Goal: Transaction & Acquisition: Purchase product/service

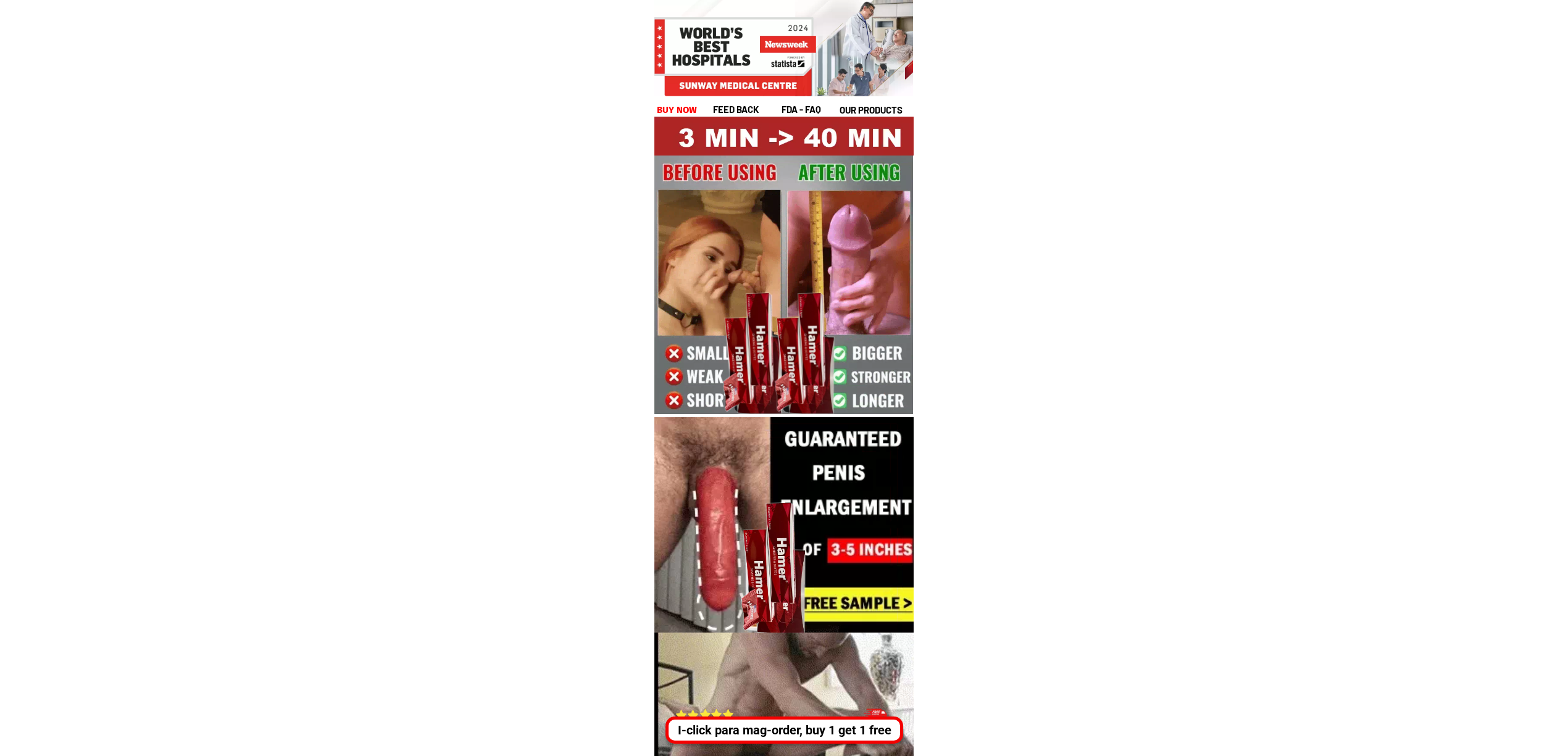
click at [819, 727] on div "I-click para mag-order, buy 1 get 1 free" at bounding box center [784, 730] width 231 height 19
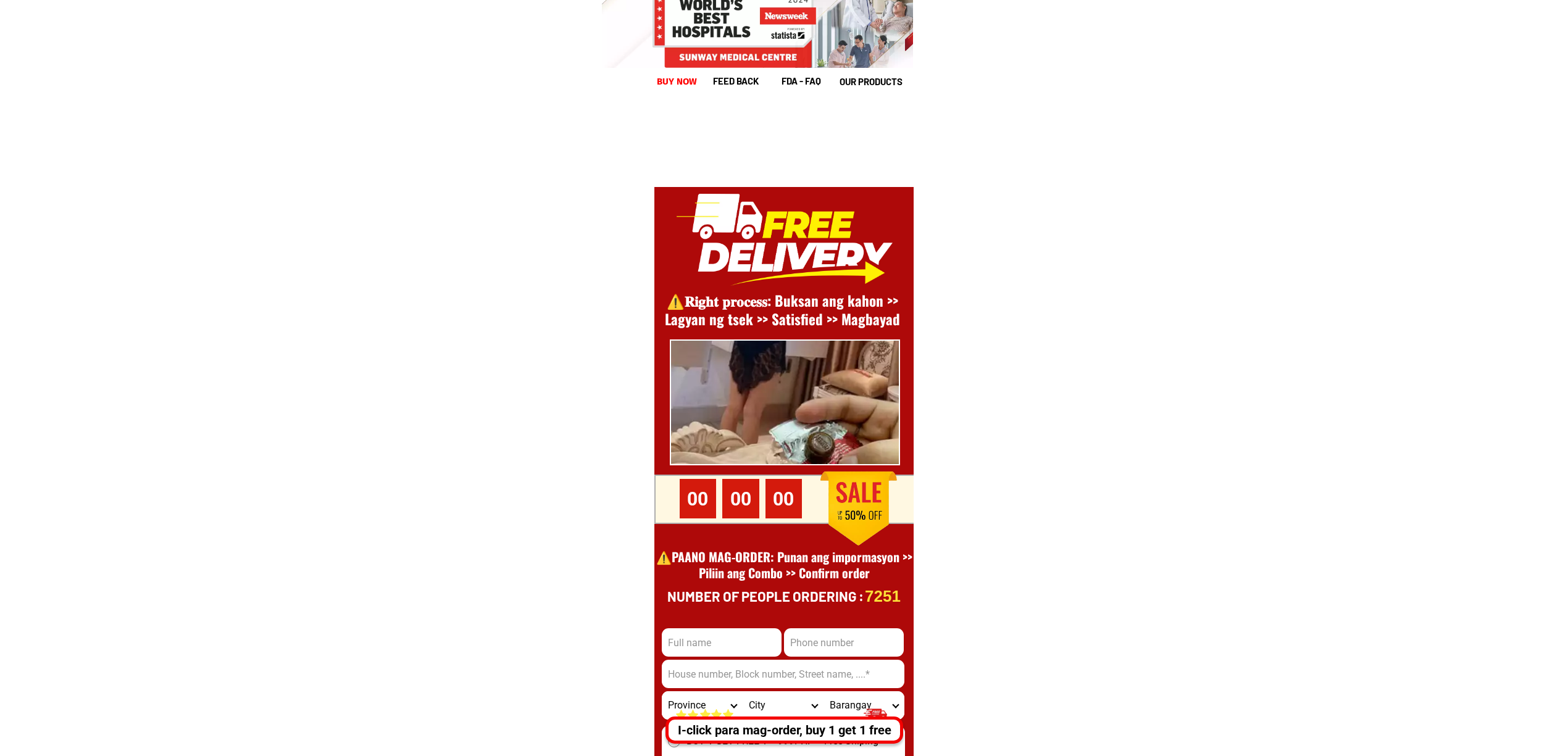
scroll to position [16934, 0]
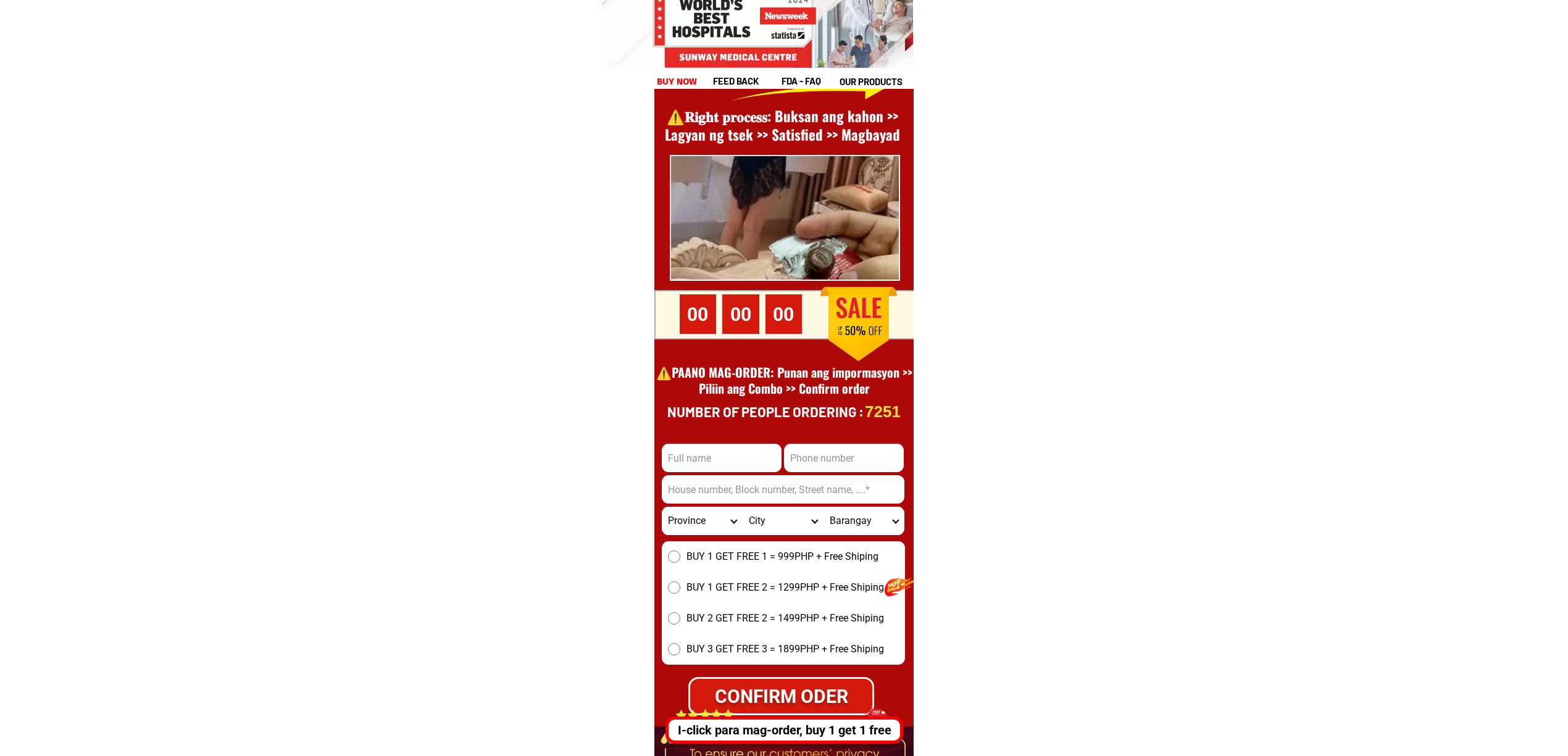
click at [818, 450] on input "Input phone_number" at bounding box center [844, 458] width 120 height 28
paste input "991734252"
click at [793, 468] on input "991734252" at bounding box center [844, 458] width 120 height 28
type input "0991734252"
drag, startPoint x: 703, startPoint y: 470, endPoint x: 709, endPoint y: 472, distance: 6.3
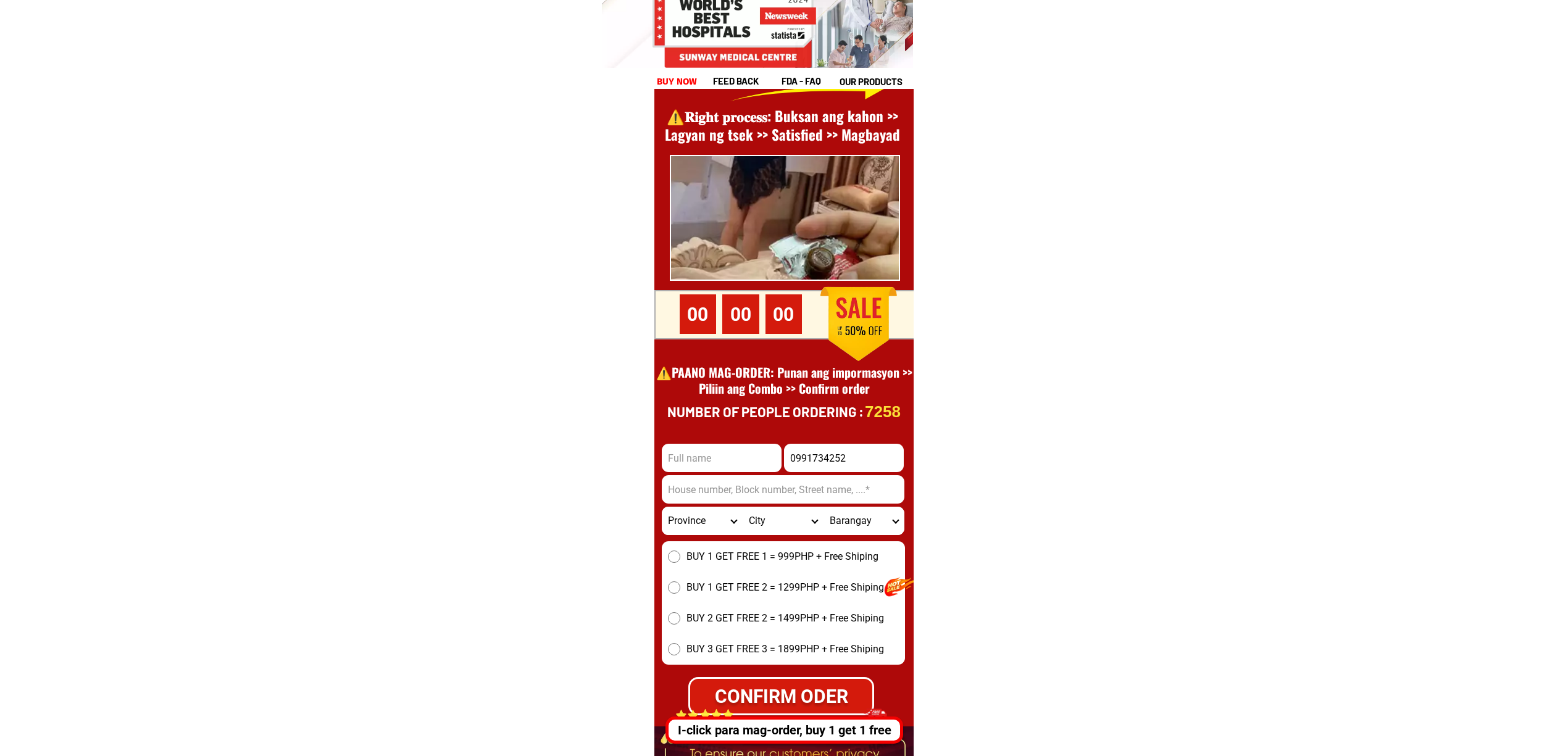
click at [703, 470] on input "Input full_name" at bounding box center [721, 458] width 120 height 28
paste input "Kith lowell binas maravilla"
type input "Kith lowell binas maravilla"
click at [712, 493] on input "Input address" at bounding box center [783, 489] width 243 height 28
paste input "Amamaros pototan iloilo city"
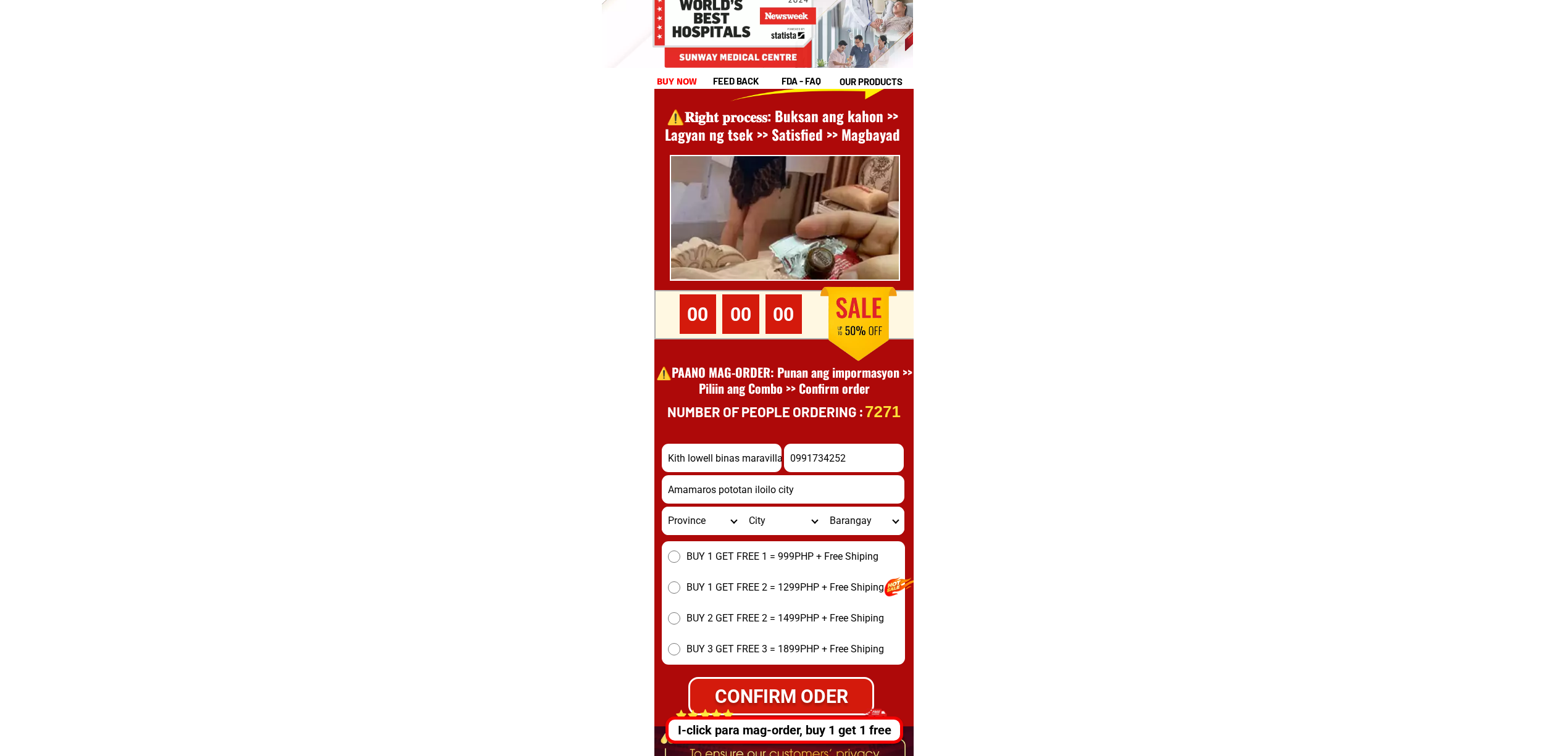
click at [763, 503] on form "Kith lowell binas maravilla 0991734252 CONFIRM ODER Amamaros pototan iloilo cit…" at bounding box center [783, 579] width 243 height 271
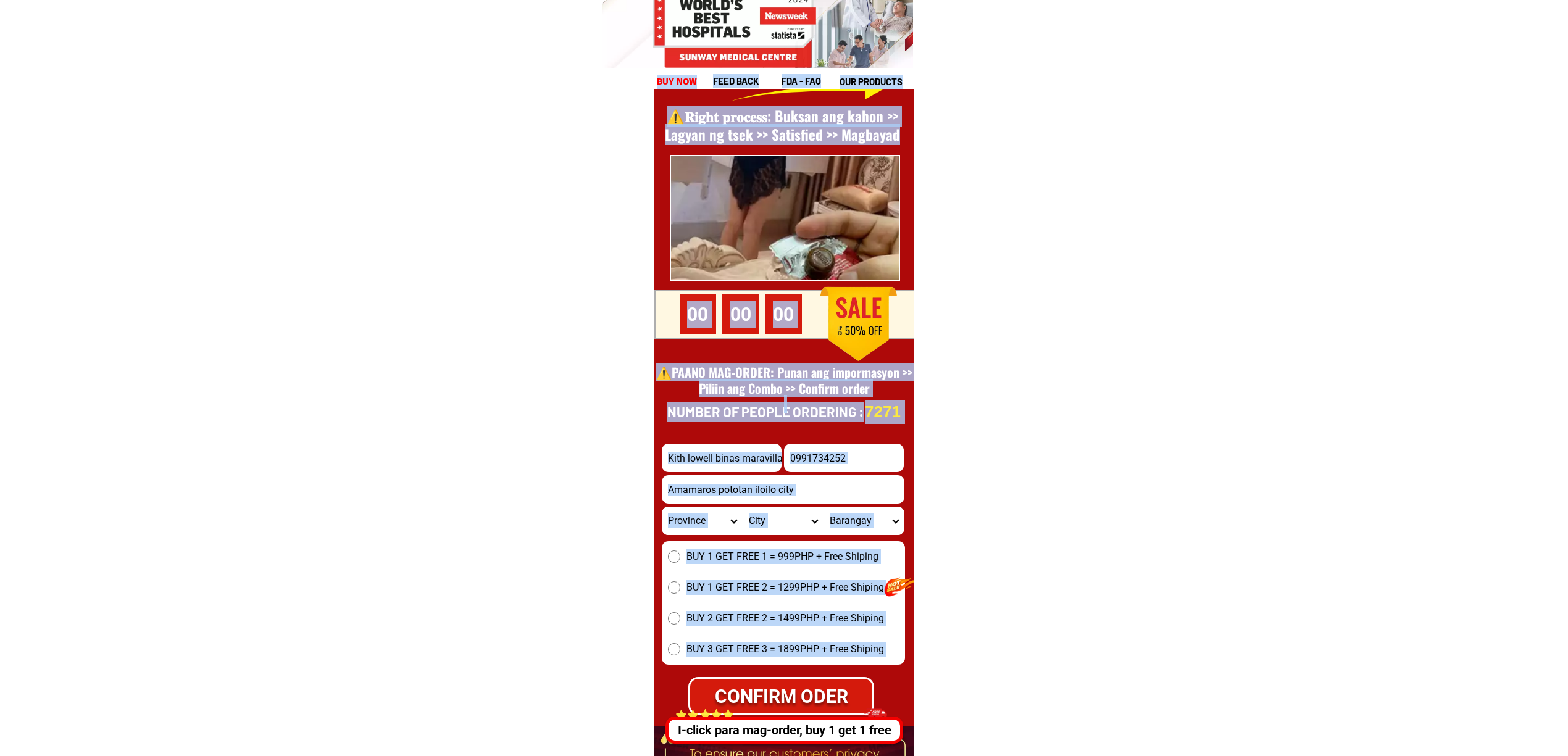
click at [759, 493] on input "Amamaros pototan iloilo city" at bounding box center [783, 489] width 243 height 28
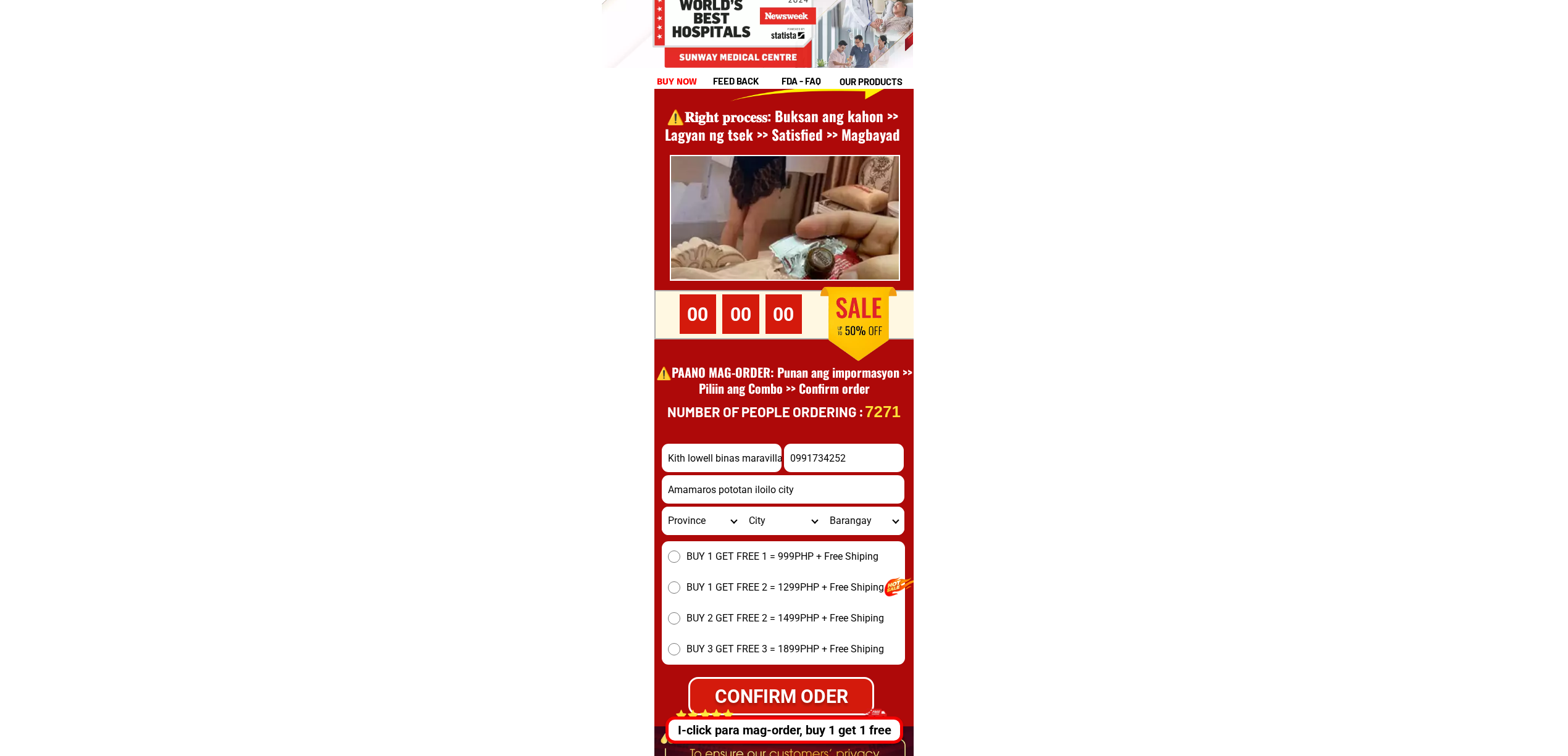
click at [759, 493] on input "Amamaros pototan iloilo city" at bounding box center [783, 489] width 243 height 28
paste input ""Pacyad oton iloilo city""
type input "Pacyad oton iloilo city"
click at [847, 450] on input "0991734252" at bounding box center [844, 458] width 120 height 28
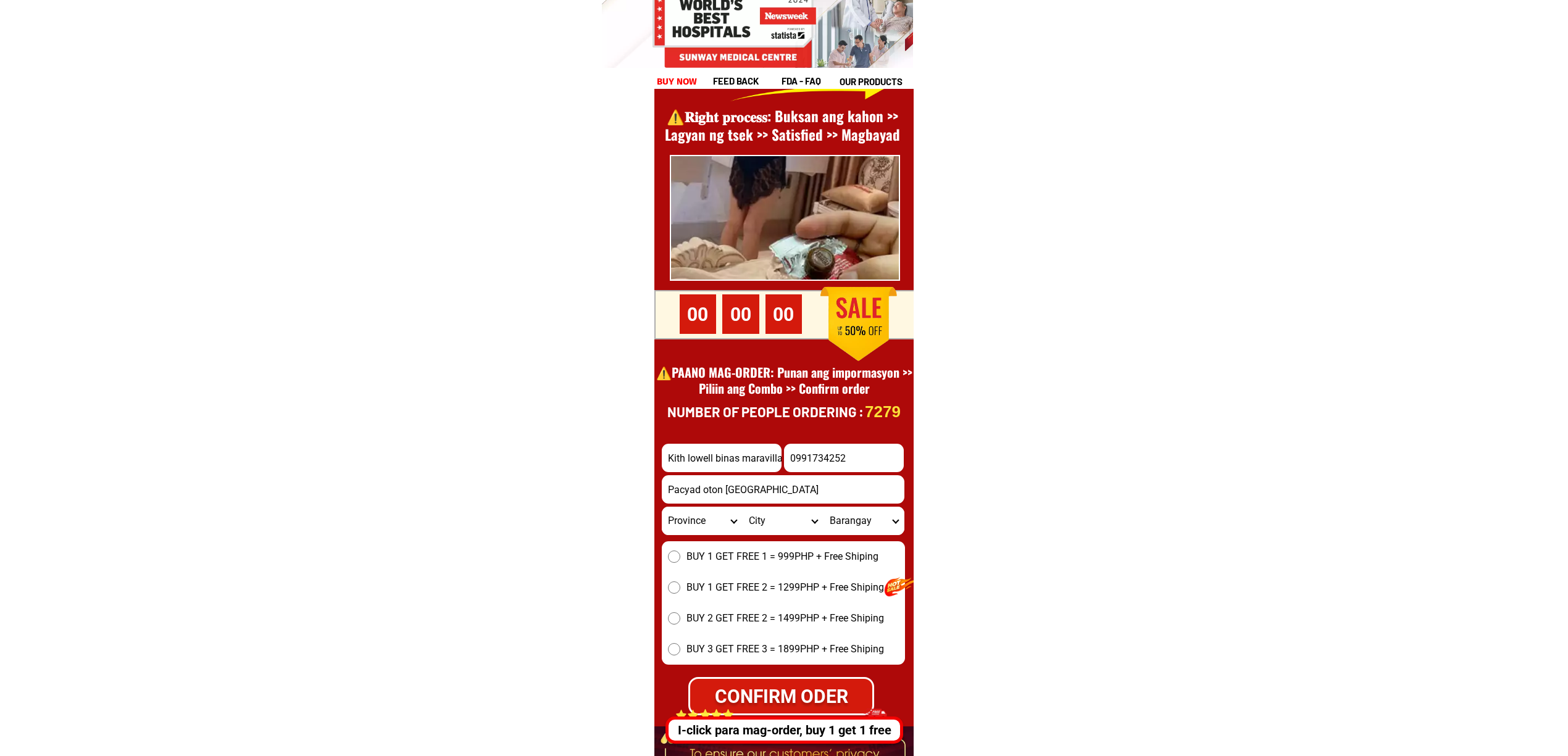
click at [847, 450] on input "0991734252" at bounding box center [844, 458] width 120 height 28
paste input "9917"
click at [788, 466] on input "9917734252" at bounding box center [844, 458] width 120 height 28
type input "09917734252"
click at [705, 546] on div "BUY 1 GET FREE 1 = 999PHP + Free Shiping BUY 1 GET FREE 2 = 1299PHP + Free Ship…" at bounding box center [783, 603] width 243 height 124
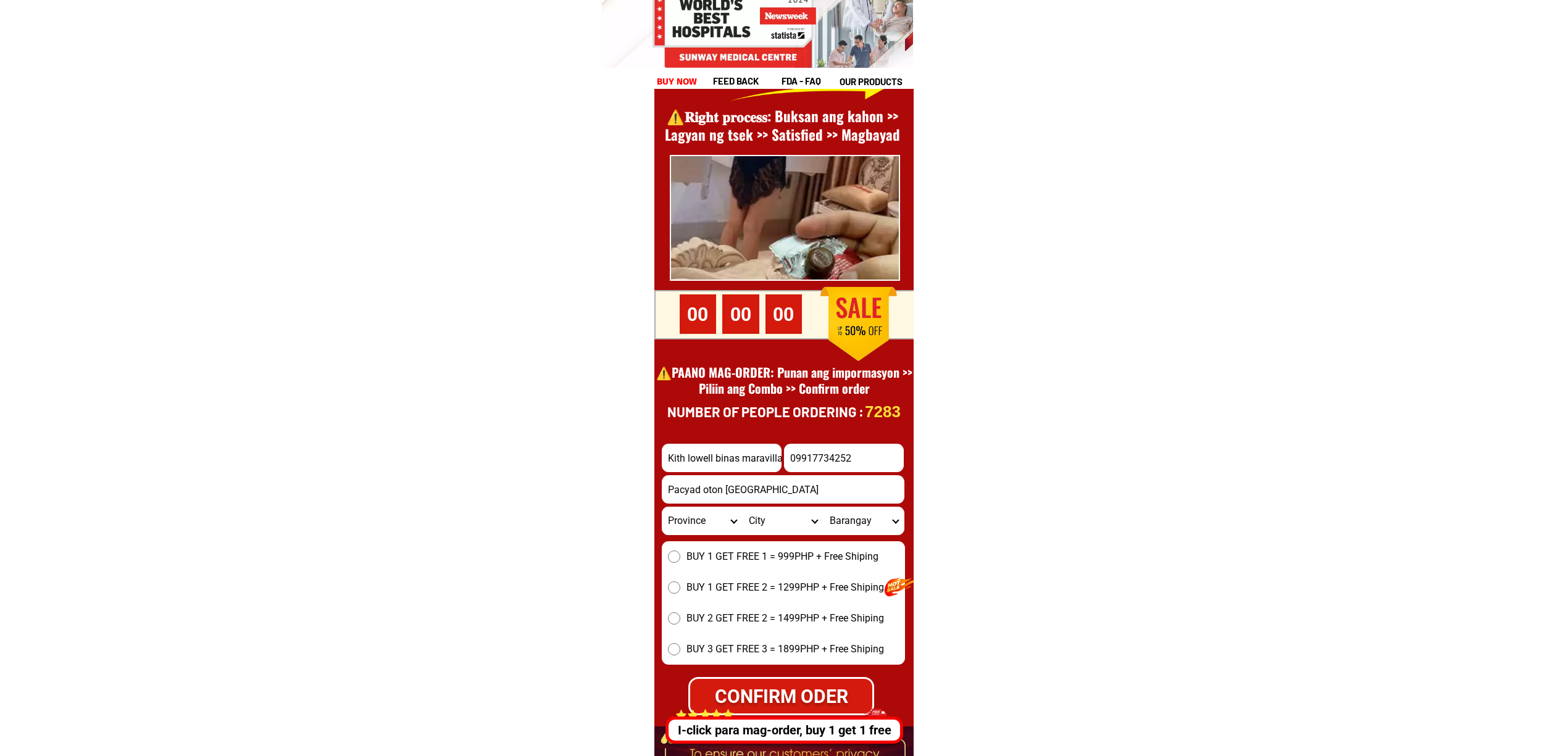
drag, startPoint x: 737, startPoint y: 543, endPoint x: 741, endPoint y: 564, distance: 21.4
click at [737, 546] on div "BUY 1 GET FREE 1 = 999PHP + Free Shiping BUY 1 GET FREE 2 = 1299PHP + Free Ship…" at bounding box center [783, 603] width 243 height 124
click at [739, 564] on div "BUY 1 GET FREE 1 = 999PHP + Free Shiping BUY 1 GET FREE 2 = 1299PHP + Free Ship…" at bounding box center [783, 603] width 243 height 124
click at [719, 557] on span "BUY 1 GET FREE 1 = 999PHP + Free Shiping" at bounding box center [783, 556] width 192 height 15
click at [680, 557] on input "BUY 1 GET FREE 1 = 999PHP + Free Shiping" at bounding box center [674, 556] width 13 height 13
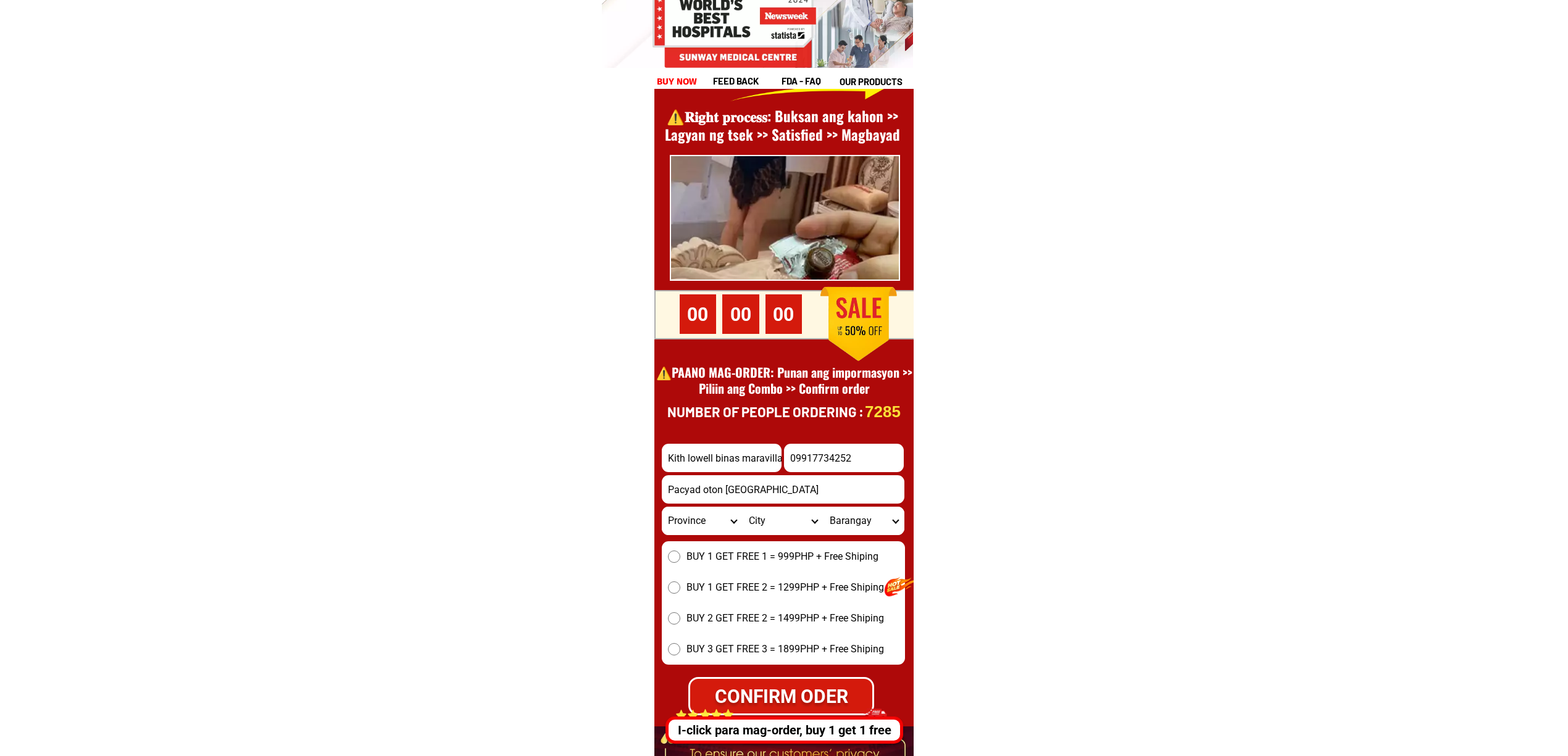
radio input "true"
click at [707, 519] on select "Province [GEOGRAPHIC_DATA] [GEOGRAPHIC_DATA][PERSON_NAME][GEOGRAPHIC_DATA][GEOG…" at bounding box center [702, 521] width 81 height 28
select select "63_151"
click at [662, 507] on select "Province [GEOGRAPHIC_DATA] [GEOGRAPHIC_DATA][PERSON_NAME][GEOGRAPHIC_DATA][GEOG…" at bounding box center [702, 521] width 81 height 28
drag, startPoint x: 837, startPoint y: 696, endPoint x: 932, endPoint y: 719, distance: 97.7
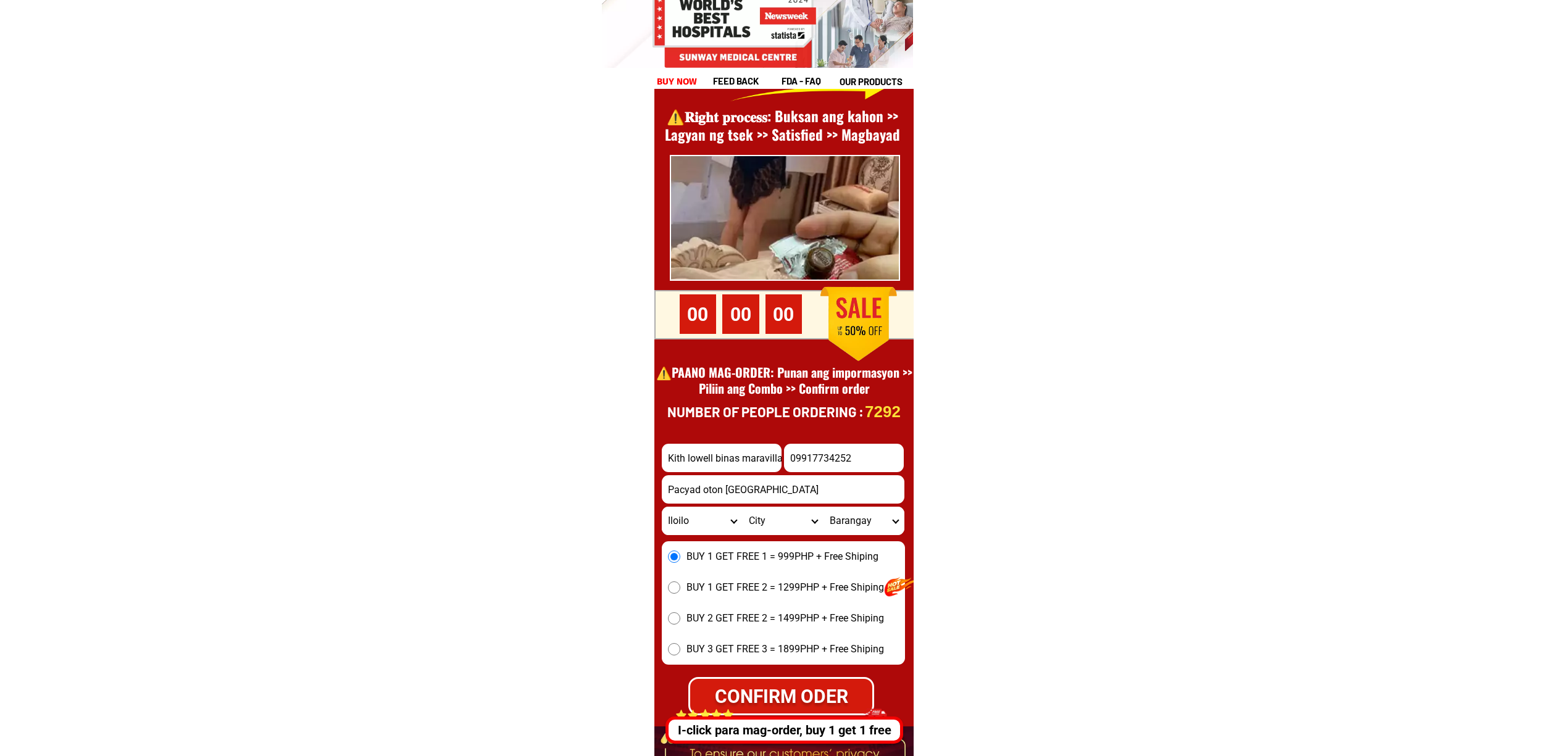
click at [835, 696] on div "CONFIRM ODER" at bounding box center [782, 696] width 199 height 30
radio input "true"
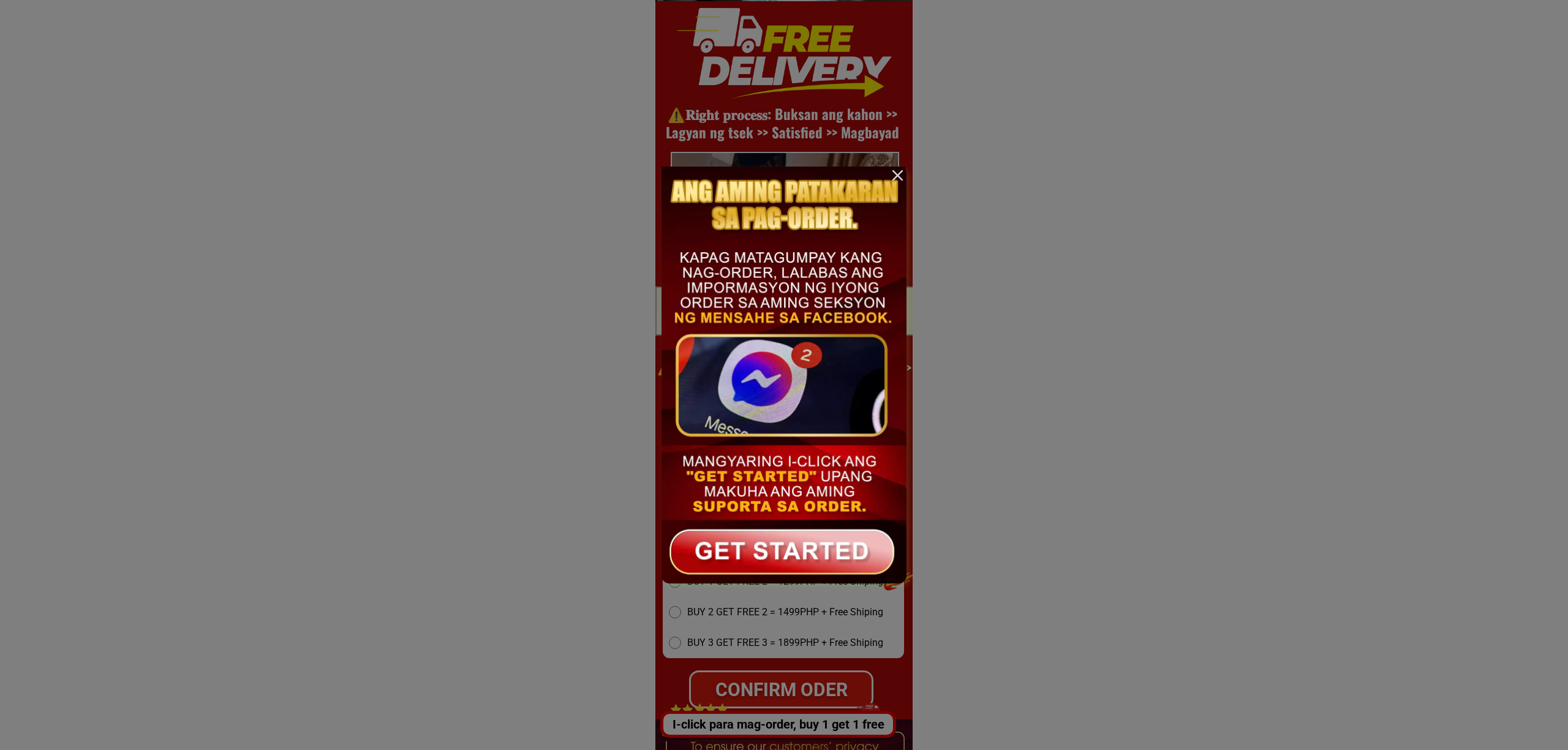
scroll to position [0, 0]
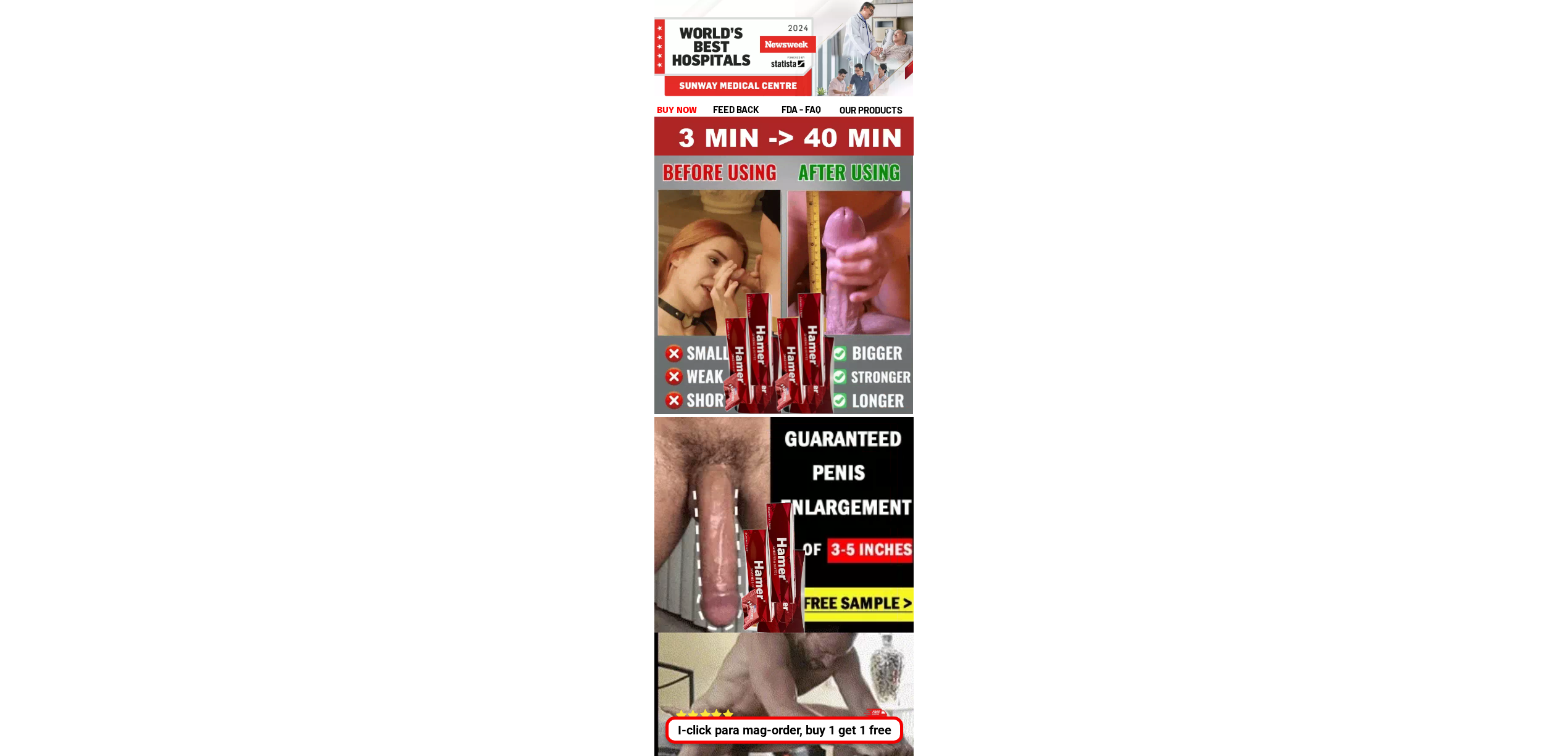
click at [808, 734] on div "I-click para mag-order, buy 1 get 1 free" at bounding box center [784, 730] width 231 height 19
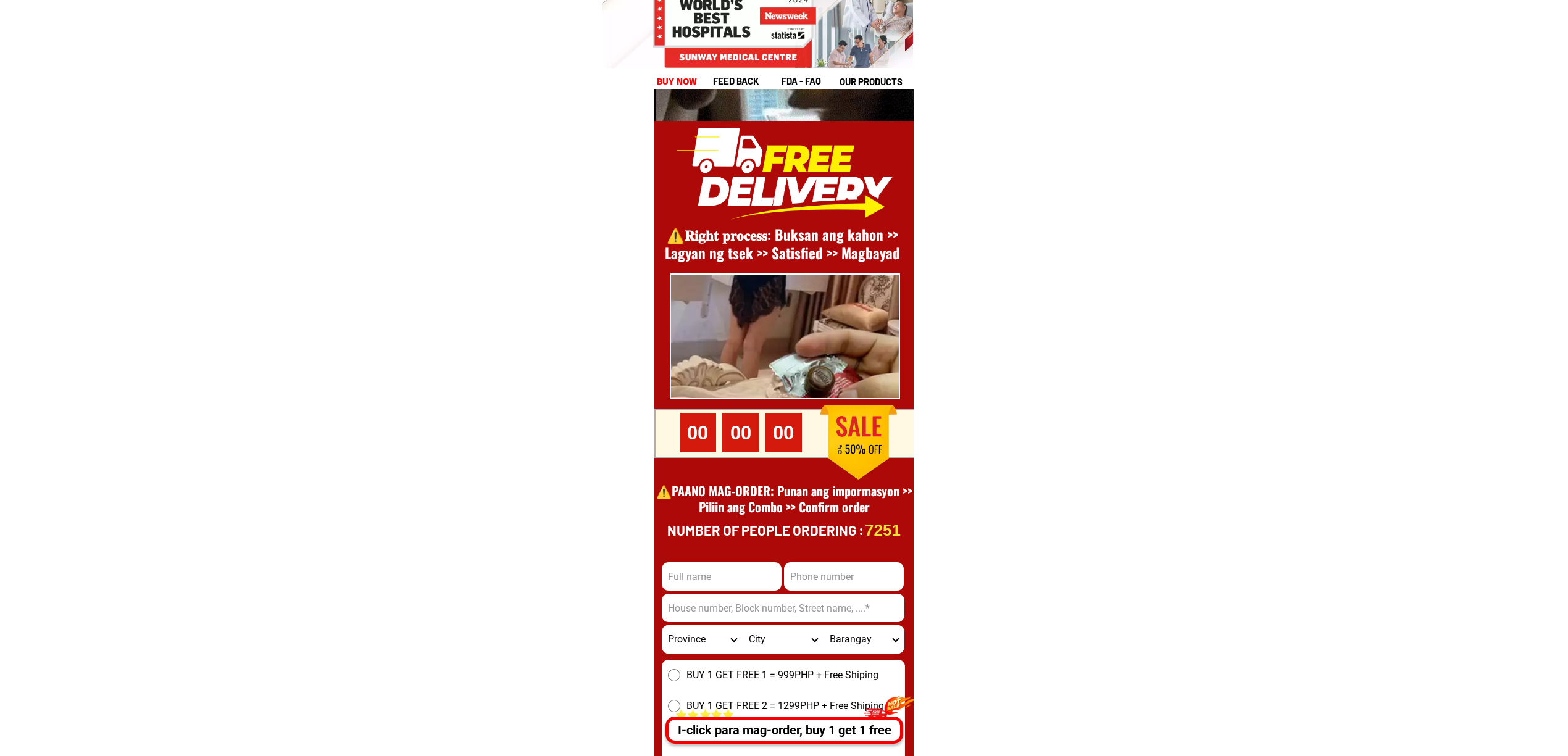
scroll to position [16934, 0]
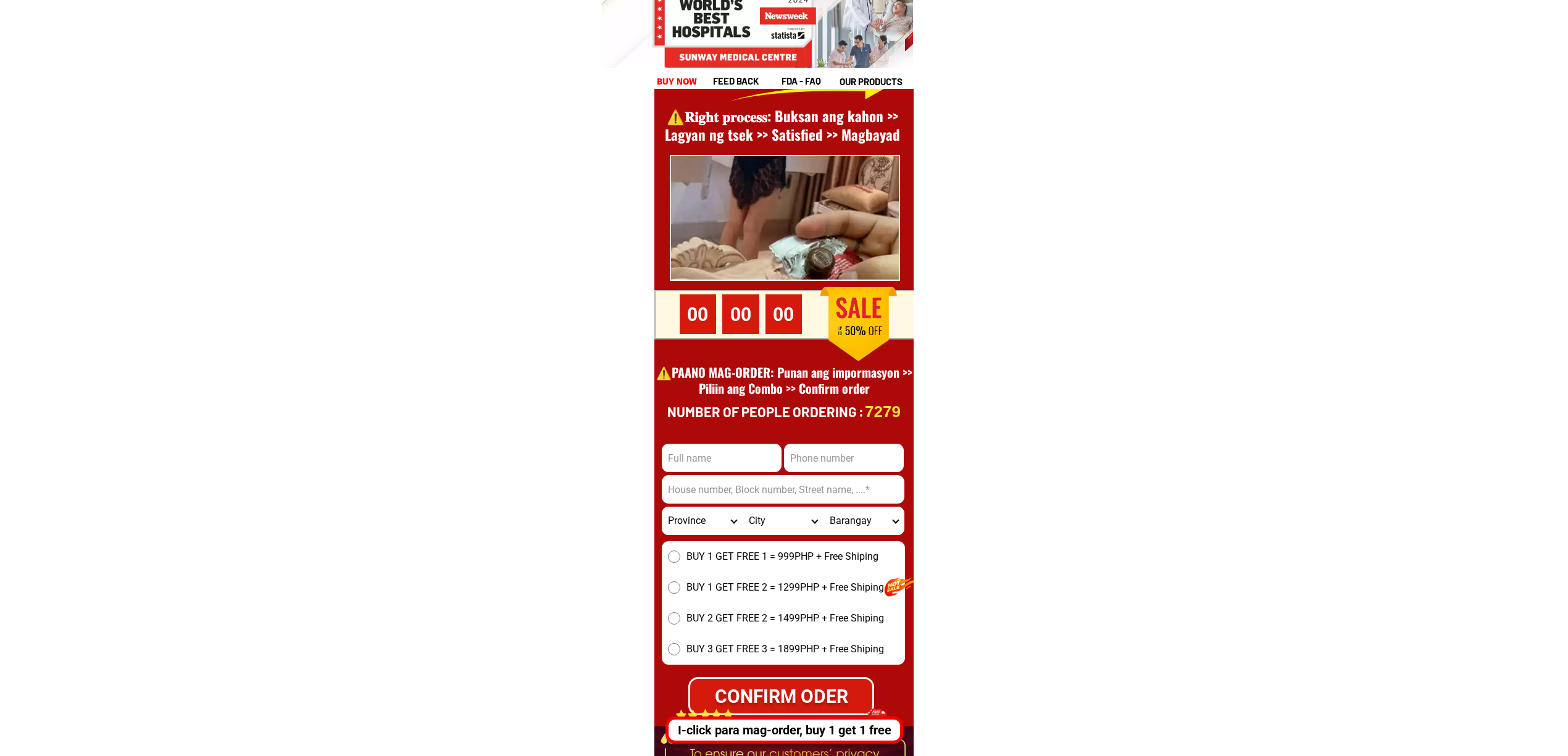
click at [869, 455] on input "Input phone_number" at bounding box center [844, 458] width 120 height 28
paste input "09358000718"
click at [843, 458] on input "09358000718" at bounding box center [844, 458] width 120 height 28
paste input "17 569 6767"
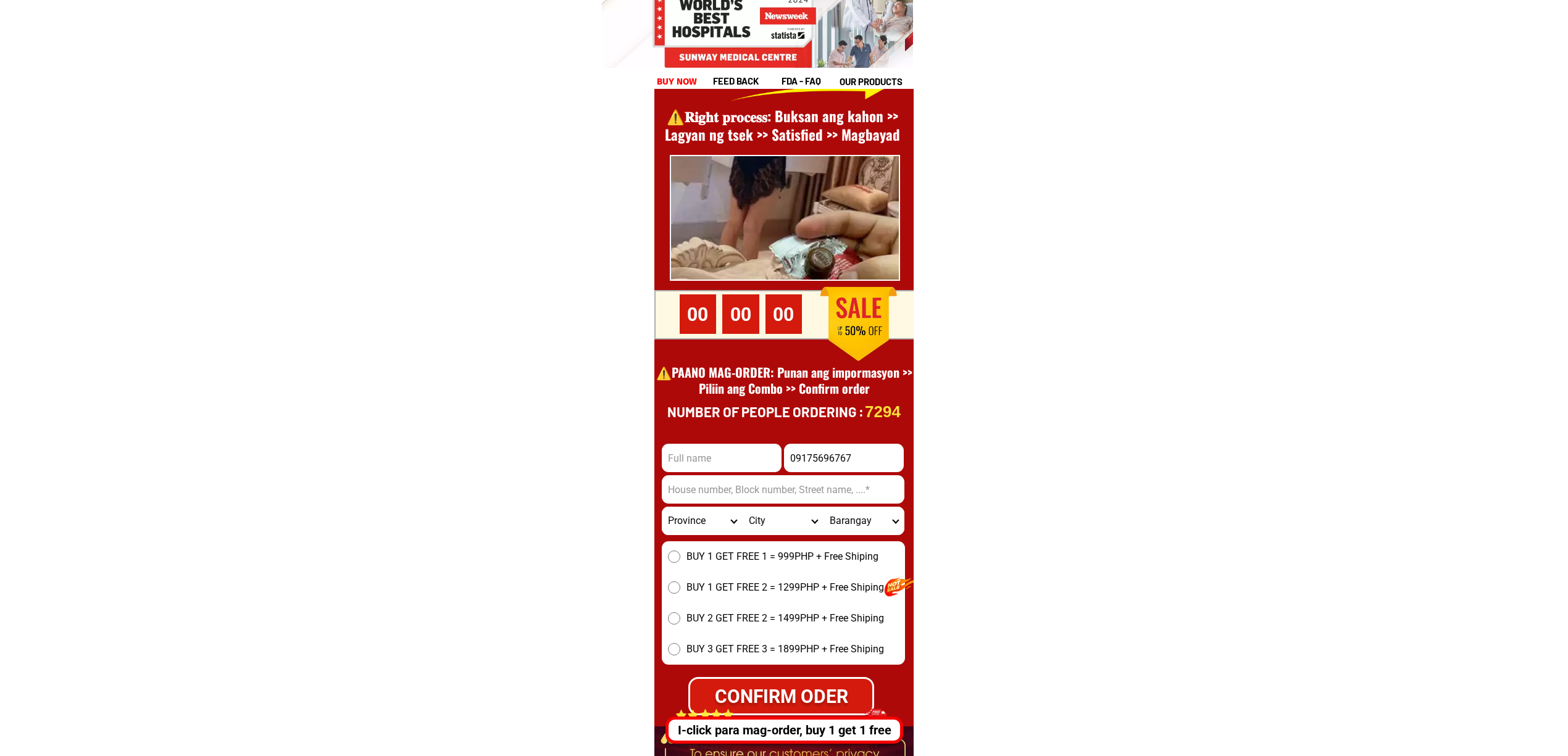
type input "09175696767"
click at [730, 453] on input "Input full_name" at bounding box center [721, 458] width 120 height 28
paste input "Maharlika Highway"
type input "Maharlika Highway"
click at [878, 455] on input "09175696767" at bounding box center [844, 458] width 120 height 28
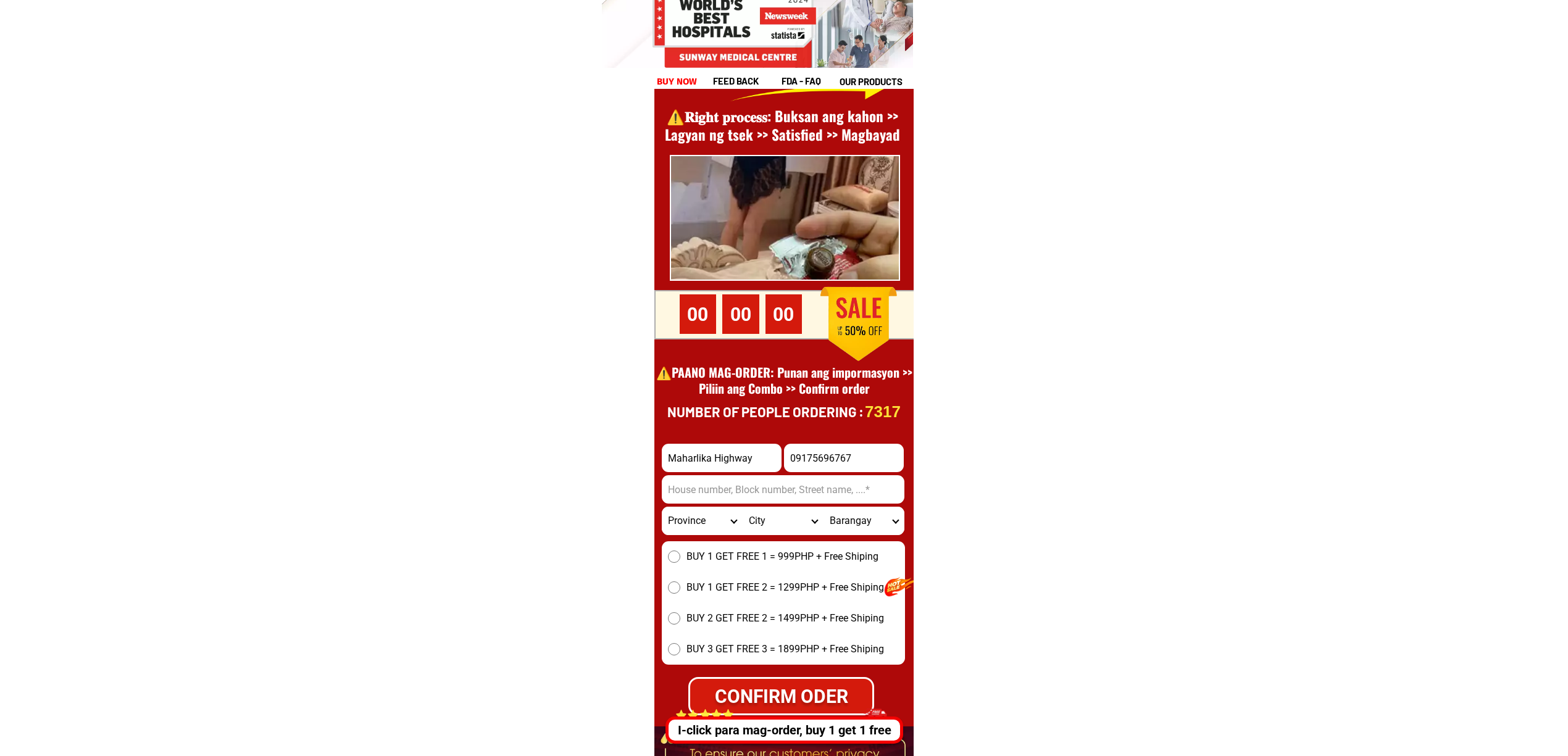
click at [878, 455] on input "09175696767" at bounding box center [844, 458] width 120 height 28
paste input "1473943"
type input "09171473943"
click at [774, 497] on input "Input address" at bounding box center [783, 489] width 243 height 28
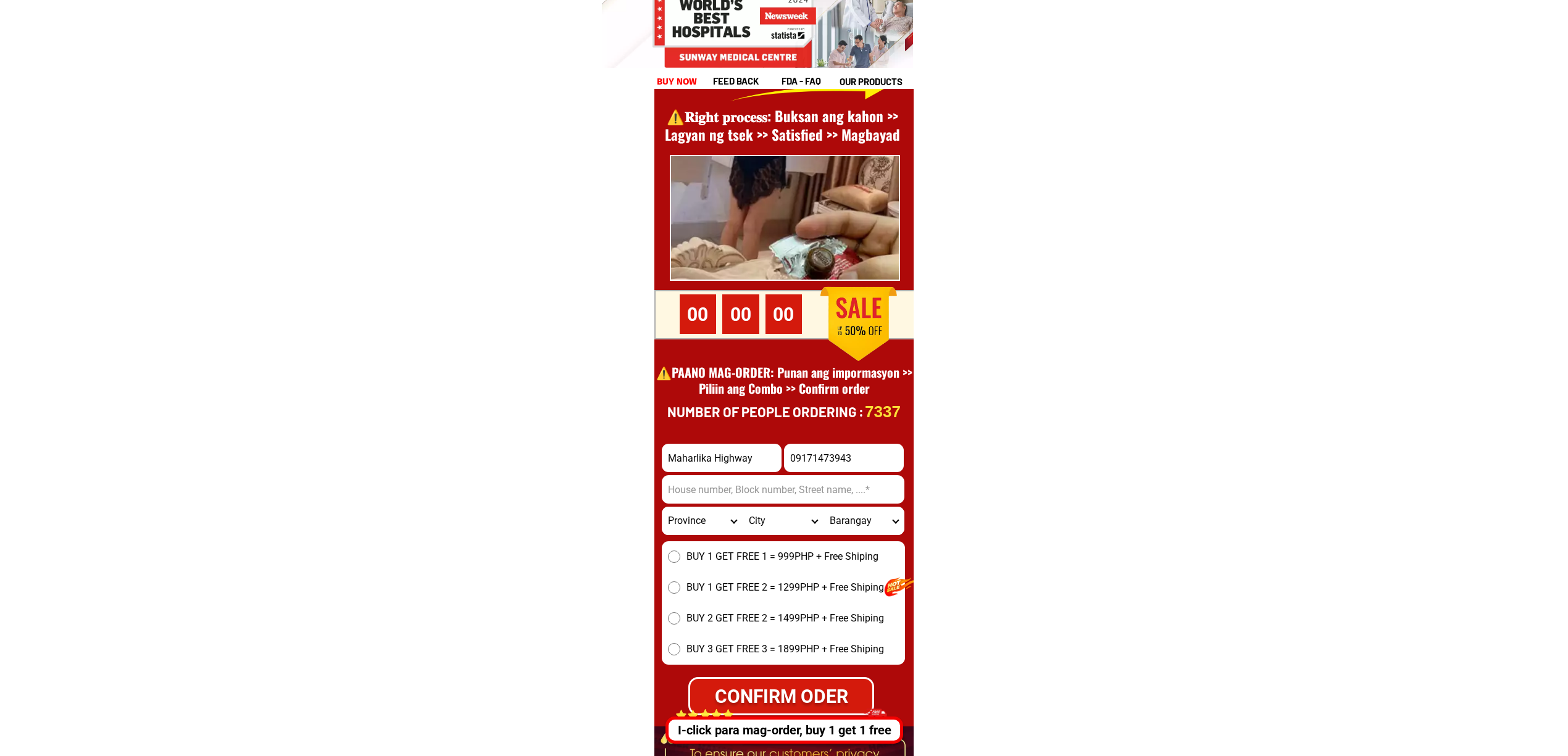
paste input ""Petron Bascaran Maharlika Highway""
type input "Petron Bascaran Maharlika Highway"
click at [685, 517] on select "Province [GEOGRAPHIC_DATA] [GEOGRAPHIC_DATA] [GEOGRAPHIC_DATA] [GEOGRAPHIC_DATA…" at bounding box center [702, 521] width 81 height 28
select select "63_402"
click at [662, 507] on select "Province [GEOGRAPHIC_DATA] [GEOGRAPHIC_DATA] [GEOGRAPHIC_DATA] [GEOGRAPHIC_DATA…" at bounding box center [702, 521] width 81 height 28
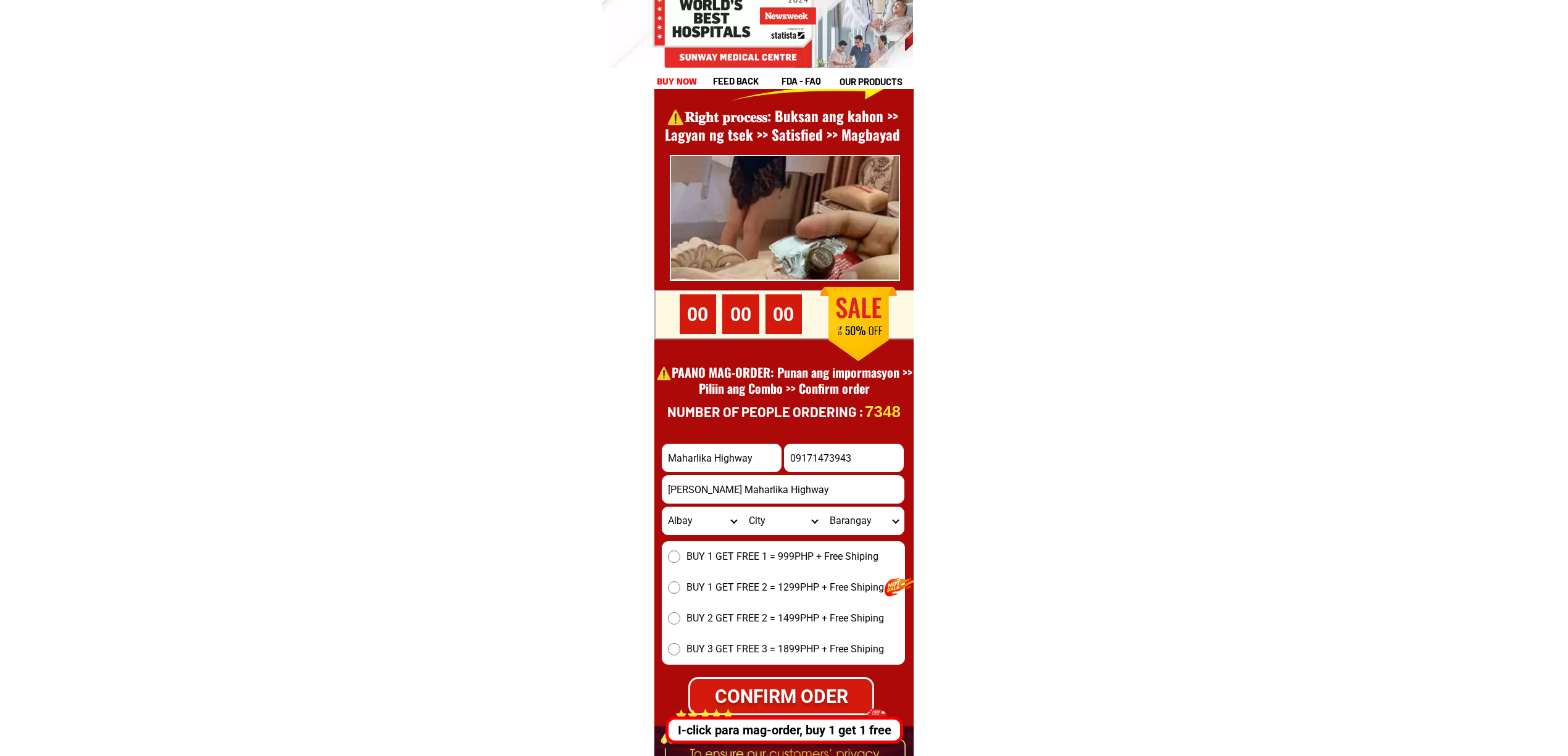
click at [774, 526] on select "City Albay-malinao Albay-santo-domingo Bacacay Camalig Daraga Guinobatan Jovell…" at bounding box center [783, 521] width 81 height 28
select select "63_4023678"
click at [743, 507] on select "City Albay-malinao Albay-santo-domingo Bacacay Camalig Daraga Guinobatan Jovell…" at bounding box center [783, 521] width 81 height 28
click at [852, 519] on select "Barangay Alcala Alobo Anislag Bagumbayan Balinad Banadero Banag Bascaran Bigao …" at bounding box center [864, 521] width 81 height 28
select select "63_40236787629"
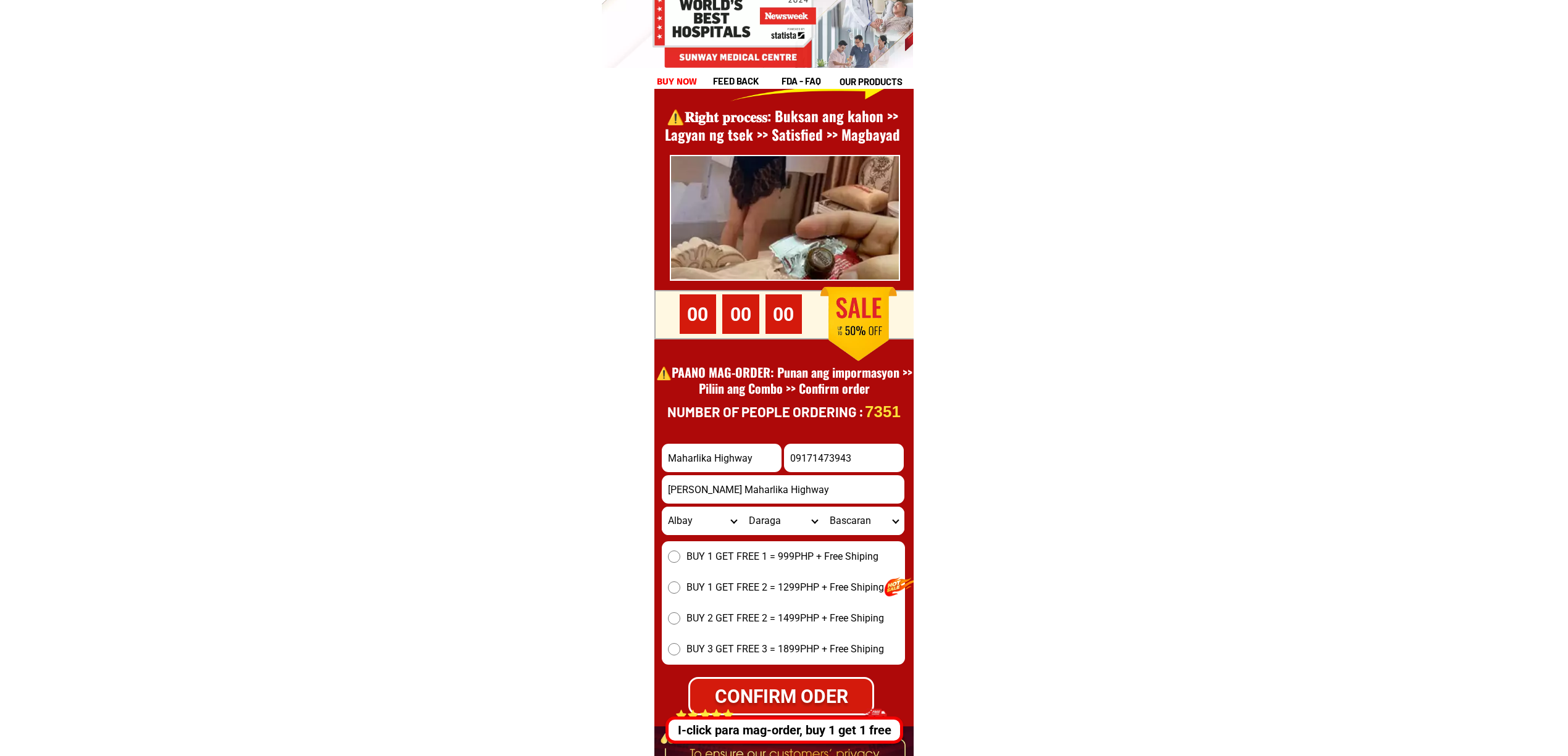
click at [824, 507] on select "Barangay Alcala Alobo Anislag Bagumbayan Balinad Banadero Banag Bascaran Bigao …" at bounding box center [864, 521] width 81 height 28
click at [689, 550] on span "BUY 1 GET FREE 1 = 999PHP + Free Shiping" at bounding box center [783, 556] width 192 height 15
click at [680, 550] on input "BUY 1 GET FREE 1 = 999PHP + Free Shiping" at bounding box center [674, 556] width 13 height 13
click at [769, 683] on div "CONFIRM ODER" at bounding box center [781, 696] width 182 height 27
radio input "true"
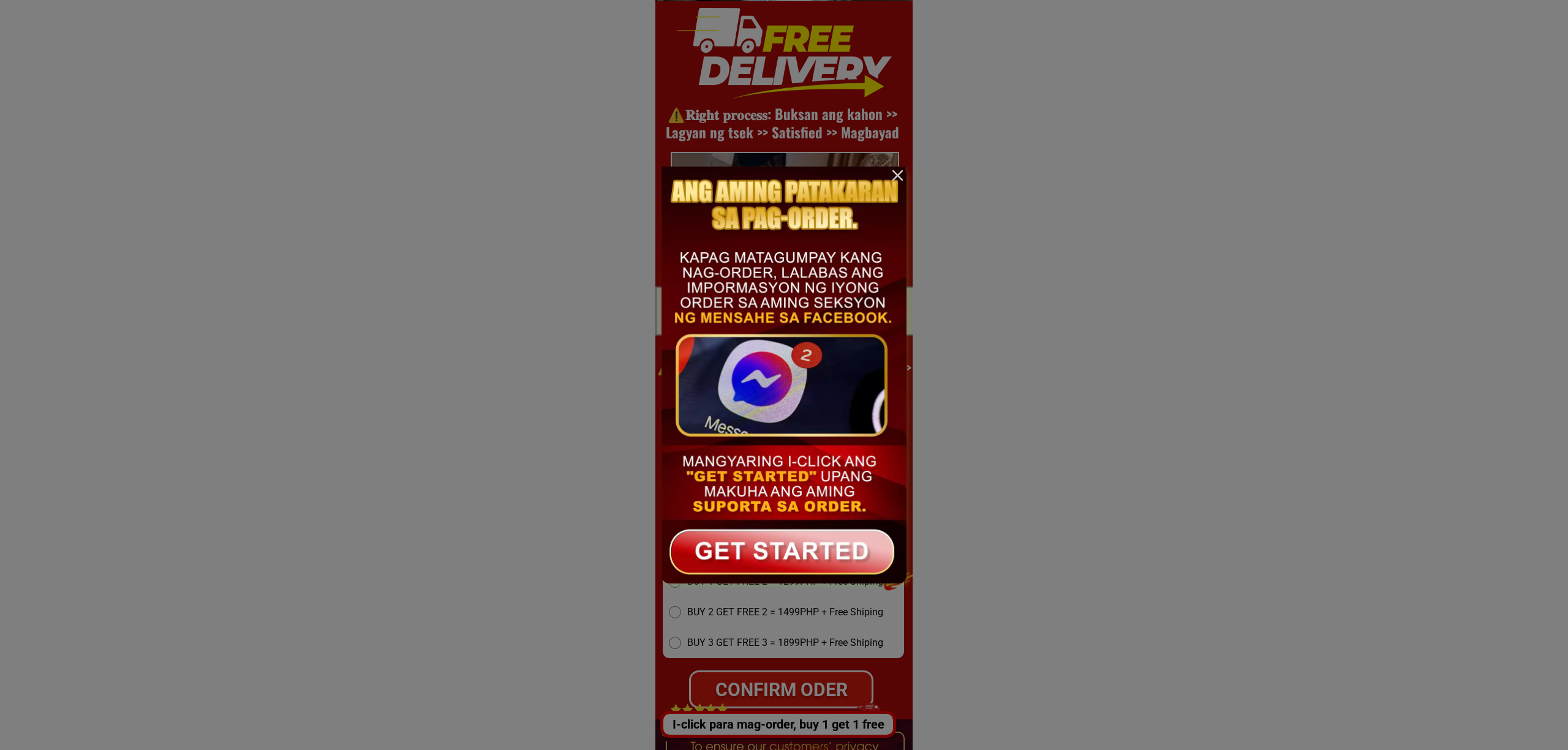
scroll to position [0, 0]
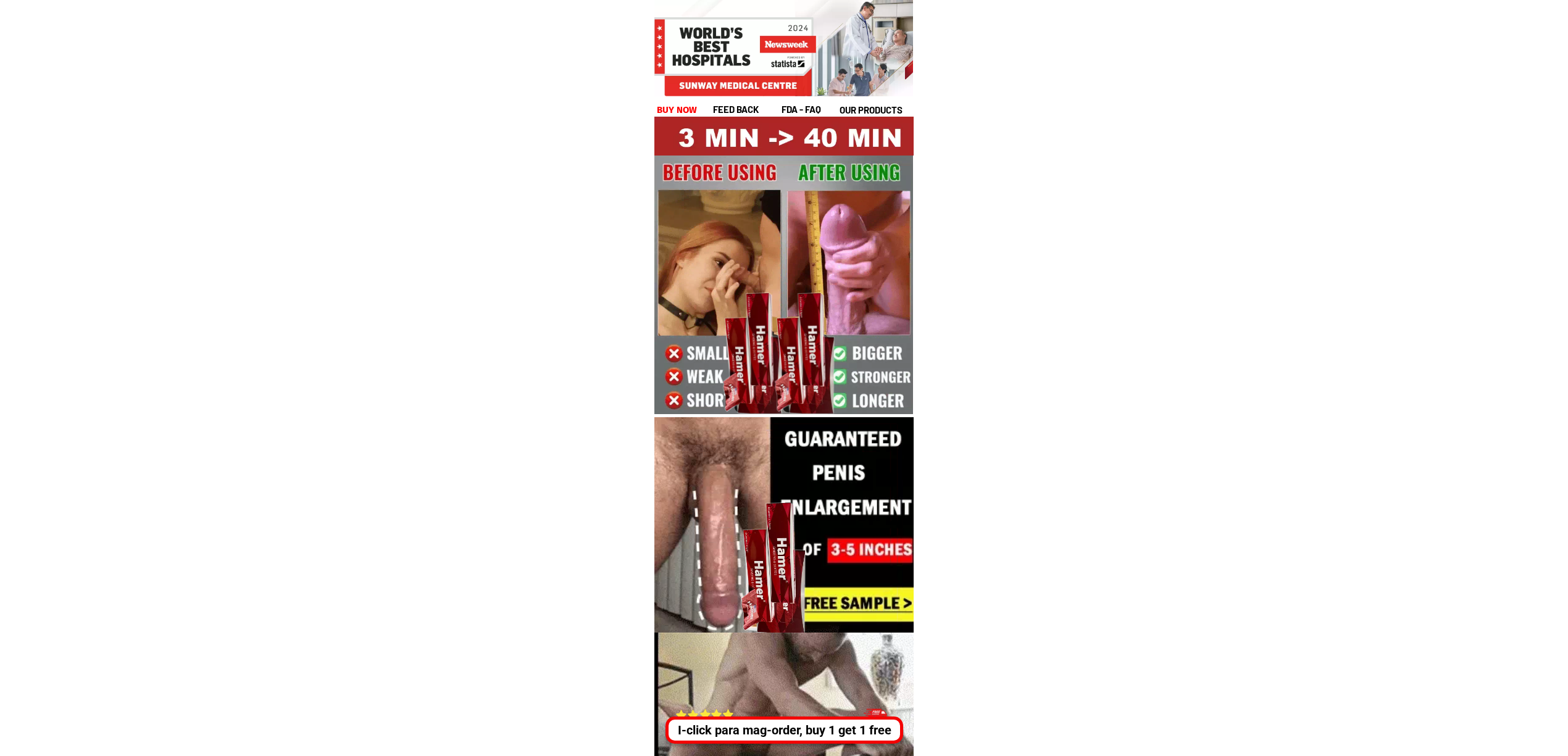
click at [793, 721] on div "I-click para mag-order, buy 1 get 1 free" at bounding box center [784, 731] width 238 height 27
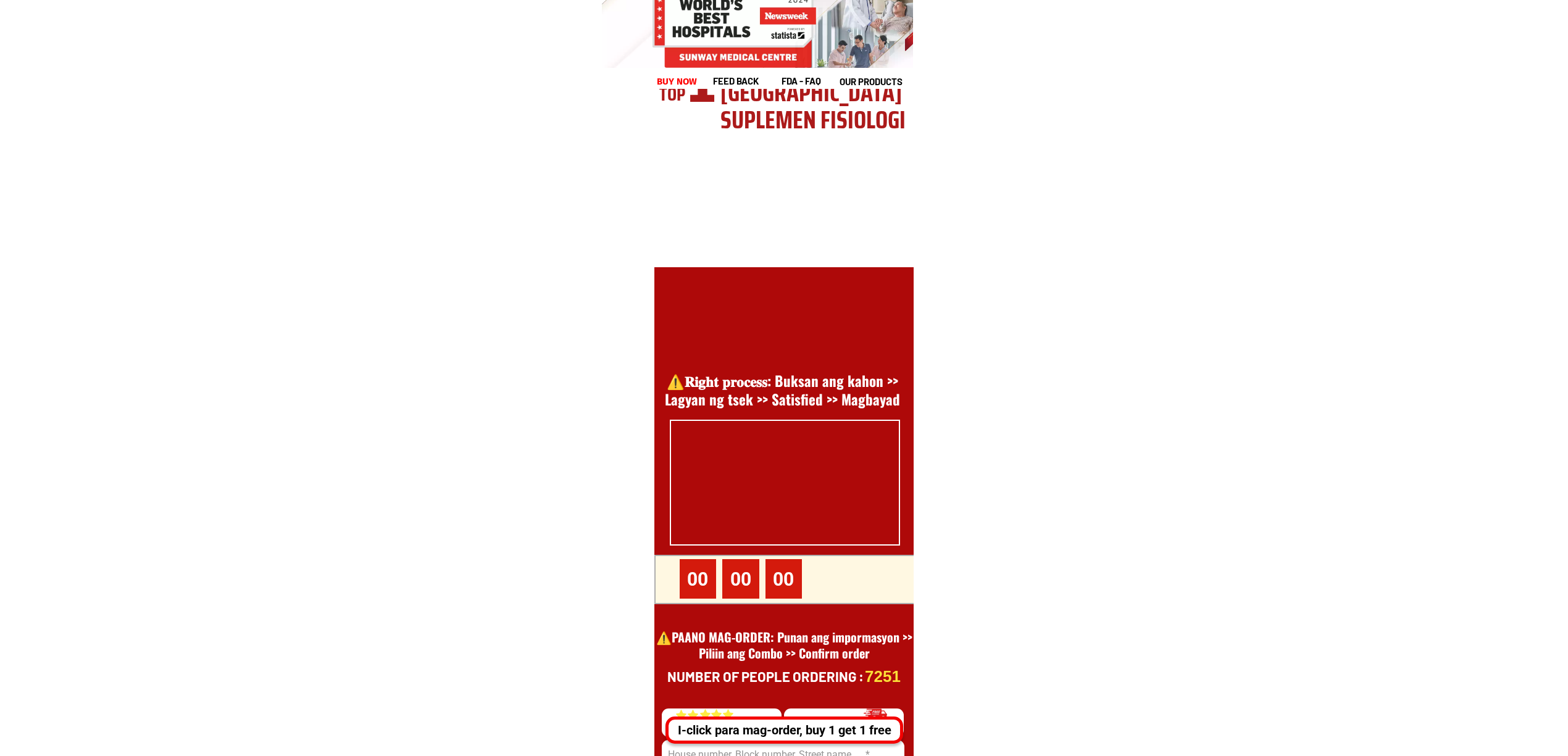
scroll to position [16934, 0]
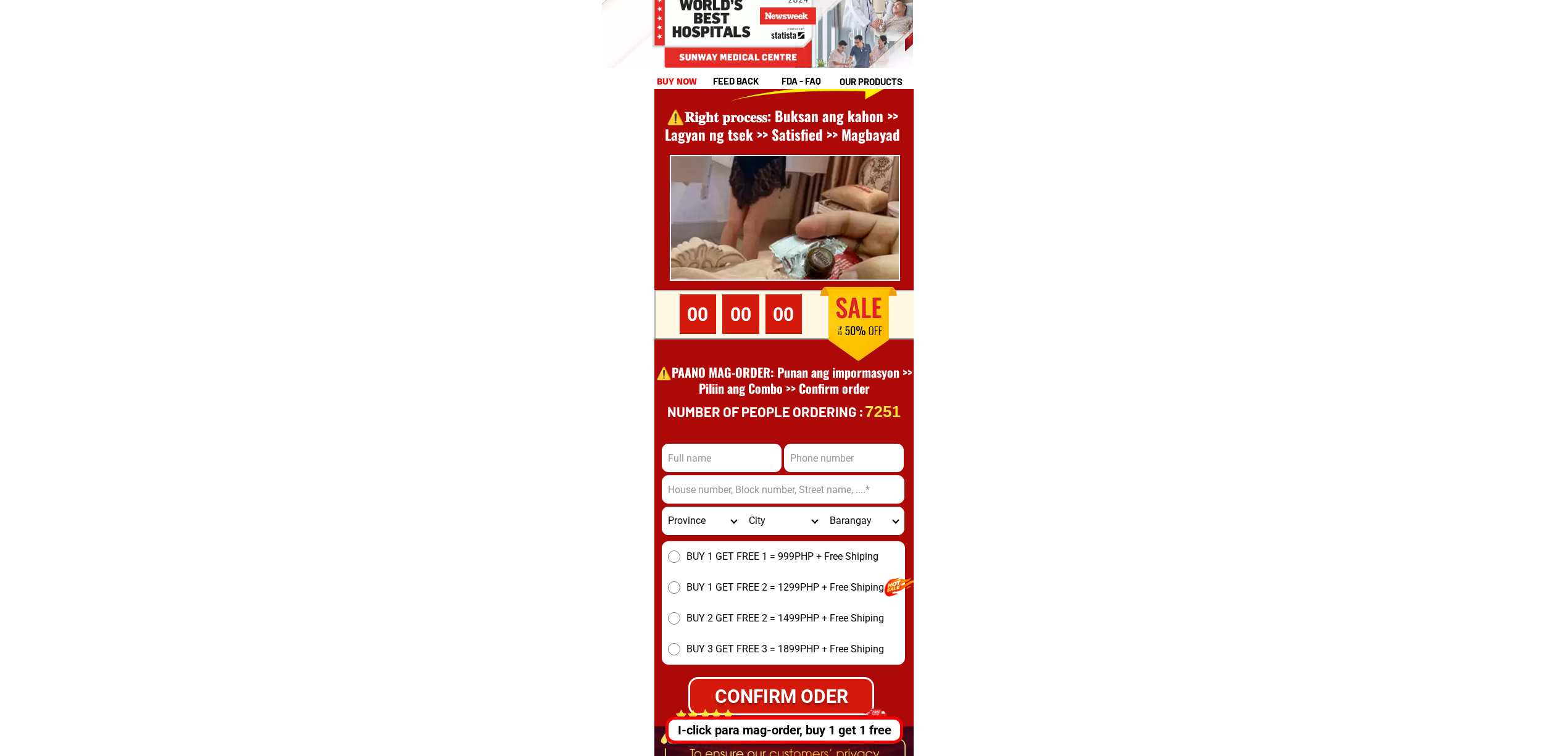
drag, startPoint x: 826, startPoint y: 427, endPoint x: 835, endPoint y: 445, distance: 20.1
click at [829, 438] on div at bounding box center [784, 431] width 260 height 856
drag, startPoint x: 835, startPoint y: 445, endPoint x: 845, endPoint y: 459, distance: 17.2
click at [835, 445] on input "Input phone_number" at bounding box center [844, 458] width 120 height 28
paste input "0938 6647535"
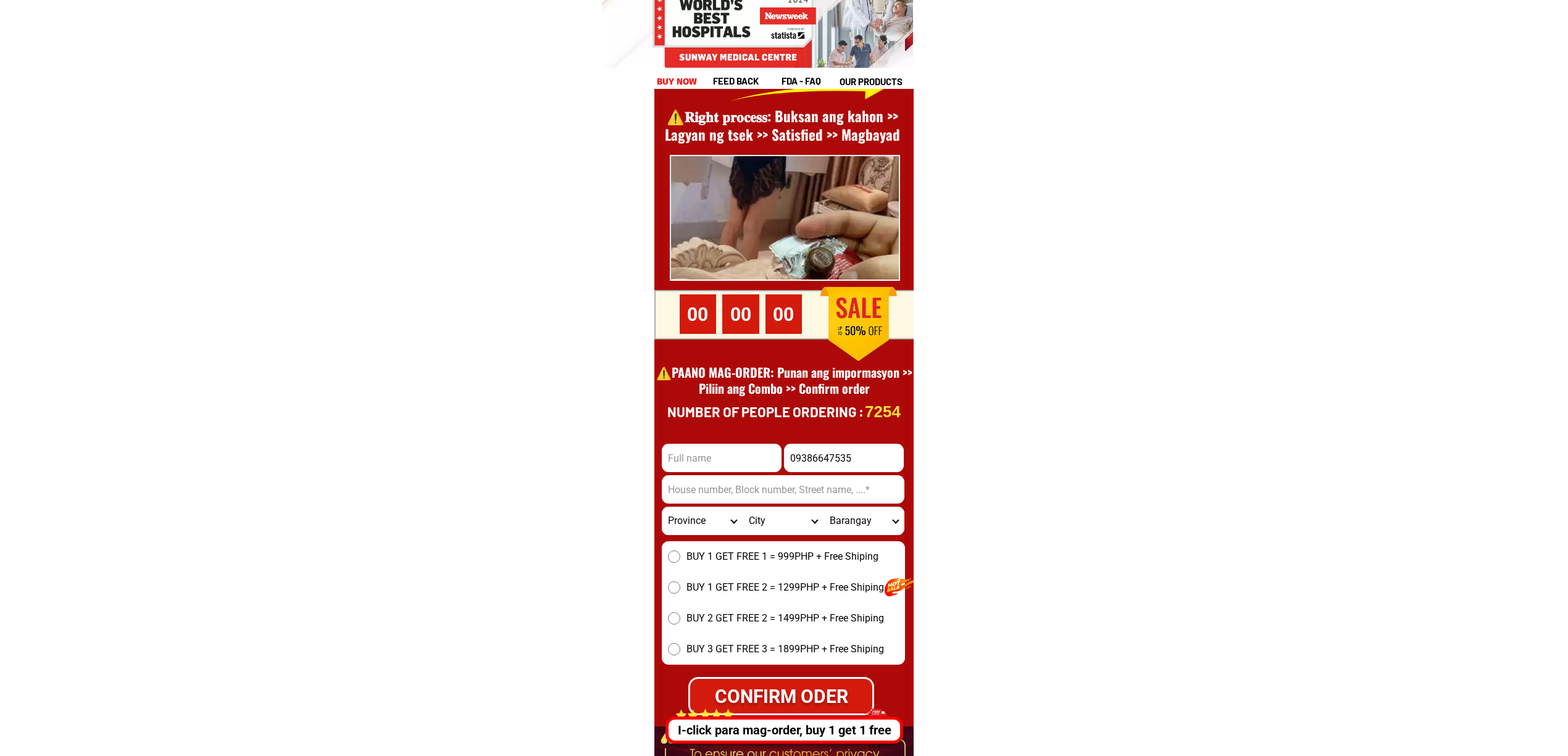
type input "09386647535"
click at [702, 437] on div at bounding box center [784, 431] width 260 height 856
click at [714, 451] on input "Input full_name" at bounding box center [721, 458] width 120 height 28
paste input "Ronald Rubiato"
type input "Ronald Rubiato"
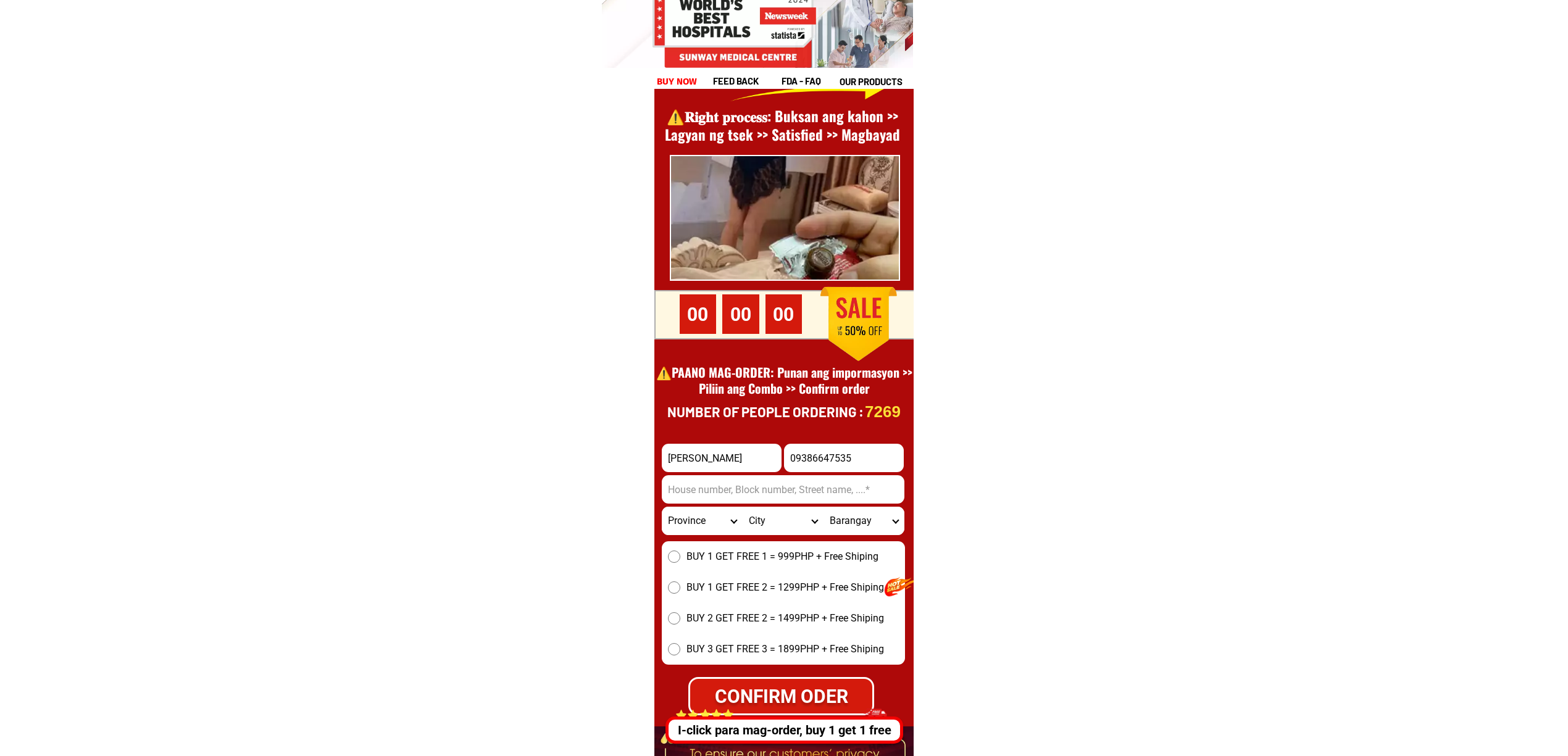
drag, startPoint x: 697, startPoint y: 489, endPoint x: 739, endPoint y: 505, distance: 44.9
click at [697, 489] on input "Input address" at bounding box center [783, 489] width 243 height 28
paste input "Brgy Trapiche Oton iloilo malapit brgy Trapiche chapel"
type input "Brgy Trapiche Oton iloilo malapit brgy Trapiche chapel"
click at [669, 524] on select "Province [GEOGRAPHIC_DATA] [GEOGRAPHIC_DATA][PERSON_NAME][GEOGRAPHIC_DATA][GEOG…" at bounding box center [702, 521] width 81 height 28
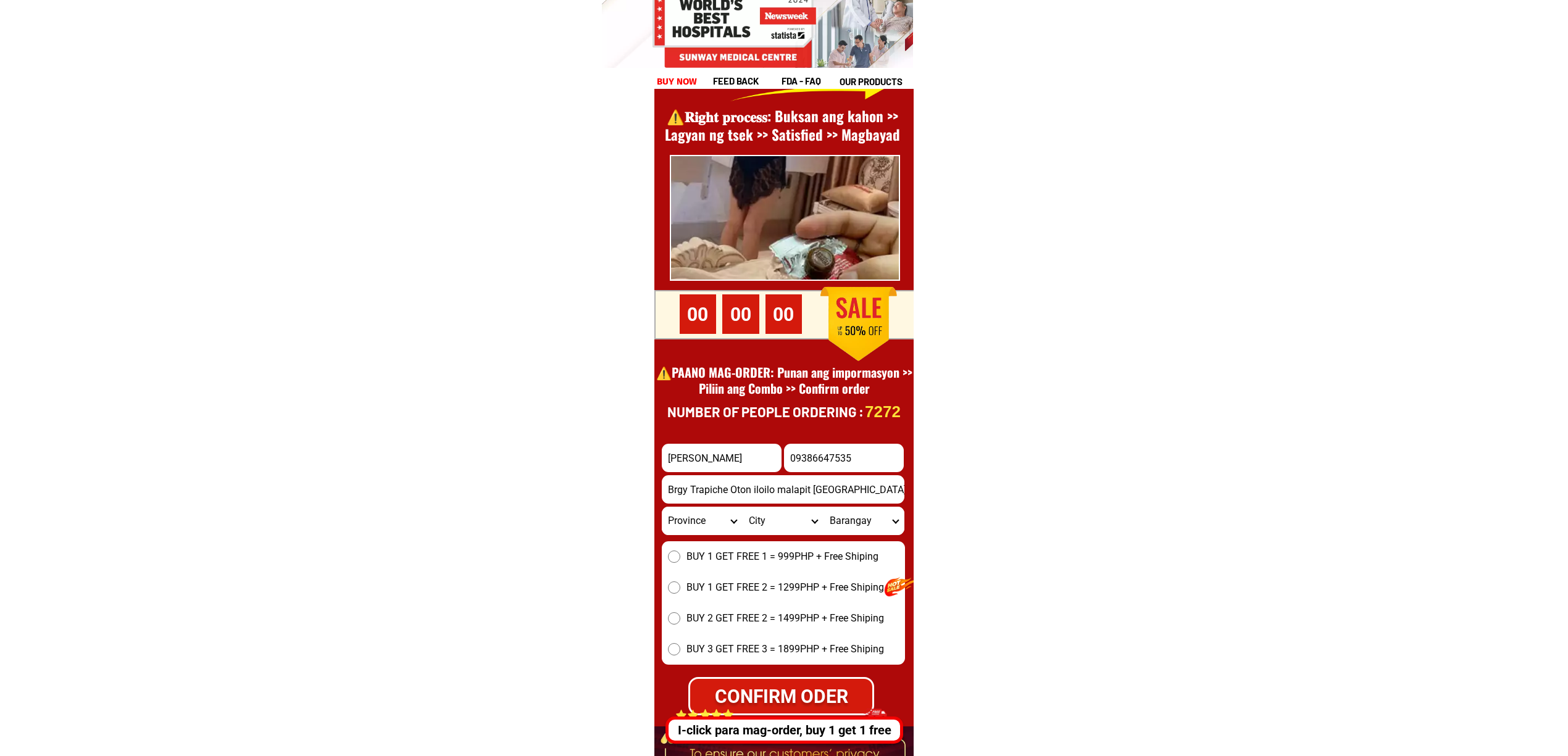
select select "63_151"
click at [662, 507] on select "Province [GEOGRAPHIC_DATA] [GEOGRAPHIC_DATA][PERSON_NAME][GEOGRAPHIC_DATA][GEOG…" at bounding box center [702, 521] width 81 height 28
click at [767, 522] on select "City Ajuy Alimodian Anilao Badiangan Balasan Banate Barotac-nuevo Barotac-viejo…" at bounding box center [783, 521] width 81 height 28
select select "63_1519432"
click at [743, 507] on select "City Ajuy Alimodian Anilao Badiangan Balasan Banate Barotac-nuevo Barotac-viejo…" at bounding box center [783, 521] width 81 height 28
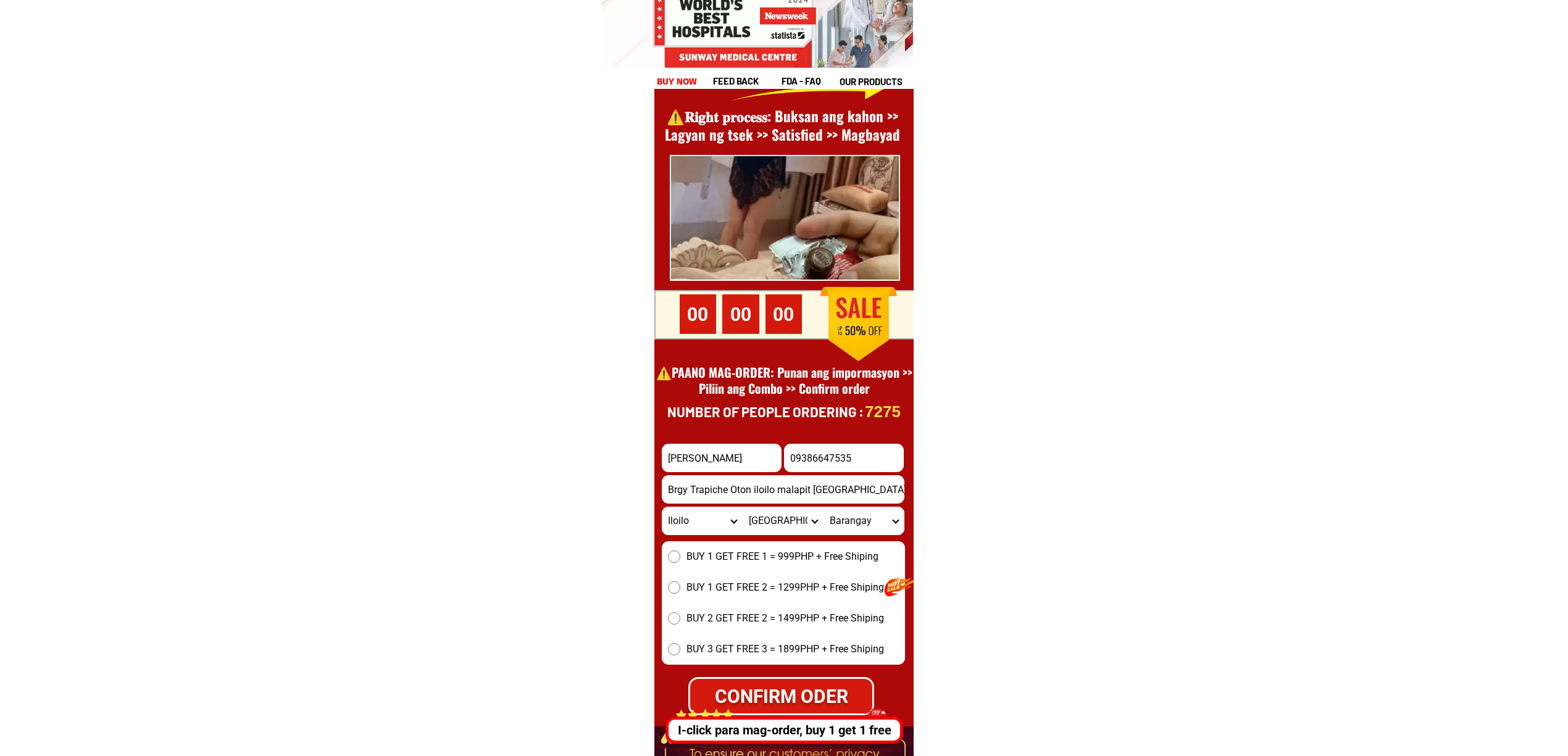
click at [856, 522] on select "Barangay Abeto mirasol taft south (quirino abeto) Aguinaldo Airport (tabucan ai…" at bounding box center [864, 521] width 81 height 28
select select "63_151943220714"
click at [824, 507] on select "Barangay Abeto mirasol taft south (quirino abeto) Aguinaldo Airport (tabucan ai…" at bounding box center [864, 521] width 81 height 28
click at [739, 545] on div "BUY 1 GET FREE 1 = 999PHP + Free Shiping BUY 1 GET FREE 2 = 1299PHP + Free Ship…" at bounding box center [783, 603] width 243 height 124
click at [777, 554] on span "BUY 1 GET FREE 1 = 999PHP + Free Shiping" at bounding box center [783, 556] width 192 height 15
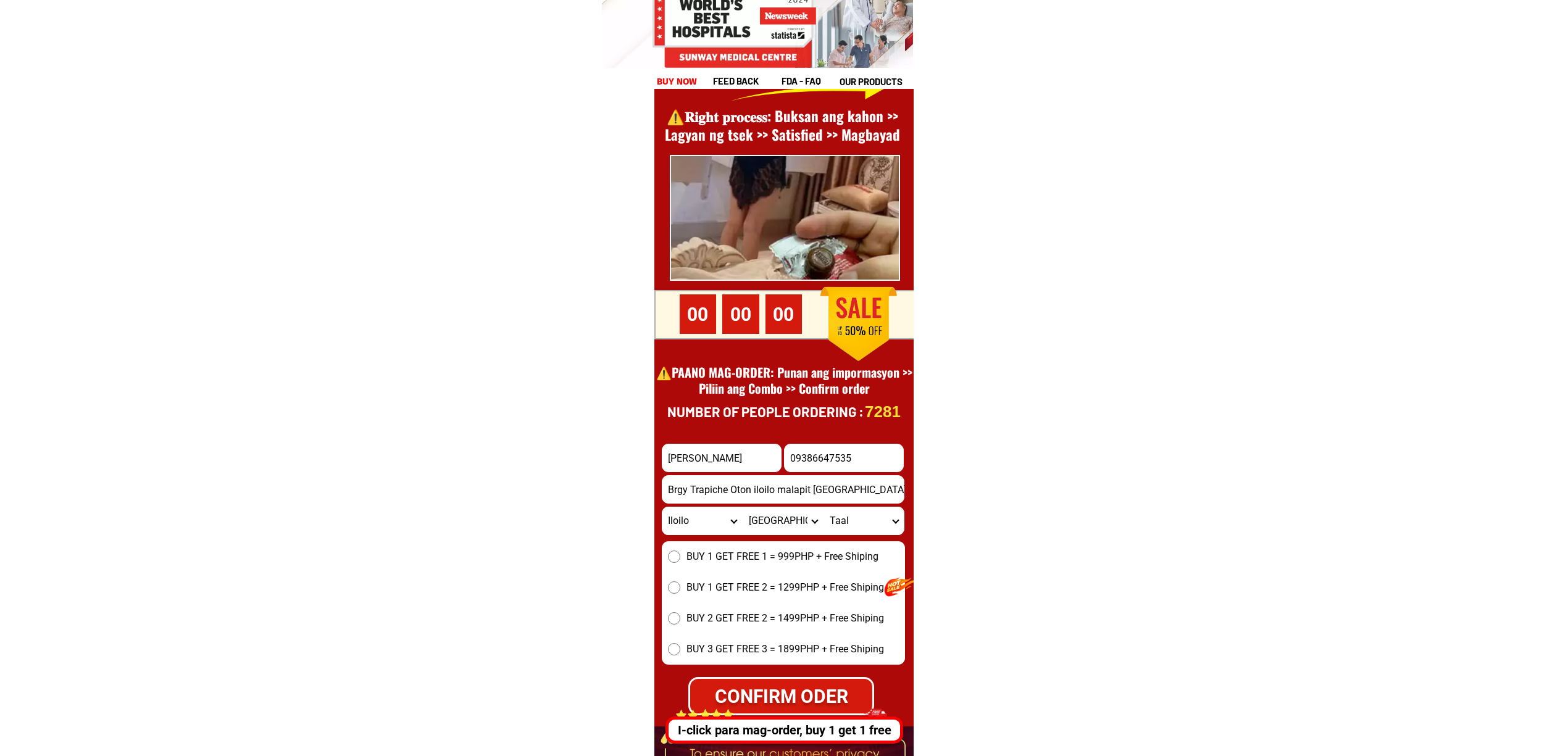
click at [680, 554] on input "BUY 1 GET FREE 1 = 999PHP + Free Shiping" at bounding box center [674, 556] width 13 height 13
radio input "true"
click at [811, 688] on div "CONFIRM ODER" at bounding box center [782, 696] width 187 height 28
type input "Ronald Rubiato"
radio input "true"
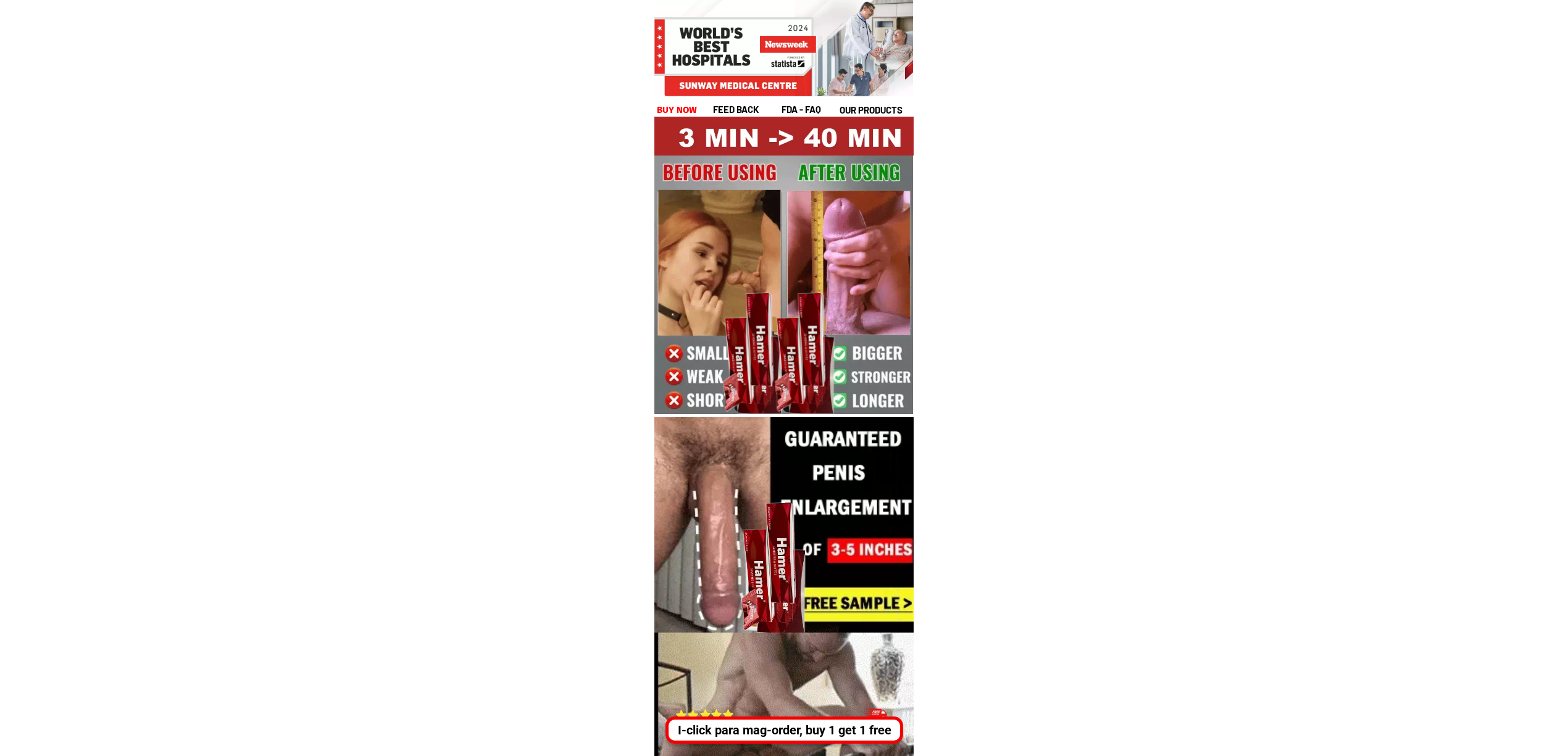
click at [865, 727] on div "I-click para mag-order, buy 1 get 1 free" at bounding box center [781, 730] width 229 height 19
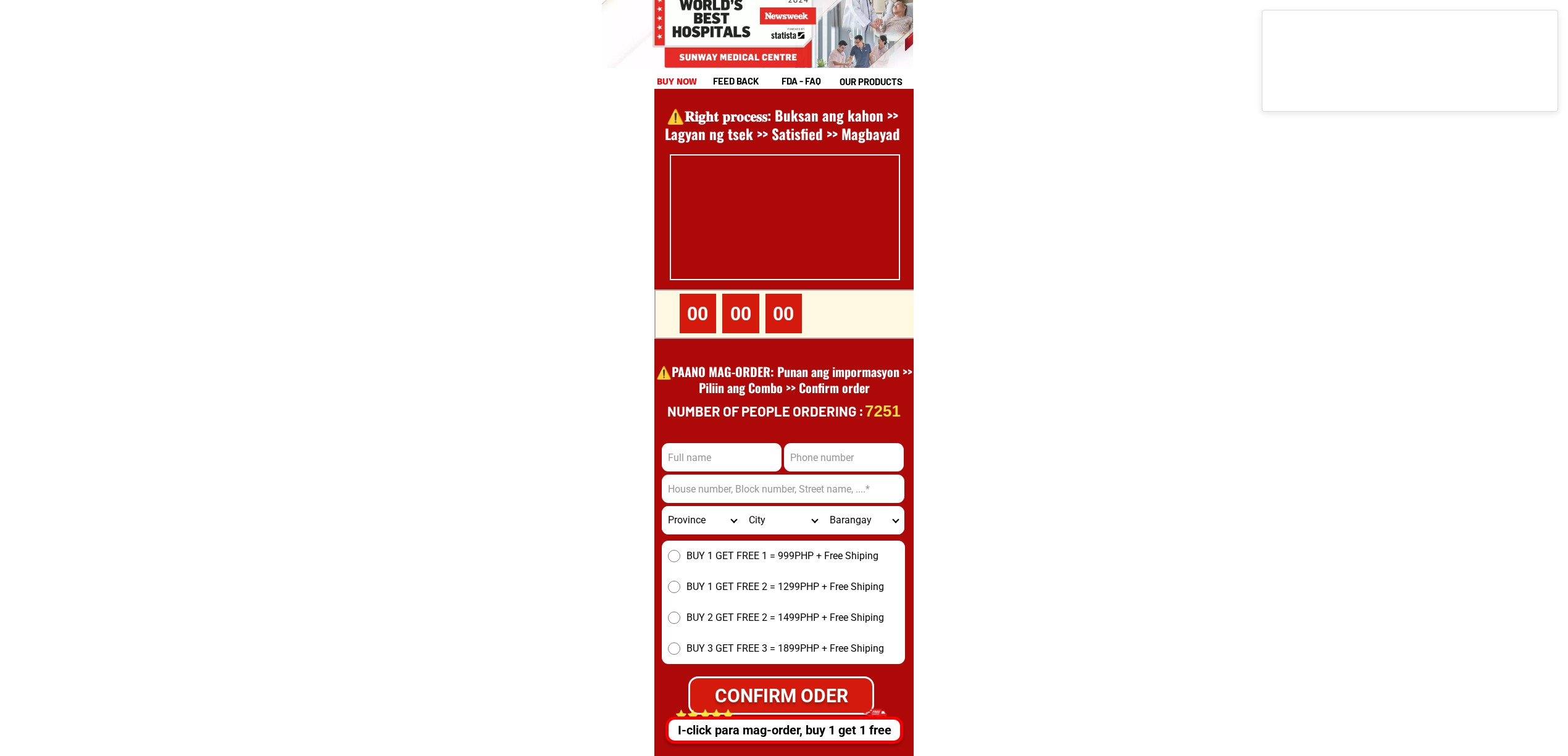
scroll to position [16934, 0]
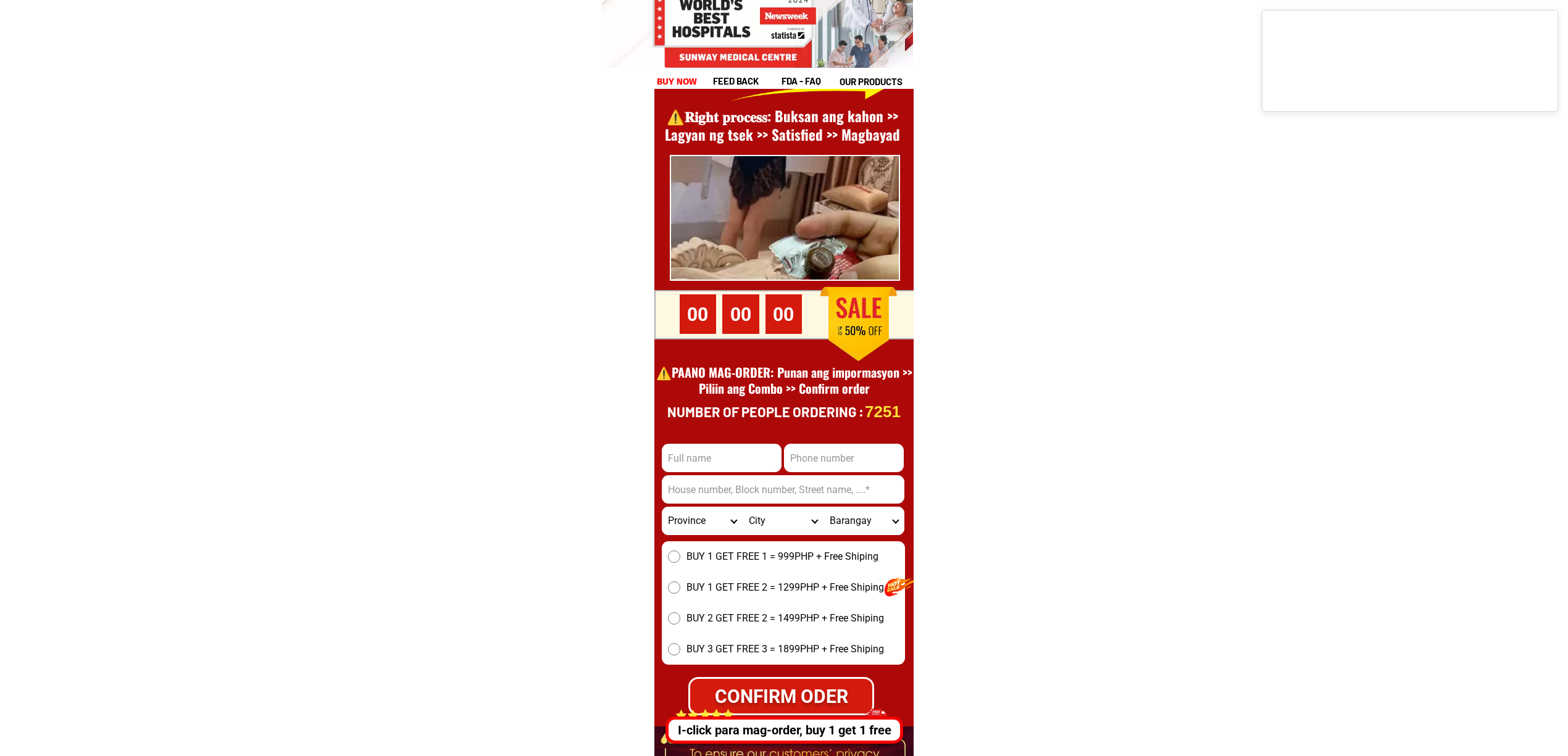
click at [870, 465] on input "Input phone_number" at bounding box center [844, 458] width 120 height 28
paste input "09387019151"
type input "09387019151"
click at [763, 467] on input "Input full_name" at bounding box center [721, 458] width 120 height 28
paste input "Taha maruhom"
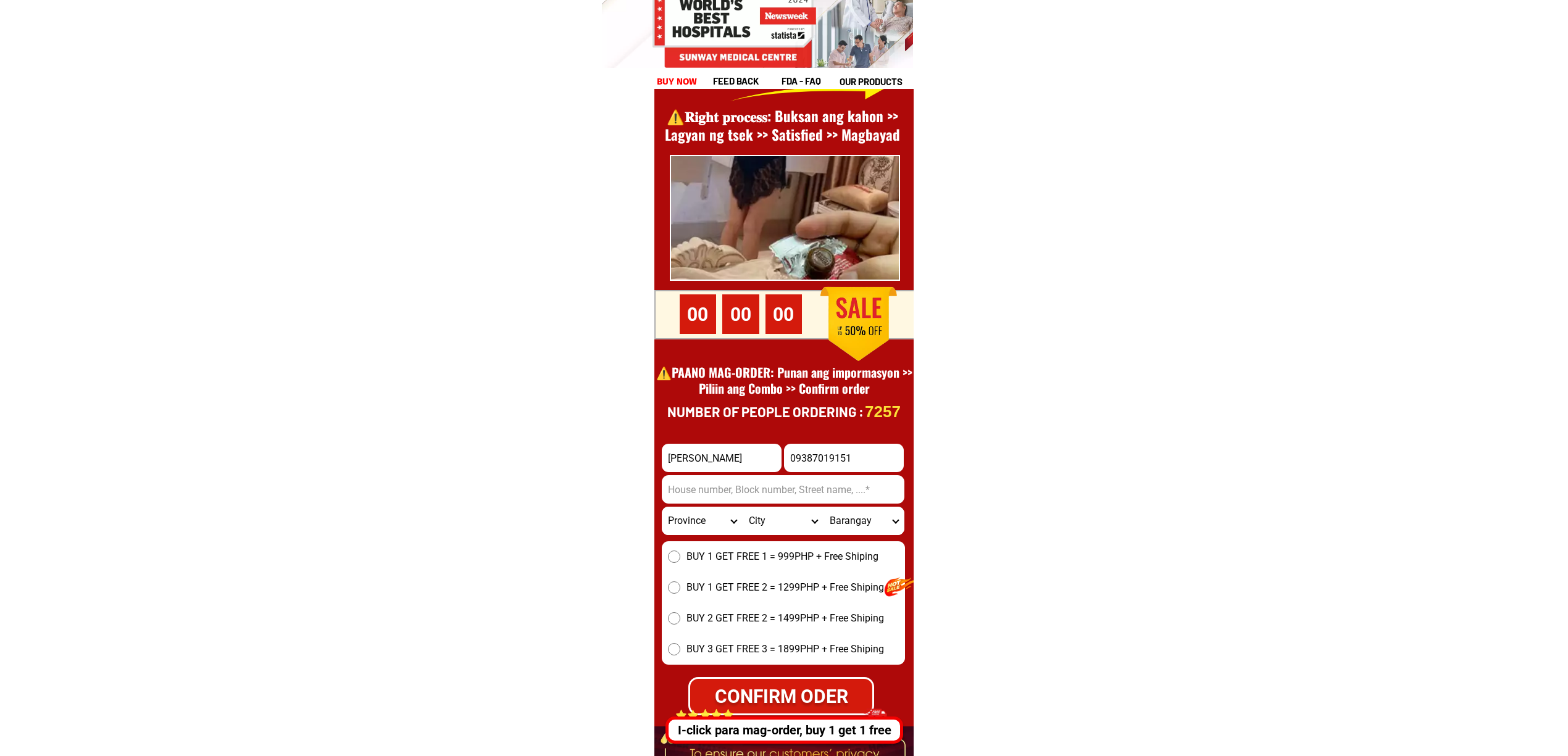
type input "Taha maruhom"
click at [842, 485] on input "Input address" at bounding box center [783, 489] width 243 height 28
paste input "No street maidana"
paste input "Input address"
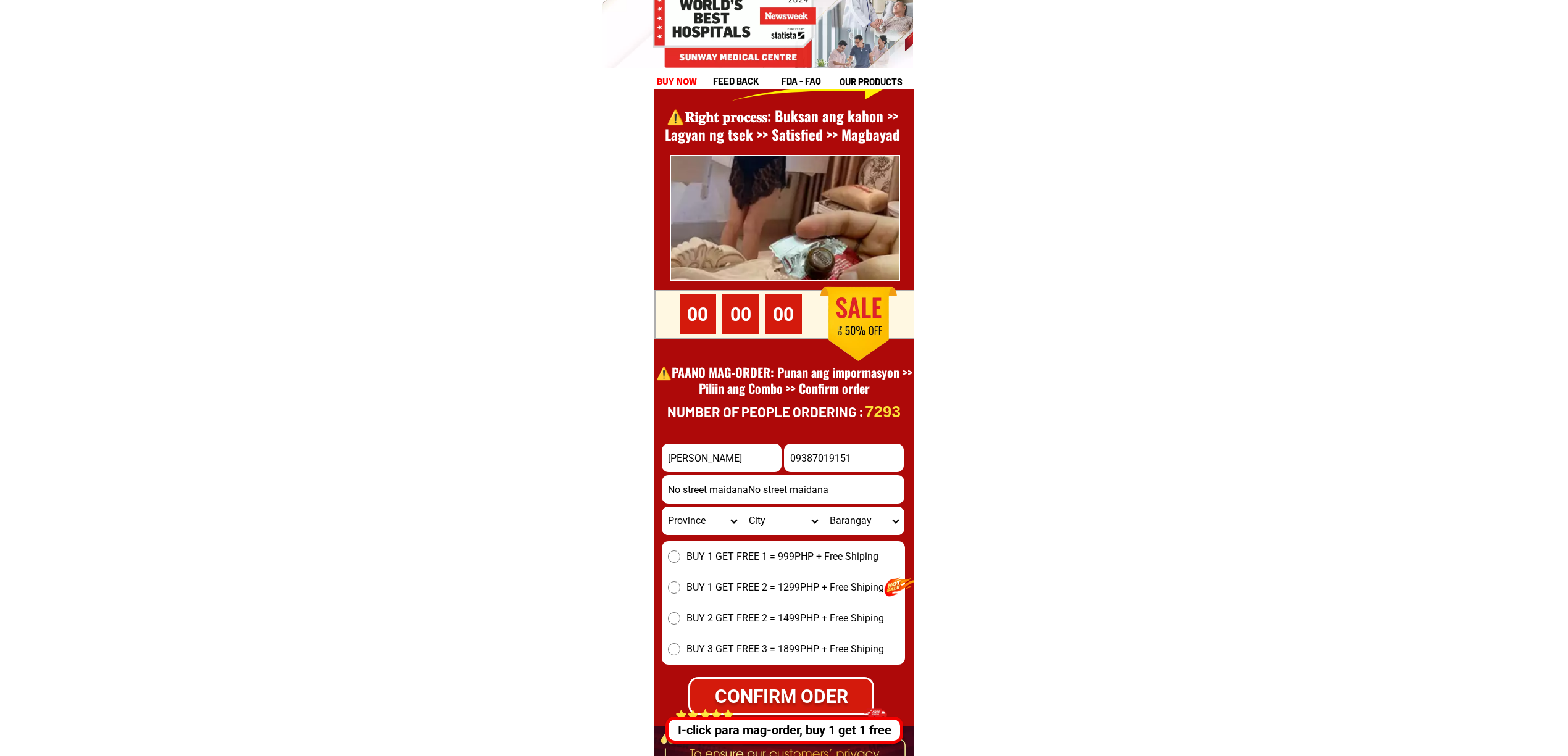
type input "No street maidana"
click at [729, 520] on select "Province [GEOGRAPHIC_DATA] [GEOGRAPHIC_DATA] [GEOGRAPHIC_DATA] [GEOGRAPHIC_DATA…" at bounding box center [702, 521] width 81 height 28
click at [719, 529] on select "Province [GEOGRAPHIC_DATA] [GEOGRAPHIC_DATA] [GEOGRAPHIC_DATA] [GEOGRAPHIC_DATA…" at bounding box center [702, 521] width 81 height 28
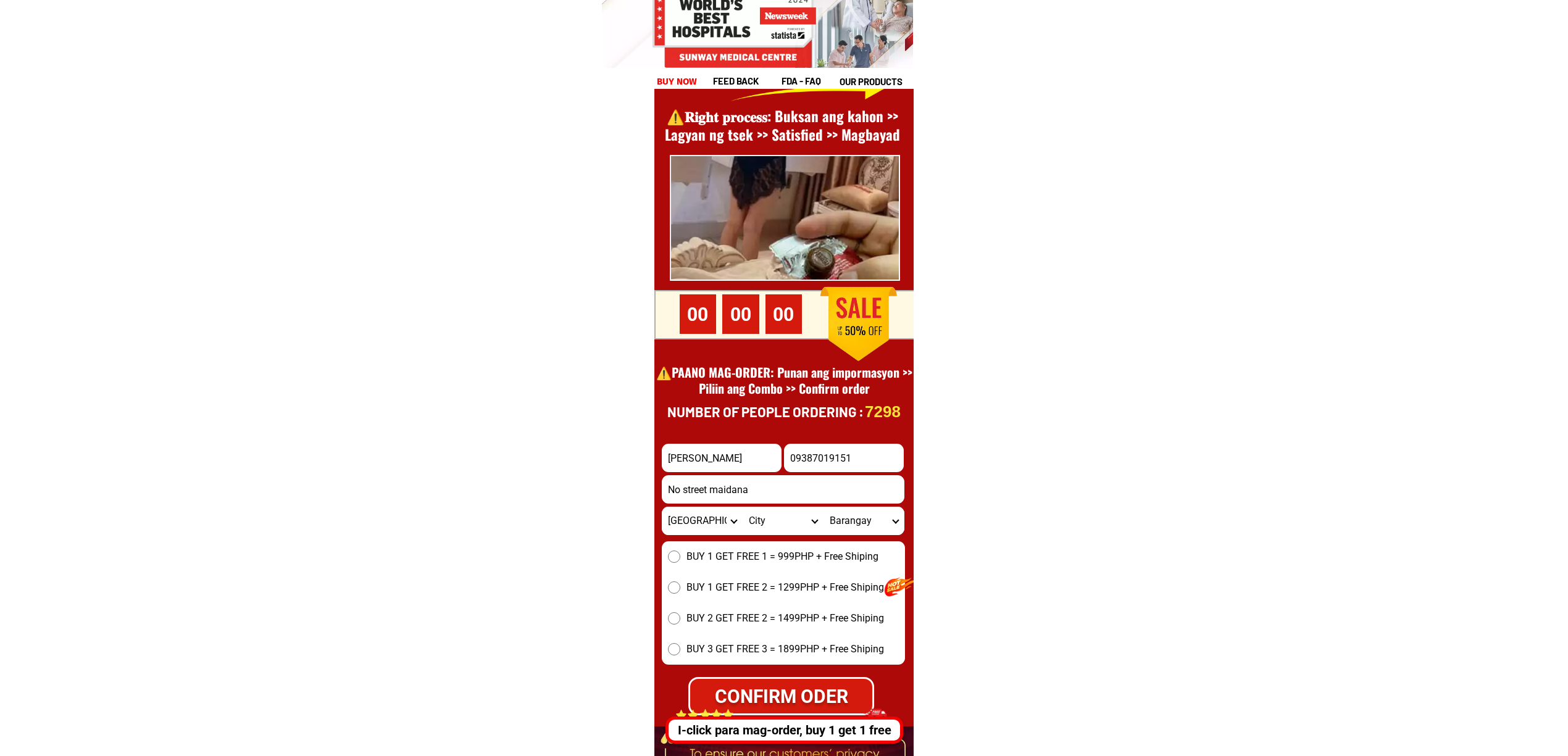
click at [719, 529] on select "Province [GEOGRAPHIC_DATA] [GEOGRAPHIC_DATA] [GEOGRAPHIC_DATA] [GEOGRAPHIC_DATA…" at bounding box center [702, 521] width 81 height 28
select select "63_163"
click at [662, 507] on select "Province [GEOGRAPHIC_DATA] [GEOGRAPHIC_DATA] [GEOGRAPHIC_DATA] [GEOGRAPHIC_DATA…" at bounding box center [702, 521] width 81 height 28
click at [788, 515] on select "City AMAI MANABILANG Bacolod-kalawi Balabagan Balindong Bayang Binidayan Buadip…" at bounding box center [783, 521] width 81 height 28
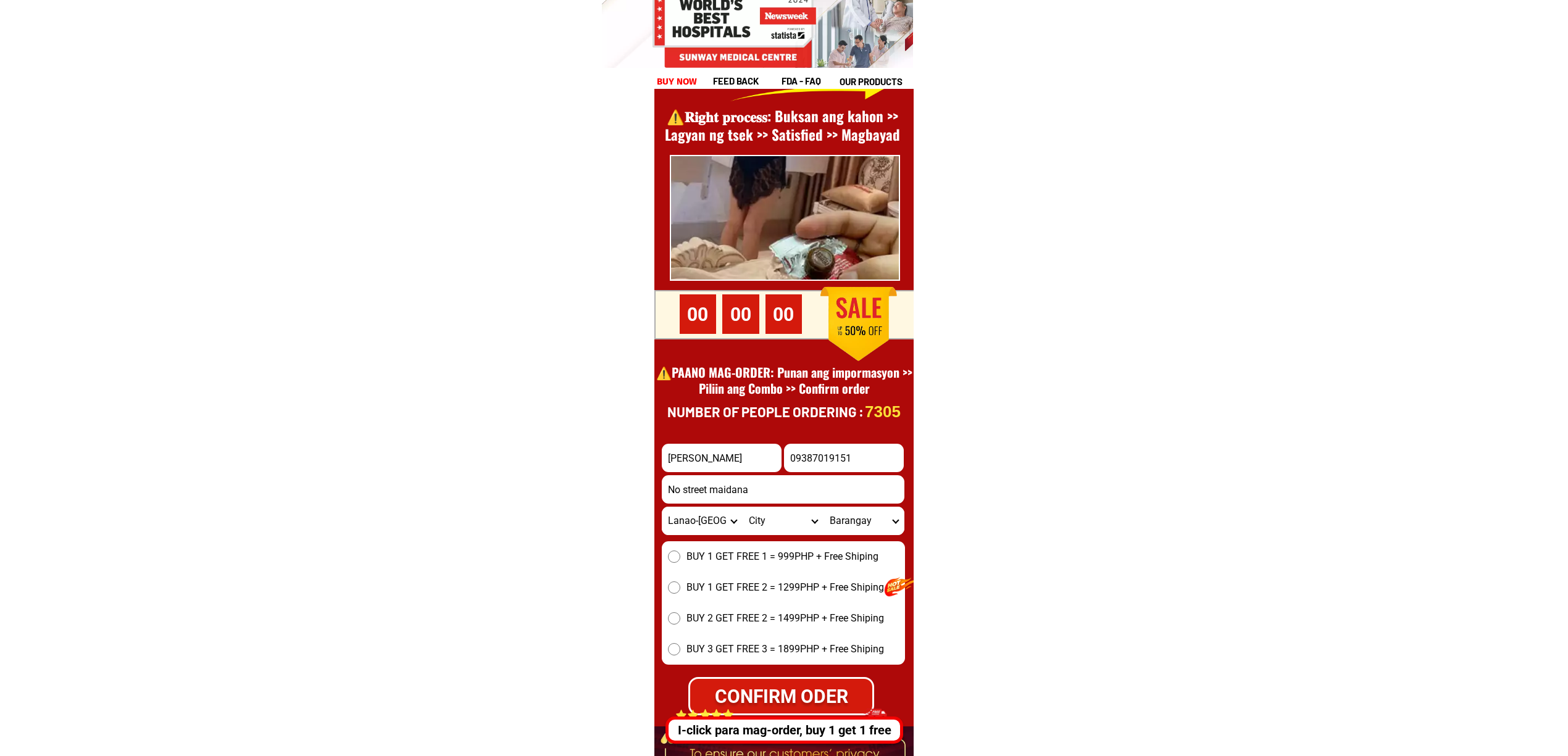
select select "63_1637485"
click at [743, 507] on select "City AMAI MANABILANG Bacolod-kalawi Balabagan Balindong Bayang Binidayan Buadip…" at bounding box center [783, 521] width 81 height 28
click at [864, 520] on select "Barangay Bagumbayan Balut Bitayan Bolawan Bonga Cabasaran Cadayonan Cahera Cair…" at bounding box center [864, 521] width 81 height 28
select select "63_16374854599"
click at [824, 507] on select "Barangay Bagumbayan Balut Bitayan Bolawan Bonga Cabasaran Cadayonan Cahera Cair…" at bounding box center [864, 521] width 81 height 28
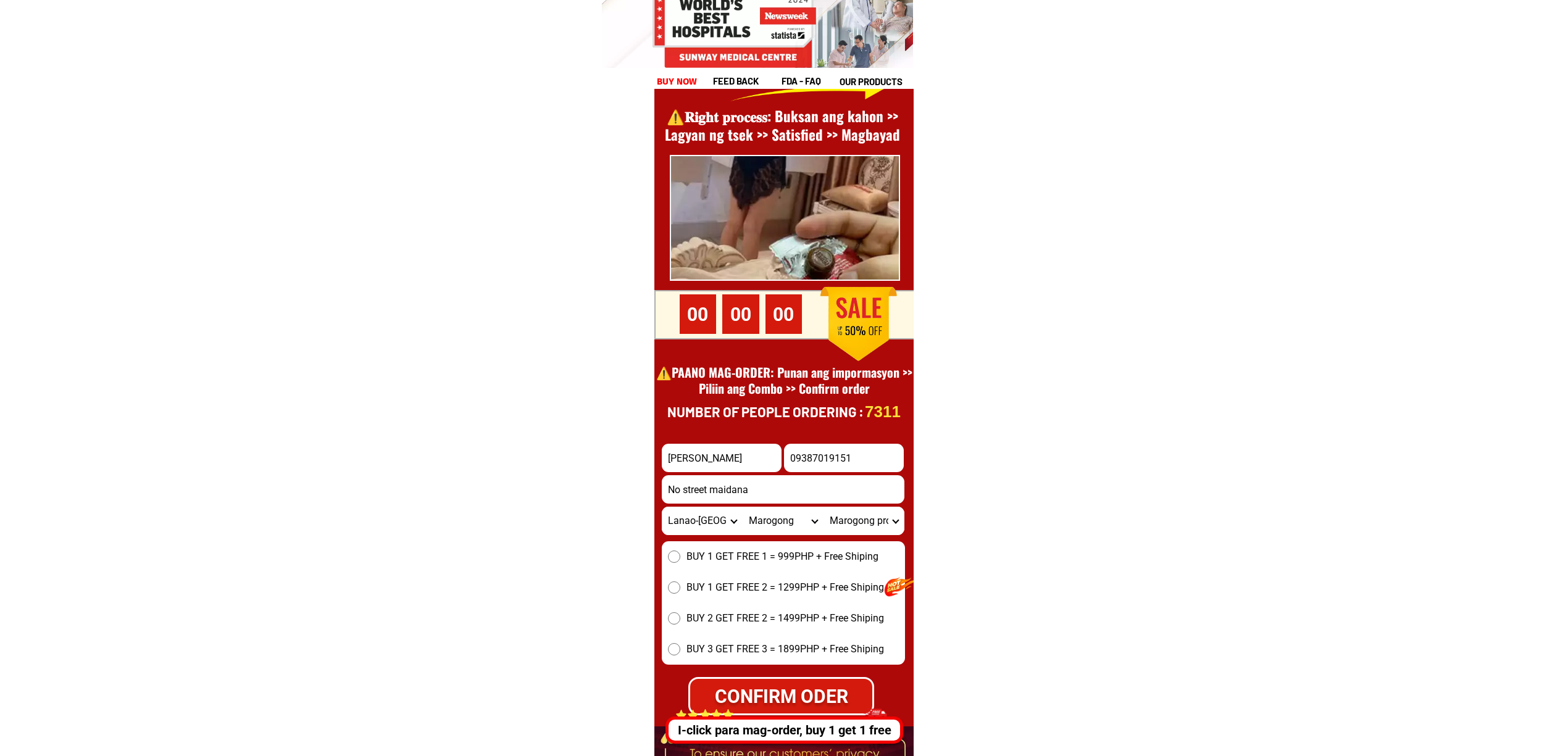
click at [885, 447] on input "09387019151" at bounding box center [844, 458] width 120 height 28
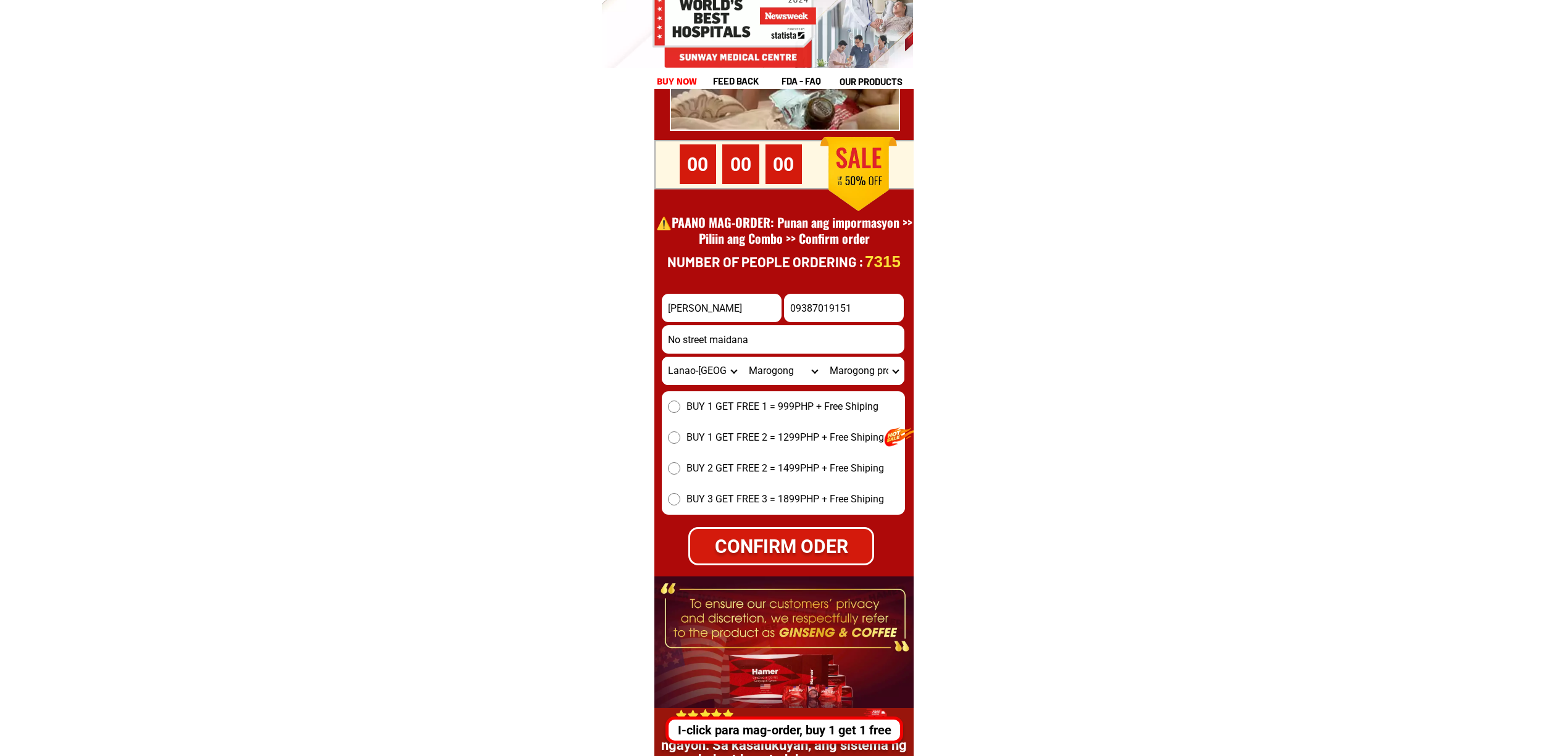
scroll to position [17099, 0]
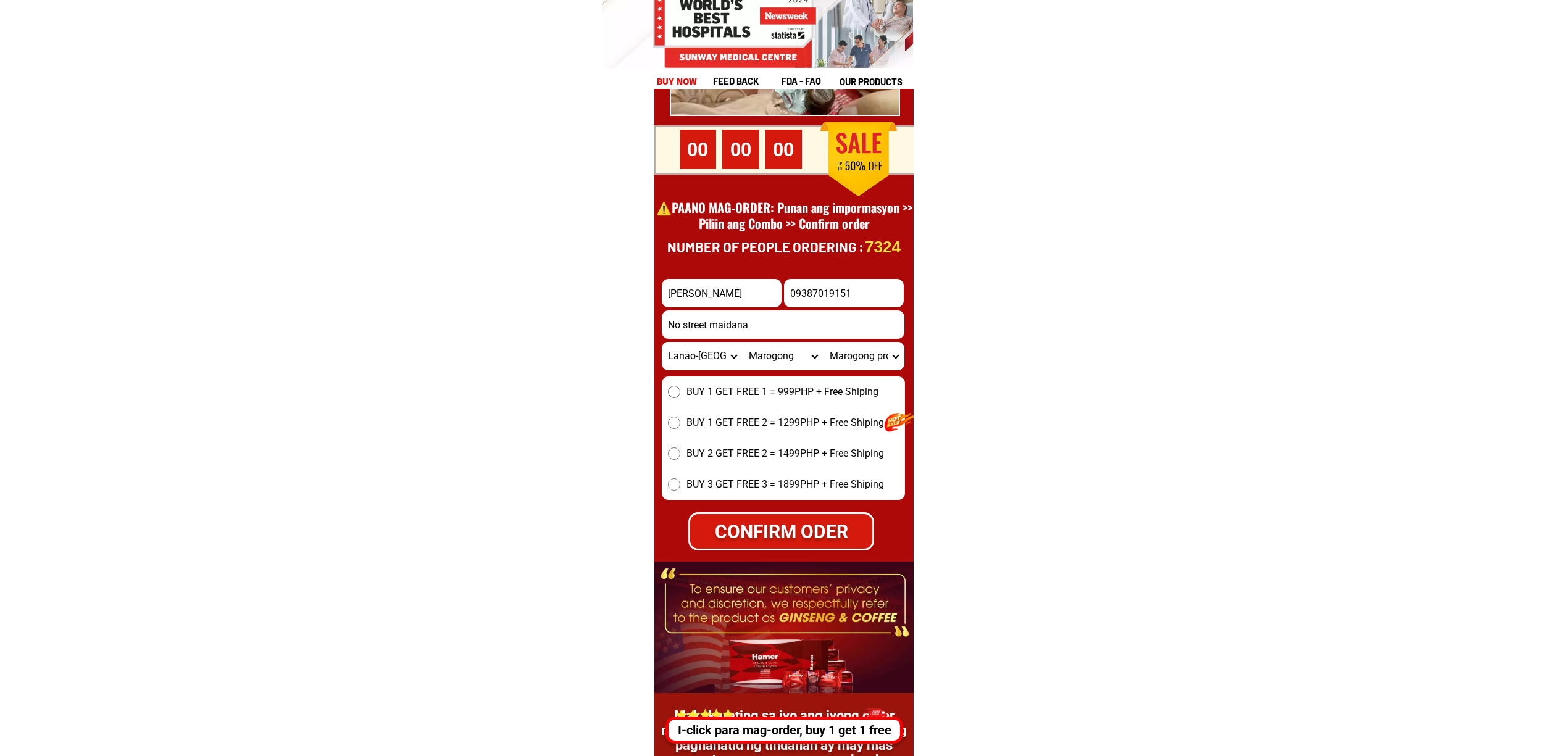
click at [761, 329] on input "No street maidana" at bounding box center [783, 324] width 243 height 28
paste input "Street maidana 1"
type input "Street maidana 1"
drag, startPoint x: 1346, startPoint y: 509, endPoint x: 1101, endPoint y: 464, distance: 249.1
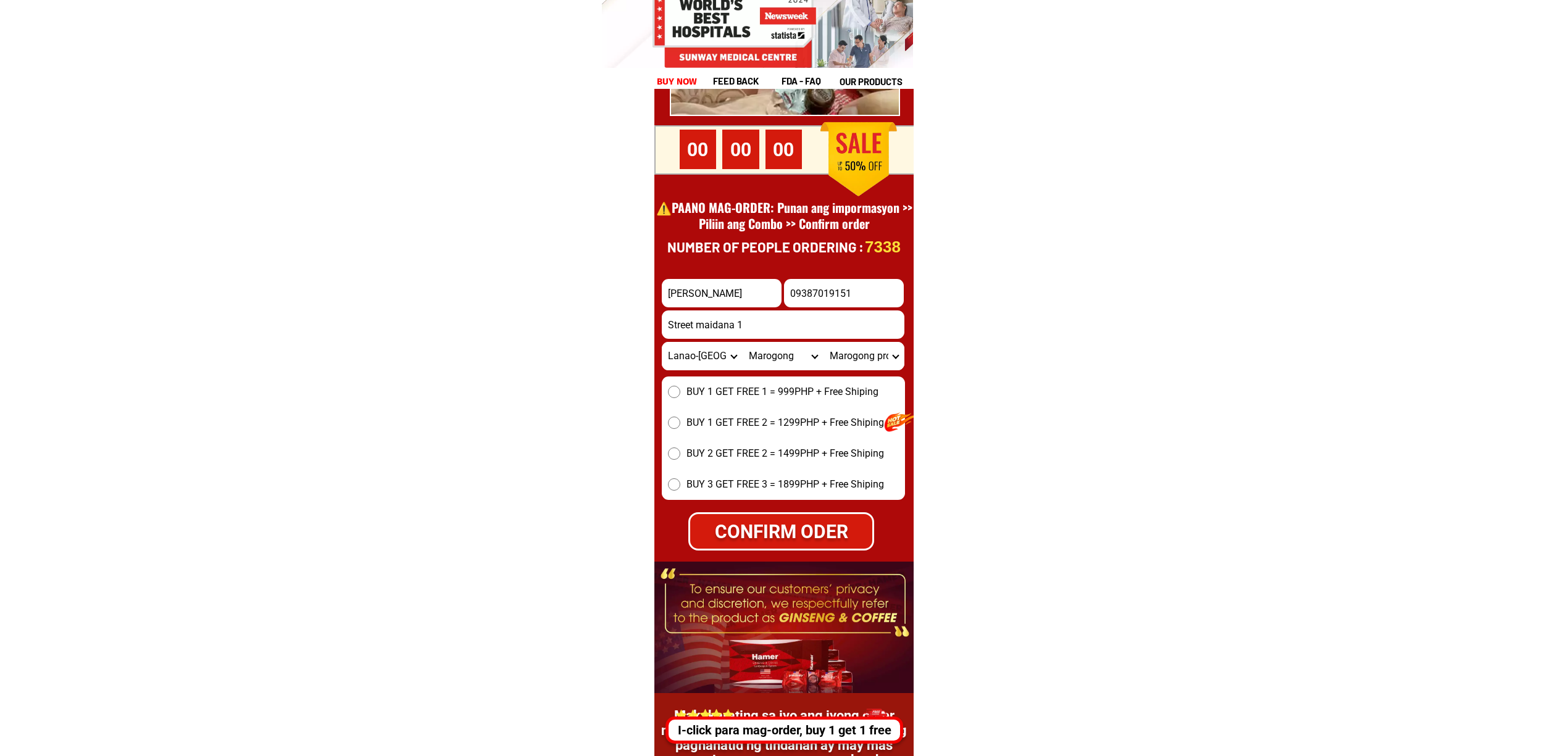
click at [687, 398] on span "BUY 1 GET FREE 1 = 999PHP + Free Shiping" at bounding box center [783, 391] width 192 height 15
click at [680, 398] on input "BUY 1 GET FREE 1 = 999PHP + Free Shiping" at bounding box center [674, 391] width 13 height 13
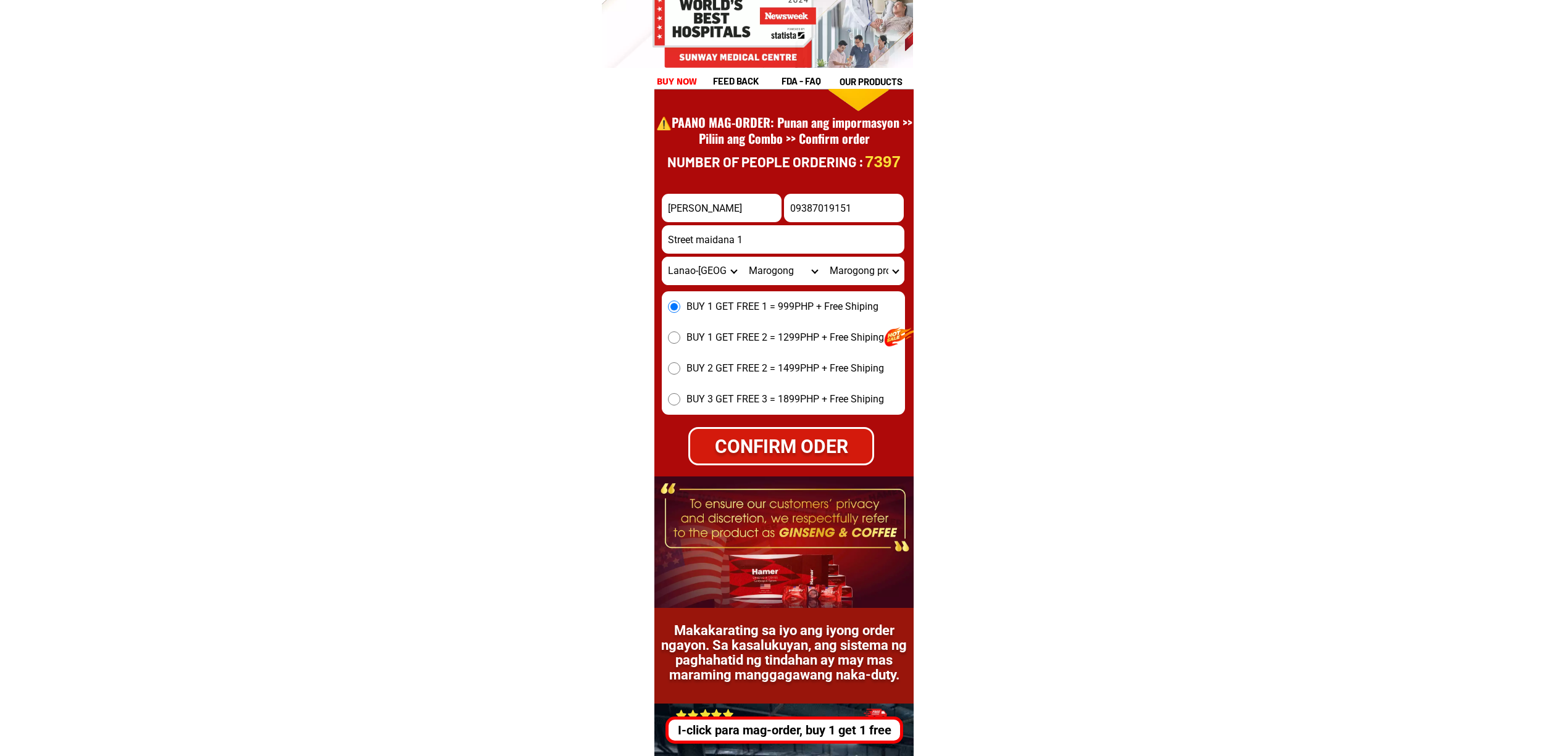
scroll to position [17181, 0]
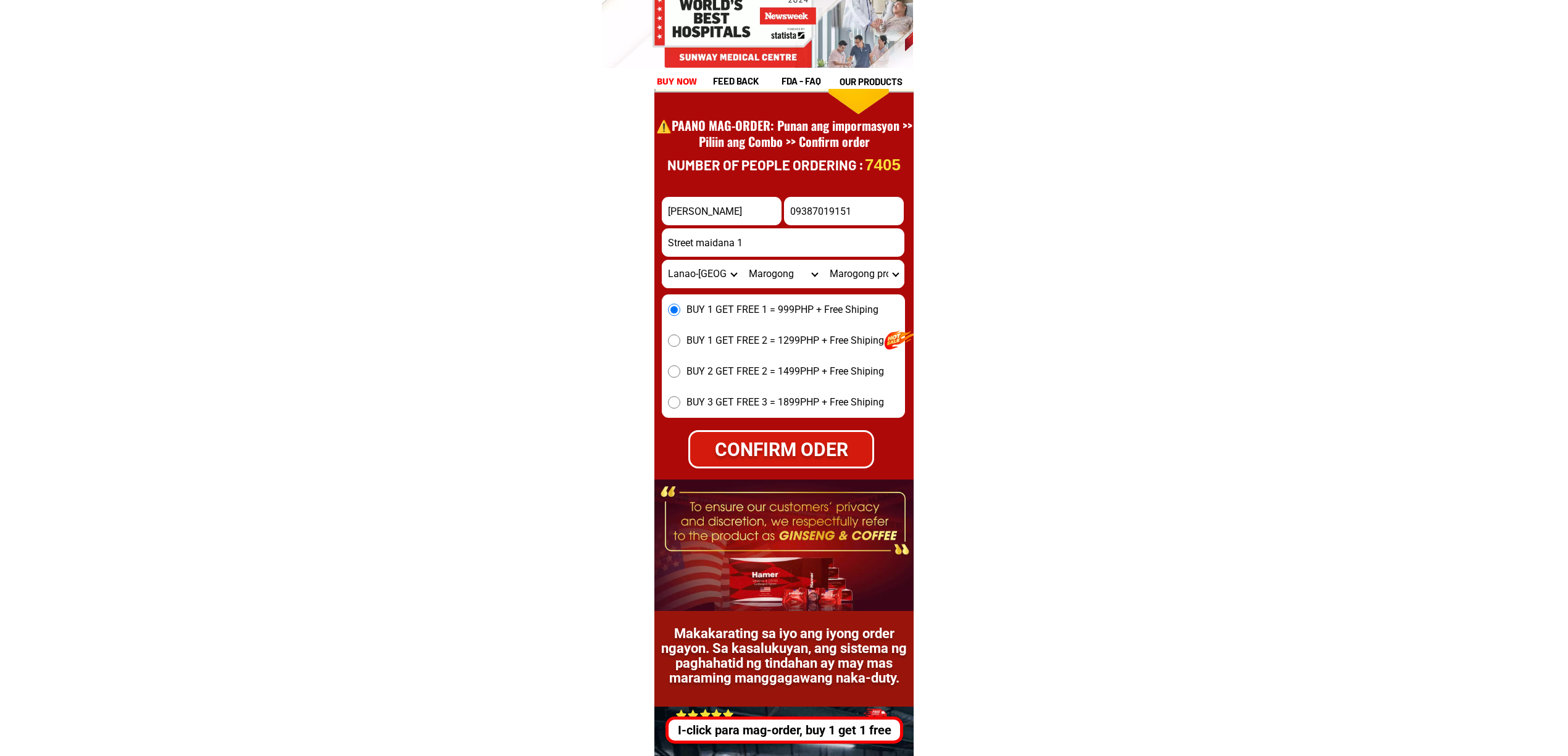
click at [810, 440] on div "CONFIRM ODER" at bounding box center [781, 450] width 182 height 27
radio input "true"
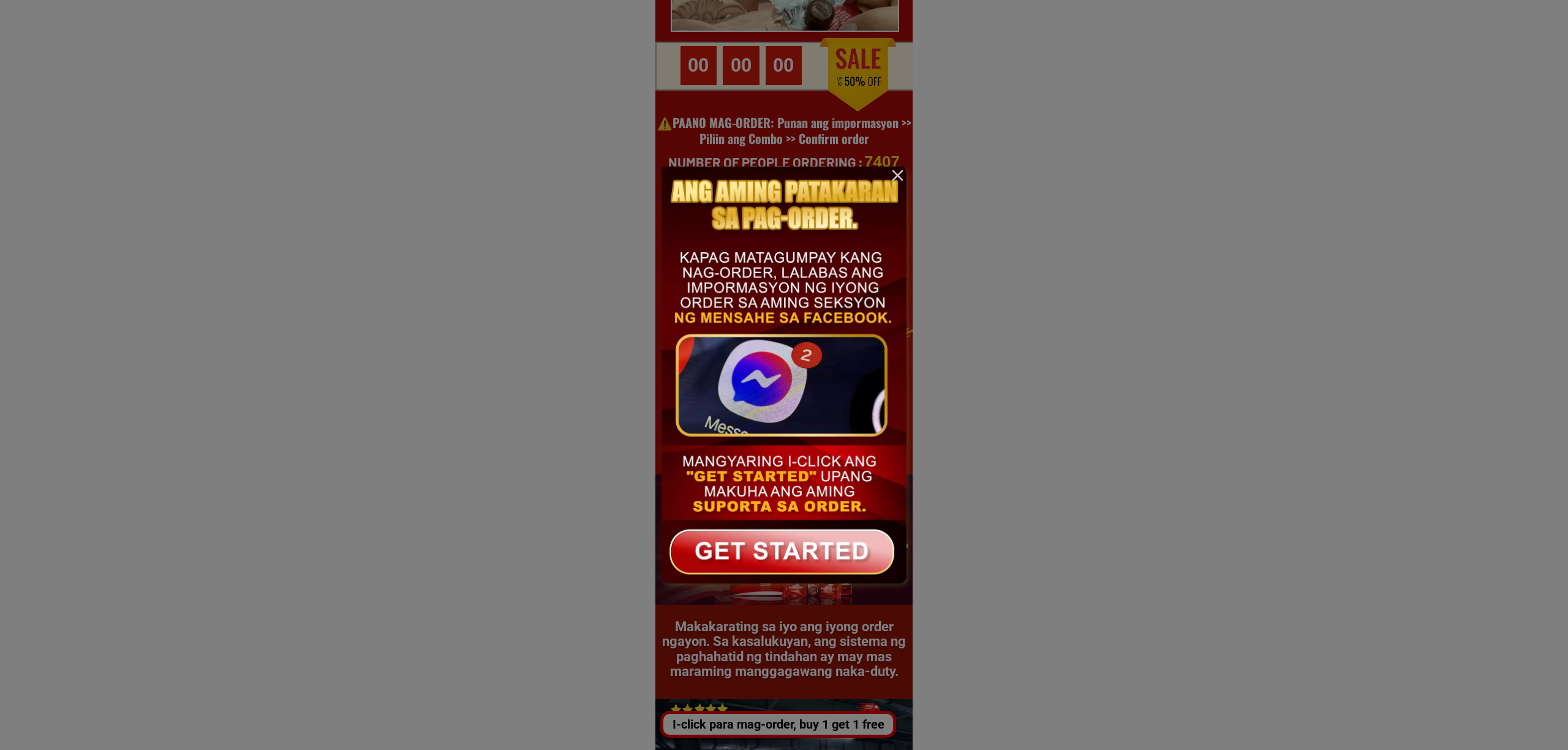
scroll to position [0, 0]
click at [1078, 295] on div at bounding box center [784, 375] width 1568 height 750
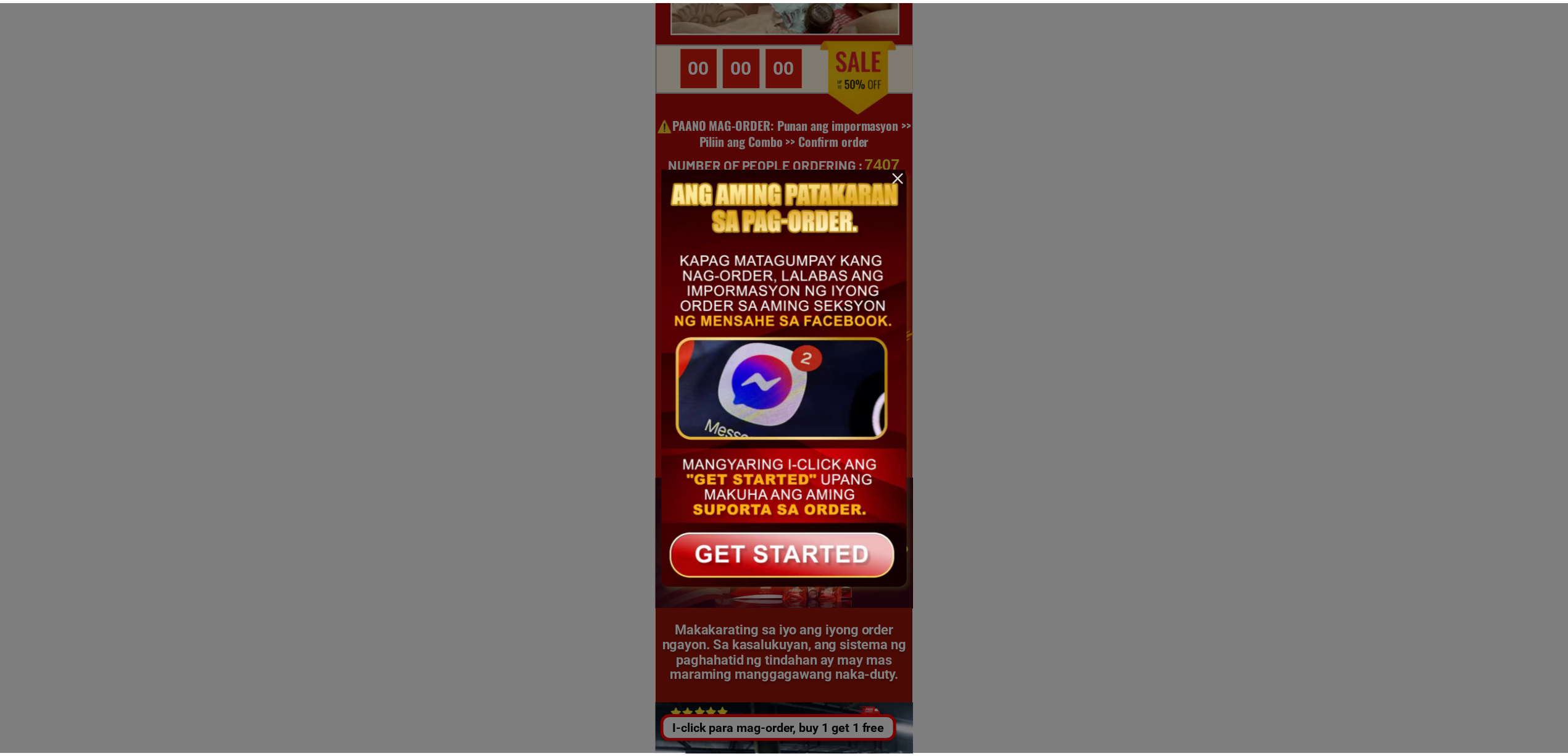
scroll to position [17181, 0]
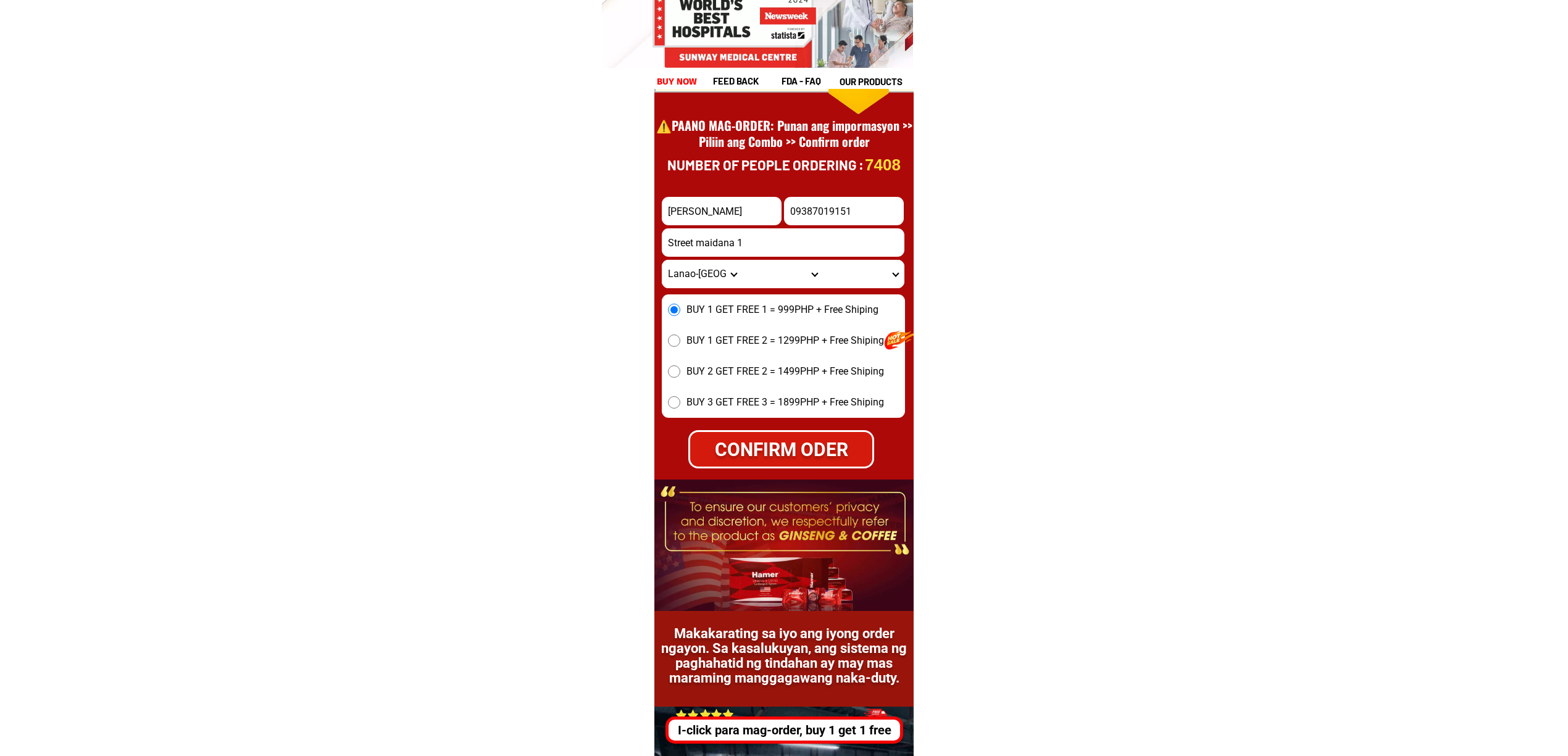
click at [722, 206] on input "Taha maruhom" at bounding box center [721, 211] width 120 height 28
type input "Taha maruhom"
type input "9387019151"
type input "Street maidana 1"
select select "63_163"
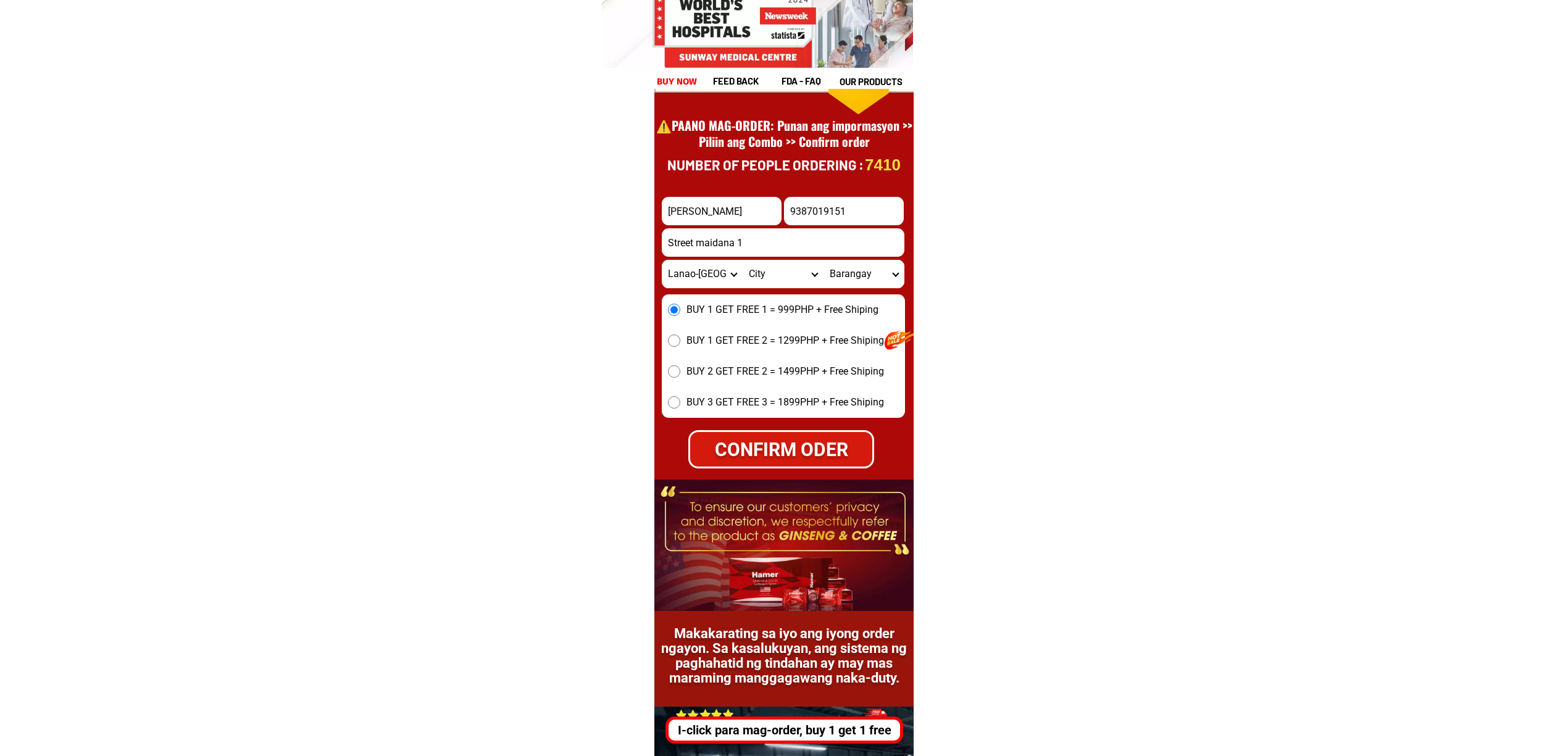
click at [787, 219] on input "9387019151" at bounding box center [844, 211] width 120 height 28
click at [833, 211] on input "09387019151" at bounding box center [844, 211] width 120 height 28
paste input "973679724"
type input "09973679724"
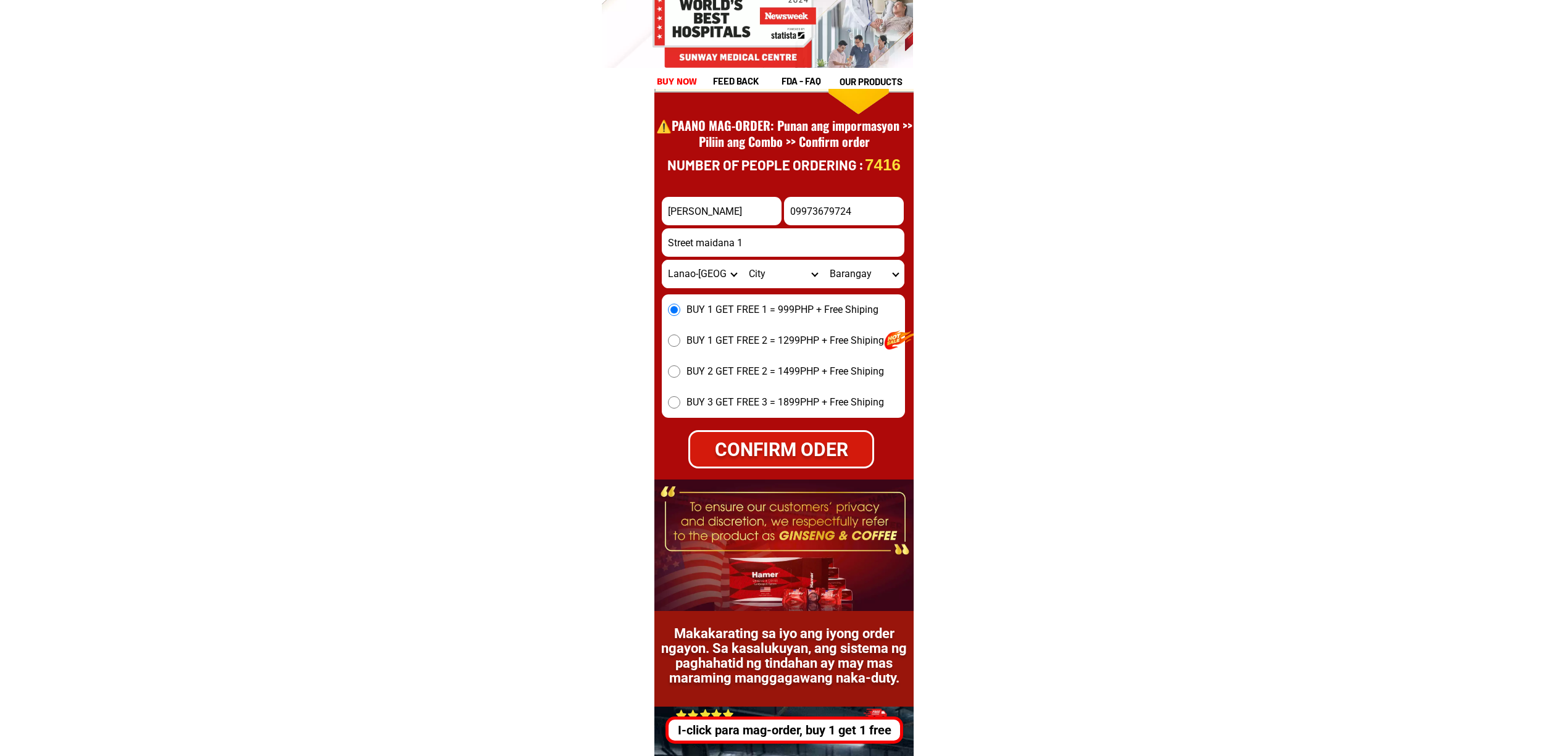
click at [771, 287] on form "Taha maruhom 09973679724 CONFIRM ODER Street maidana 1 Province Abra Agusan-del…" at bounding box center [783, 333] width 243 height 271
click at [767, 282] on select "City AMAI MANABILANG Bacolod-kalawi Balabagan Balindong Bayang Binidayan Buadip…" at bounding box center [783, 273] width 81 height 28
select select "63_1639096"
click at [743, 259] on select "City AMAI MANABILANG Bacolod-kalawi Balabagan Balindong Bayang Binidayan Buadip…" at bounding box center [783, 273] width 81 height 28
select select "Select commune"
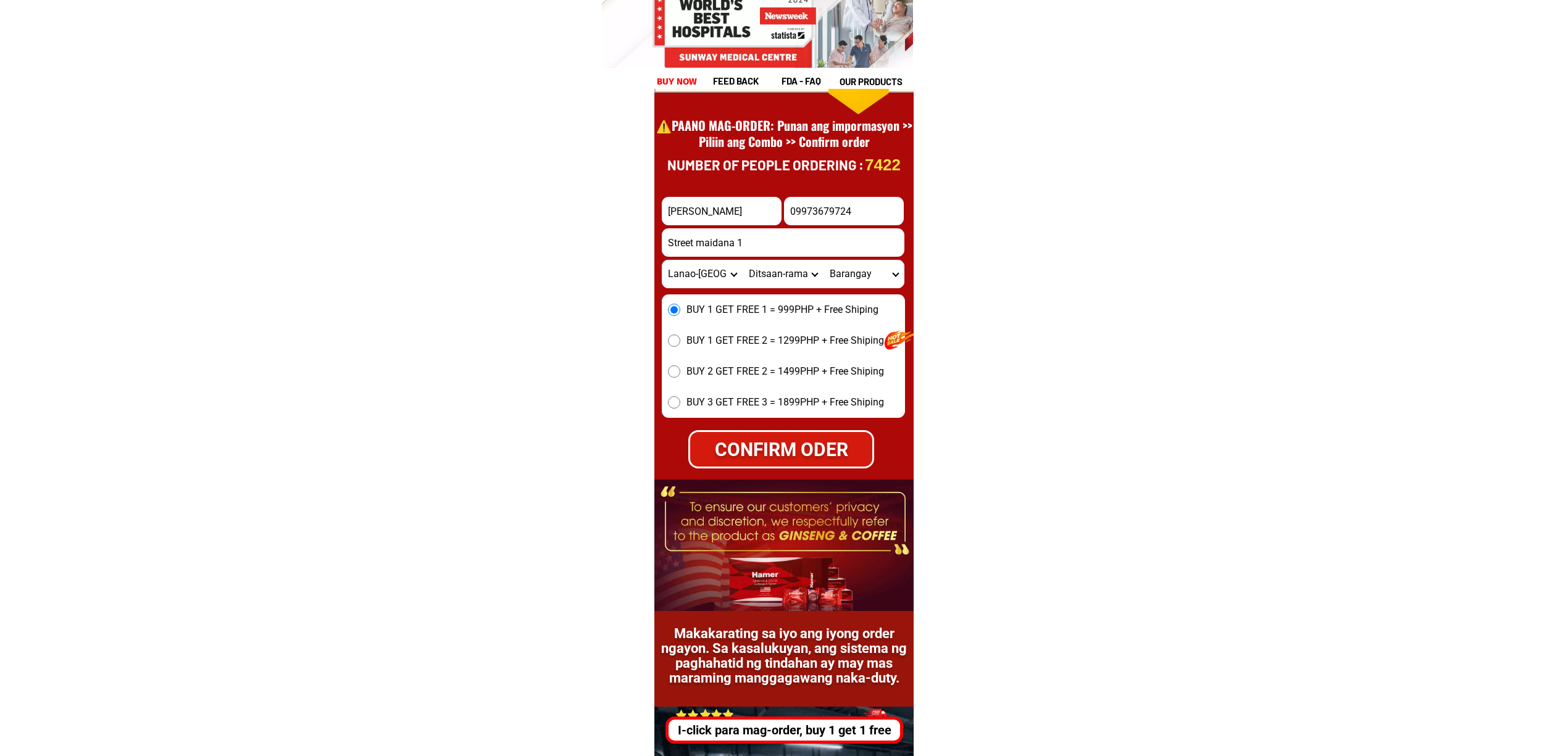
click at [759, 270] on select "City AMAI MANABILANG Bacolod-kalawi Balabagan Balindong Bayang Binidayan Buadip…" at bounding box center [783, 273] width 81 height 28
select select "63_1637485"
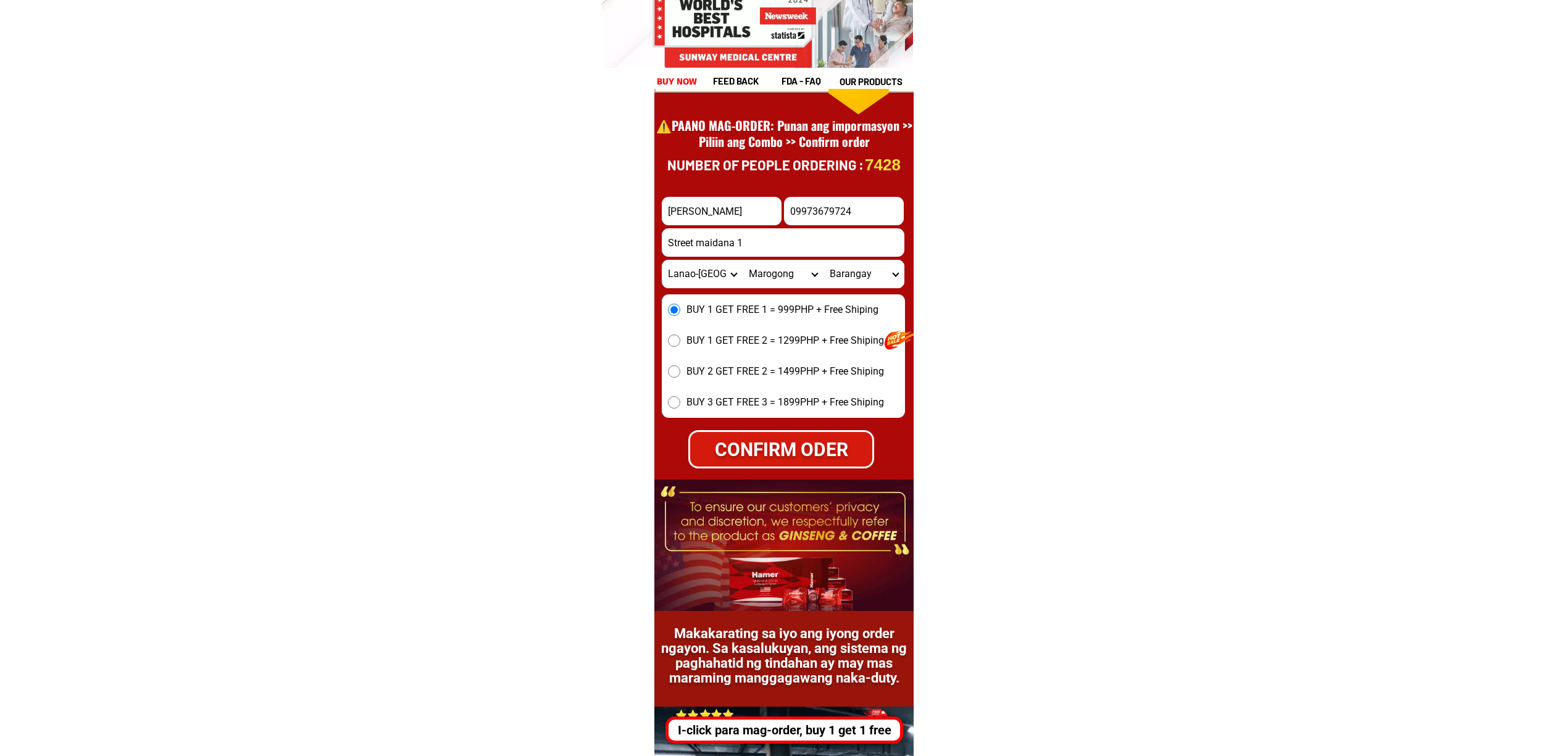
click at [743, 259] on select "City AMAI MANABILANG Bacolod-kalawi Balabagan Balindong Bayang Binidayan Buadip…" at bounding box center [783, 273] width 81 height 28
click at [855, 276] on select "Barangay Bagumbayan Balut Bitayan Bolawan Bonga Cabasaran Cadayonan Cahera Cair…" at bounding box center [864, 273] width 81 height 28
select select "63_16374854599"
click at [824, 259] on select "Barangay Bagumbayan Balut Bitayan Bolawan Bonga Cabasaran Cadayonan Cahera Cair…" at bounding box center [864, 273] width 81 height 28
click at [852, 282] on select "Barangay Bagumbayan Balut Bitayan Bolawan Bonga Cabasaran Cadayonan Cahera Cair…" at bounding box center [864, 273] width 81 height 28
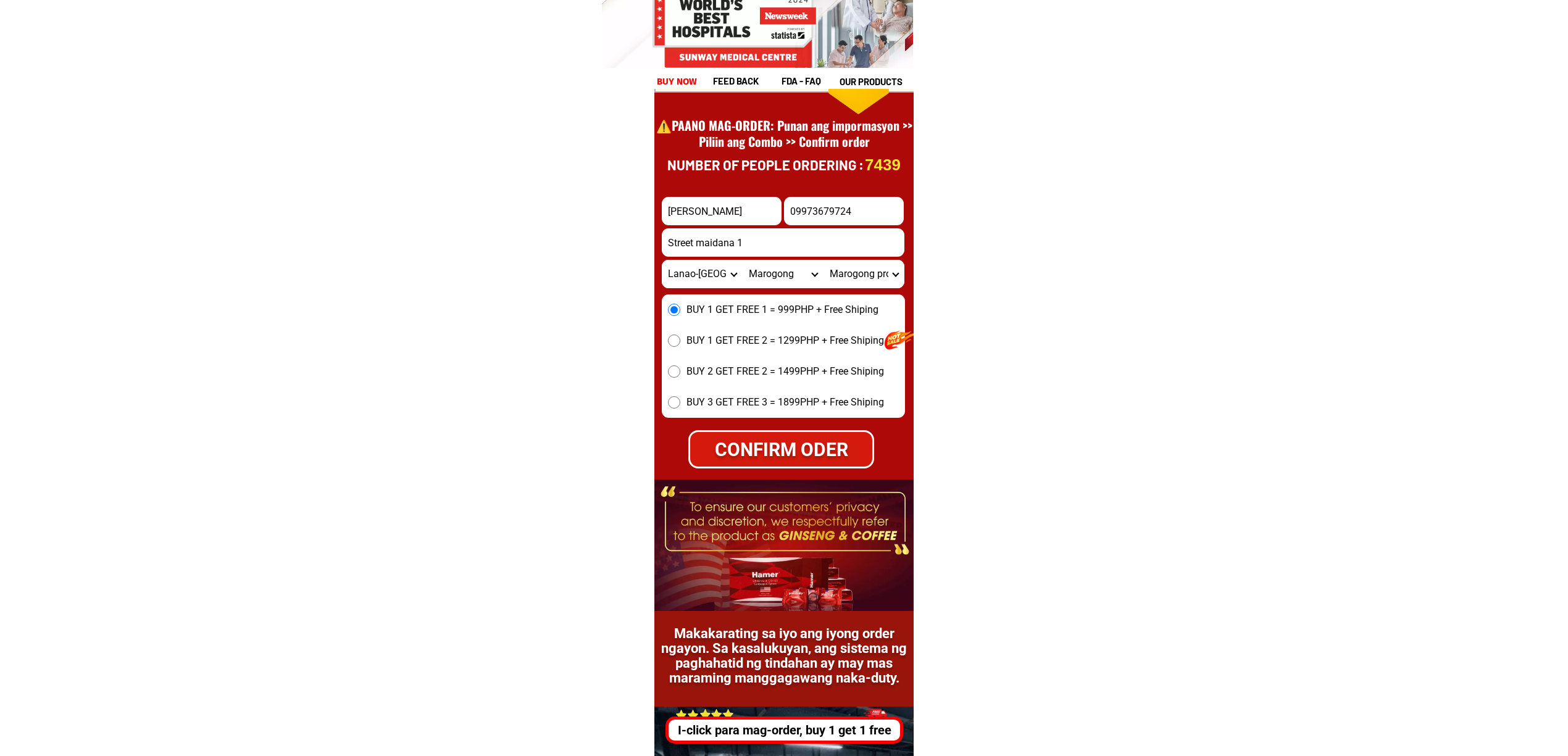
drag, startPoint x: 872, startPoint y: 245, endPoint x: 872, endPoint y: 257, distance: 12.0
click at [872, 246] on input "Street maidana 1" at bounding box center [783, 242] width 243 height 28
click at [878, 282] on select "Barangay Bagumbayan Balut Bitayan Bolawan Bonga Cabasaran Cadayonan Cahera Cair…" at bounding box center [864, 273] width 81 height 28
click at [824, 259] on select "Barangay Bagumbayan Balut Bitayan Bolawan Bonga Cabasaran Cadayonan Cahera Cair…" at bounding box center [864, 273] width 81 height 28
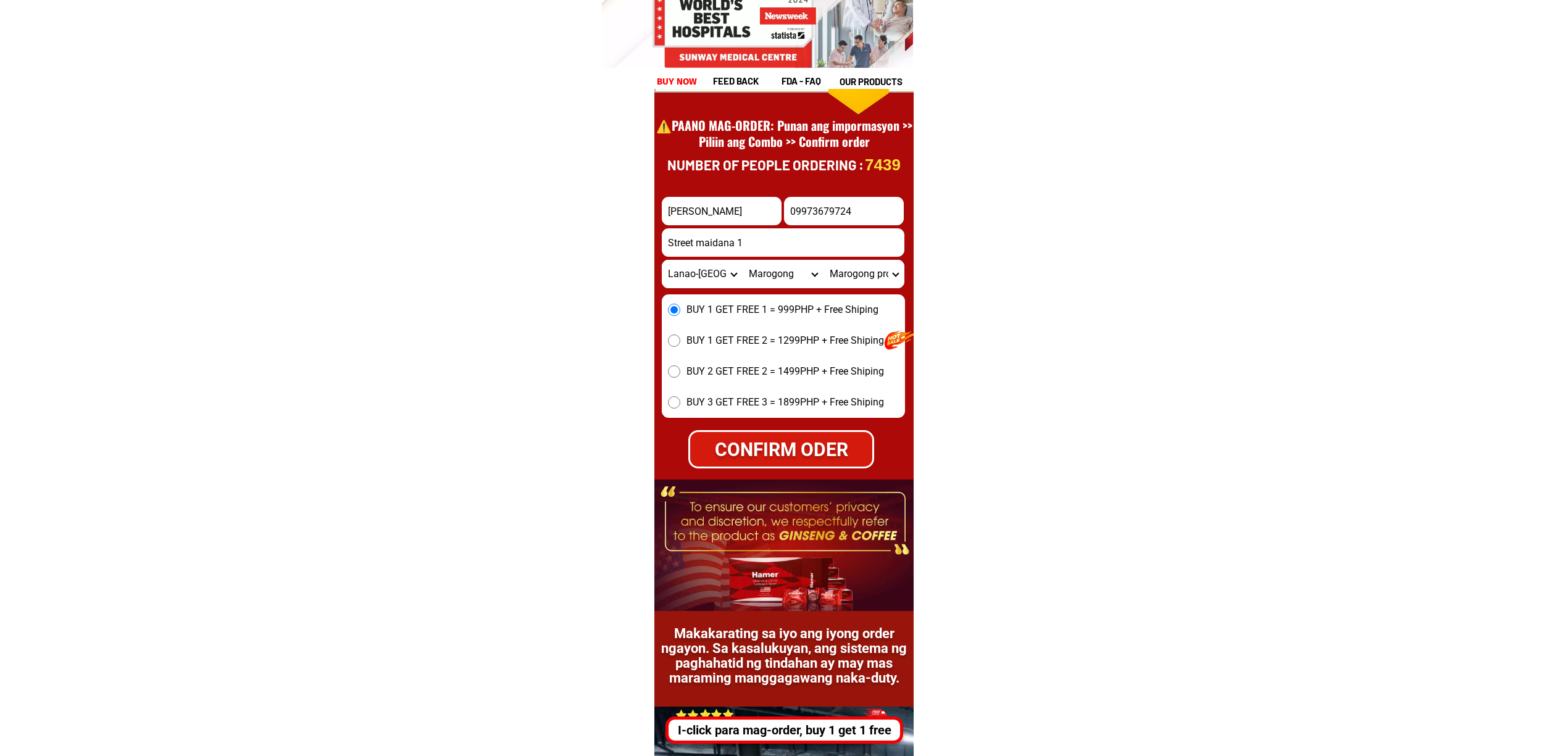
click at [731, 313] on span "BUY 1 GET FREE 1 = 999PHP + Free Shiping" at bounding box center [783, 309] width 192 height 15
click at [680, 313] on input "BUY 1 GET FREE 1 = 999PHP + Free Shiping" at bounding box center [674, 309] width 13 height 13
click at [837, 458] on div "CONFIRM ODER" at bounding box center [781, 449] width 182 height 27
radio input "true"
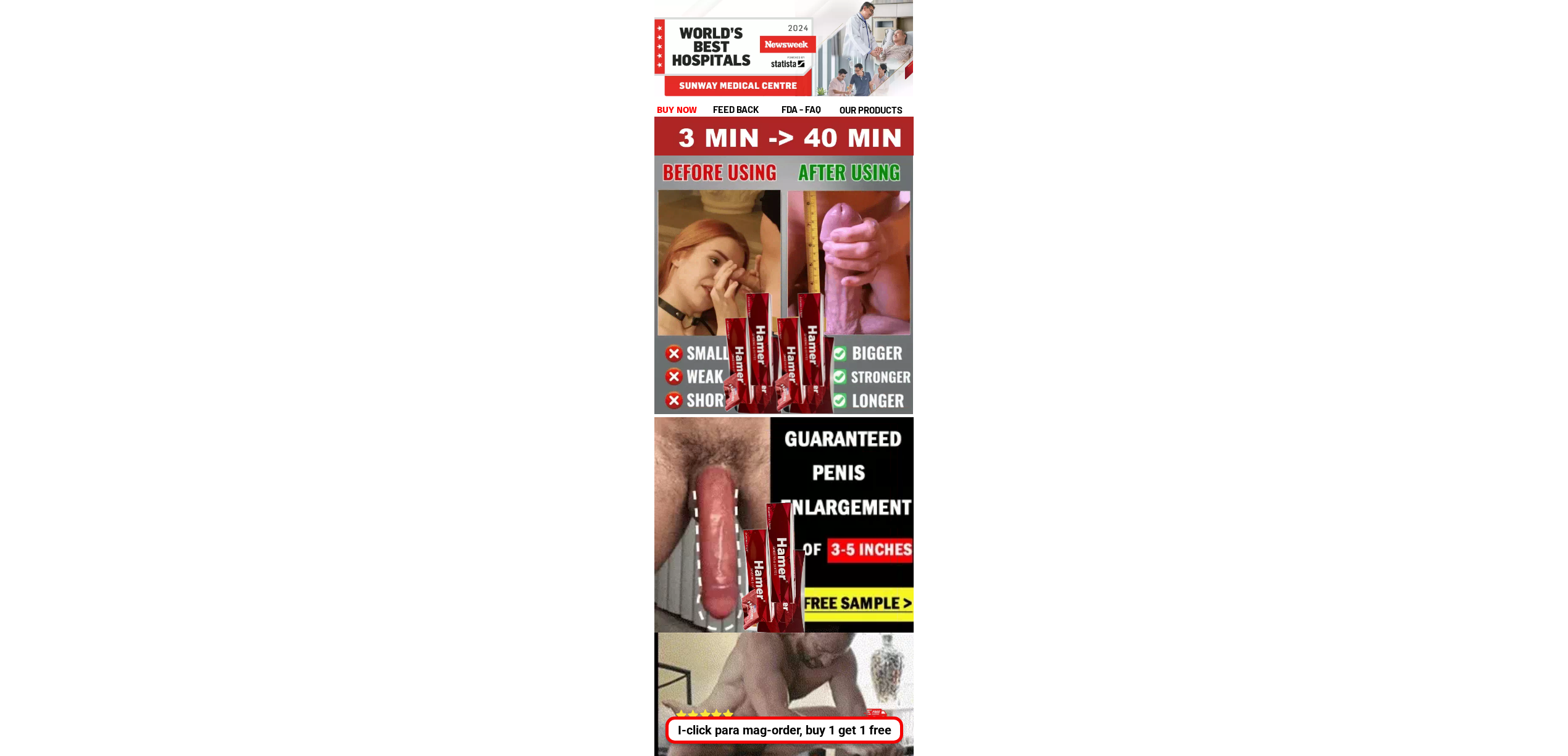
click at [869, 708] on div at bounding box center [872, 715] width 23 height 23
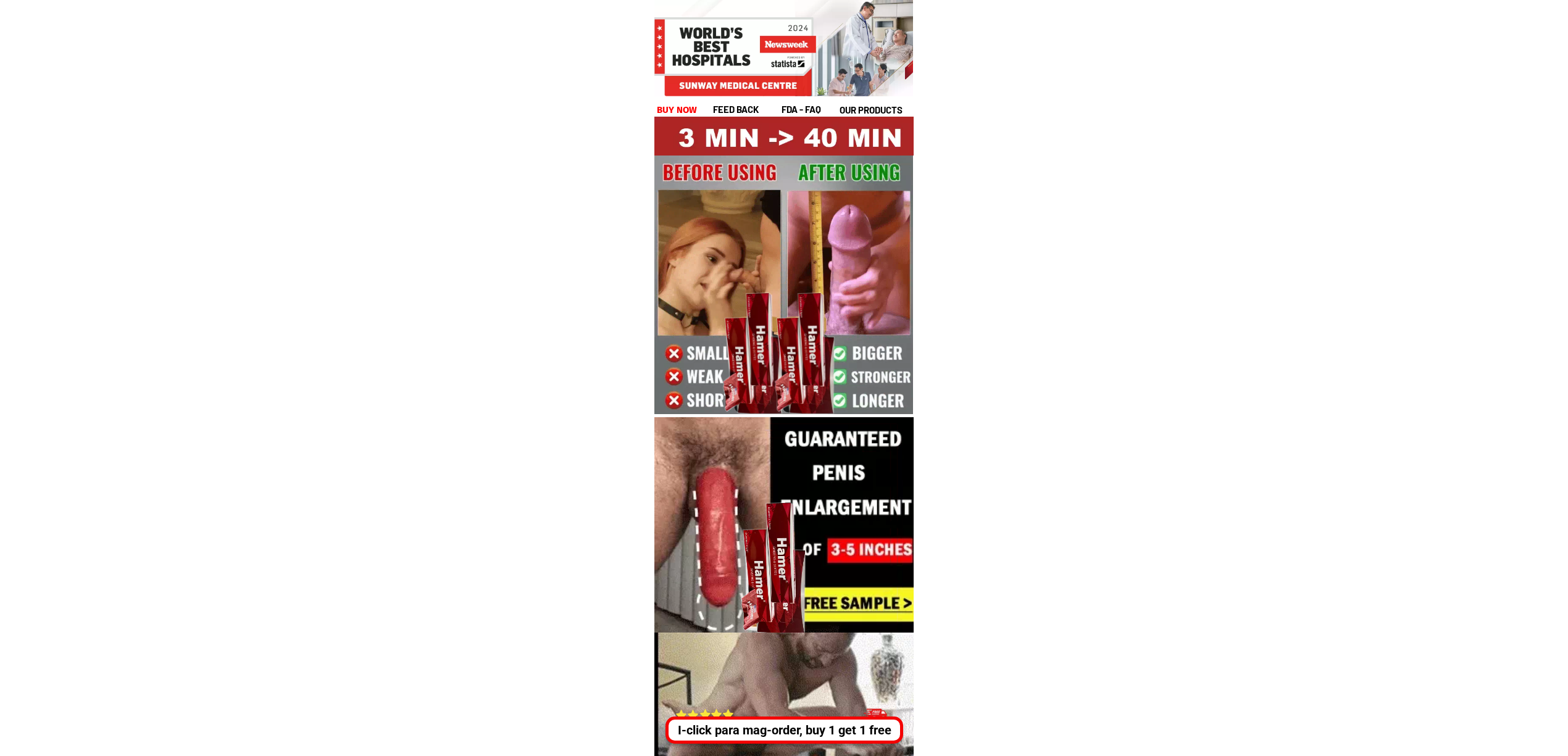
click at [872, 722] on div "I-click para mag-order, buy 1 get 1 free" at bounding box center [784, 731] width 238 height 27
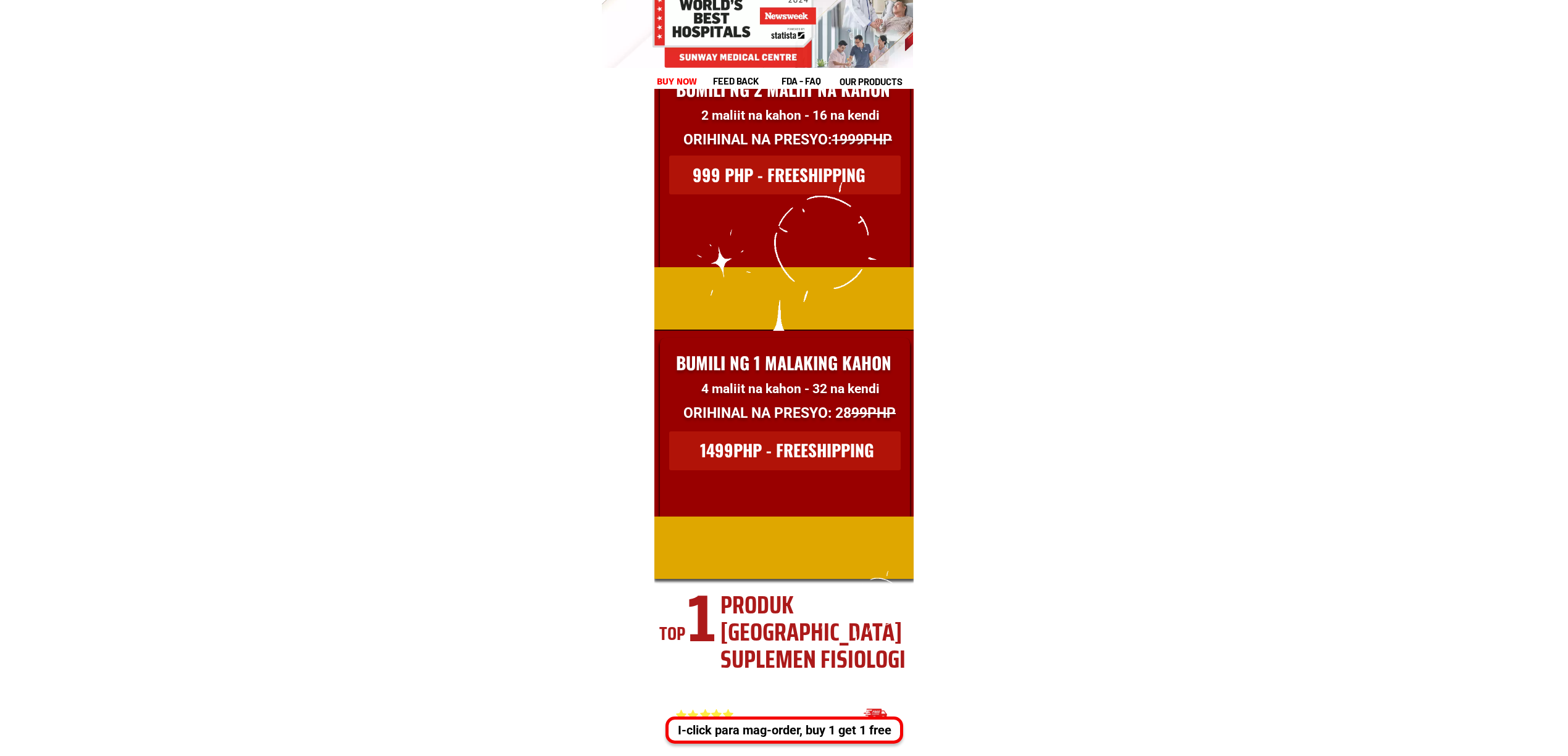
scroll to position [16934, 0]
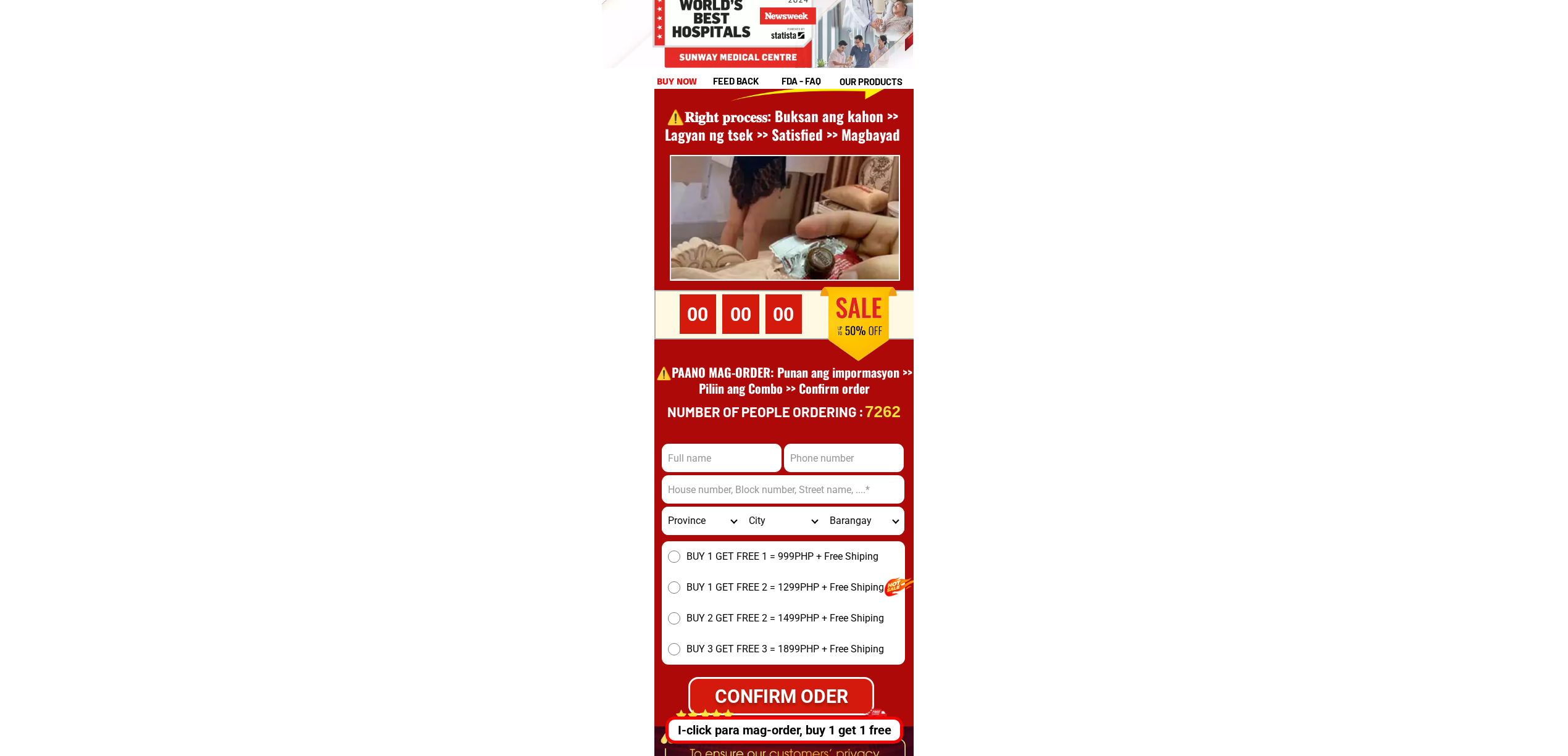
drag, startPoint x: 671, startPoint y: 468, endPoint x: 888, endPoint y: 469, distance: 217.0
click at [671, 468] on input "Input full_name" at bounding box center [721, 458] width 120 height 28
paste input "[PERSON_NAME]"
type input "[PERSON_NAME]"
drag, startPoint x: 872, startPoint y: 475, endPoint x: 877, endPoint y: 482, distance: 8.6
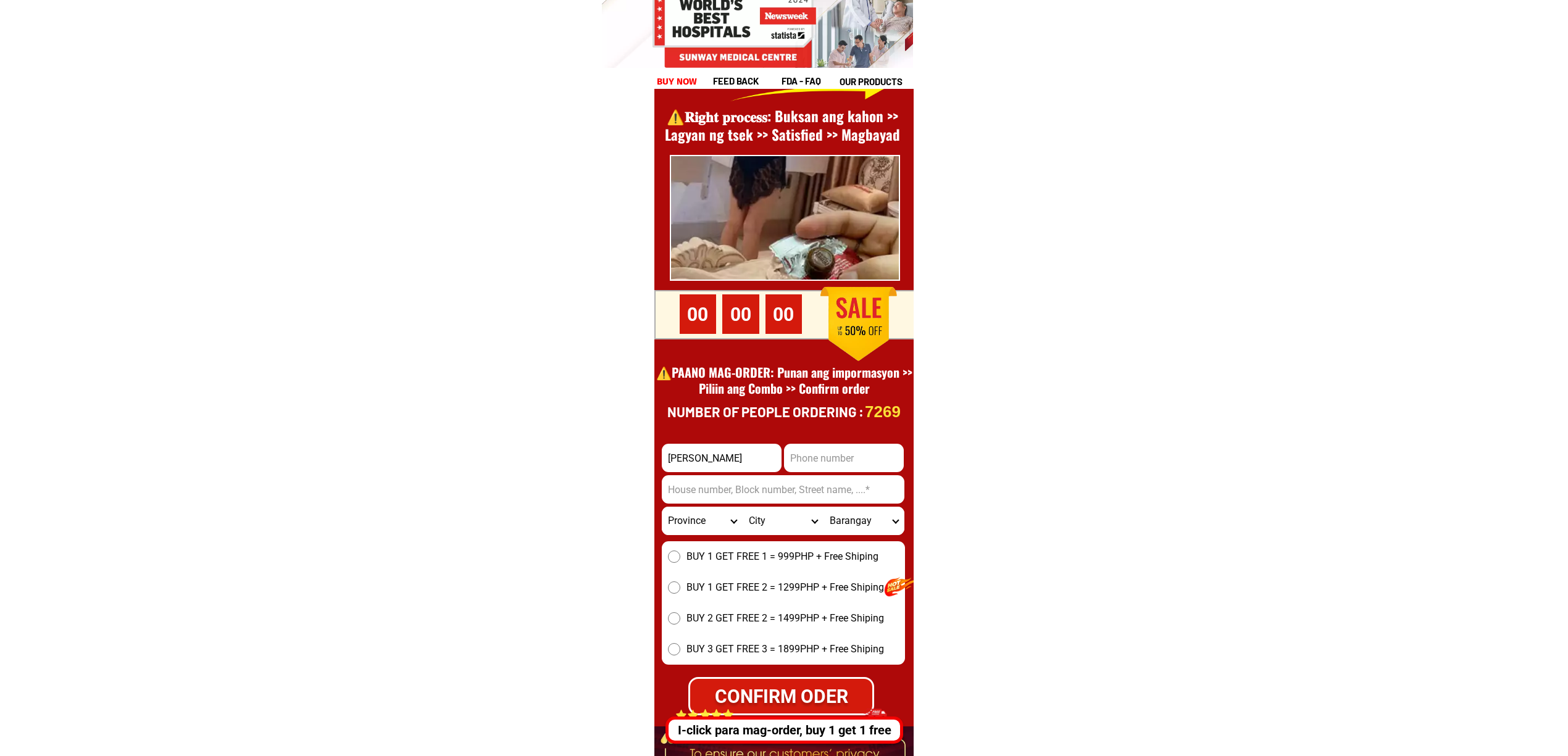
click at [872, 475] on input "Input address" at bounding box center [783, 489] width 243 height 28
paste input "293 ManalangSt.Naparing,Dinalupihan,[GEOGRAPHIC_DATA]""
type input "293 ManalangSt.Naparing,[GEOGRAPHIC_DATA],[GEOGRAPHIC_DATA]"
click at [835, 464] on input "Input phone_number" at bounding box center [844, 458] width 120 height 28
paste input "0998 309 7817""
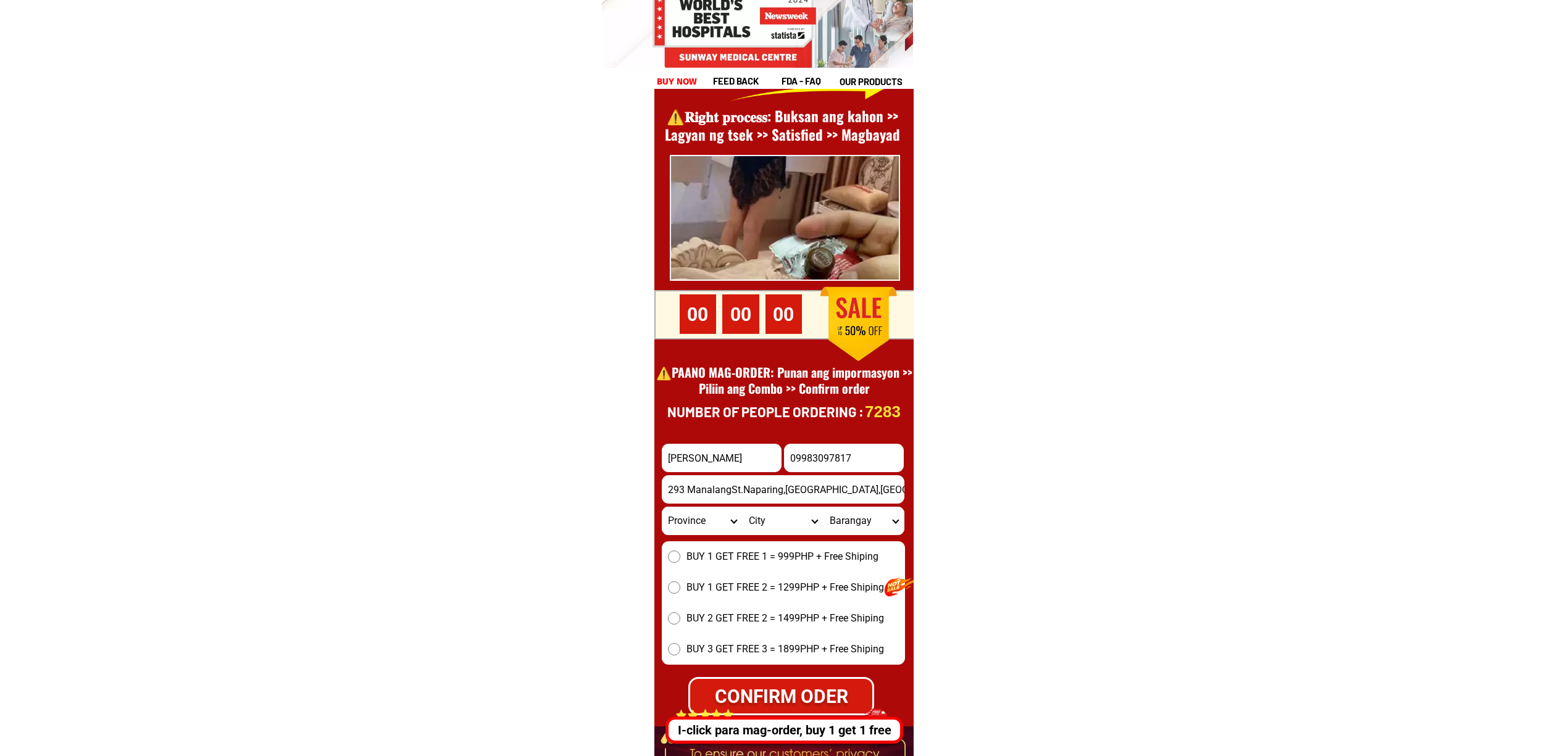
type input "09983097817"
click at [685, 501] on input "293 ManalangSt.Naparing,[GEOGRAPHIC_DATA],[GEOGRAPHIC_DATA]" at bounding box center [783, 489] width 243 height 28
drag, startPoint x: 698, startPoint y: 522, endPoint x: 702, endPoint y: 530, distance: 8.9
click at [698, 522] on select "Province [GEOGRAPHIC_DATA] [GEOGRAPHIC_DATA][PERSON_NAME][GEOGRAPHIC_DATA][GEOG…" at bounding box center [702, 521] width 81 height 28
select select "63_1"
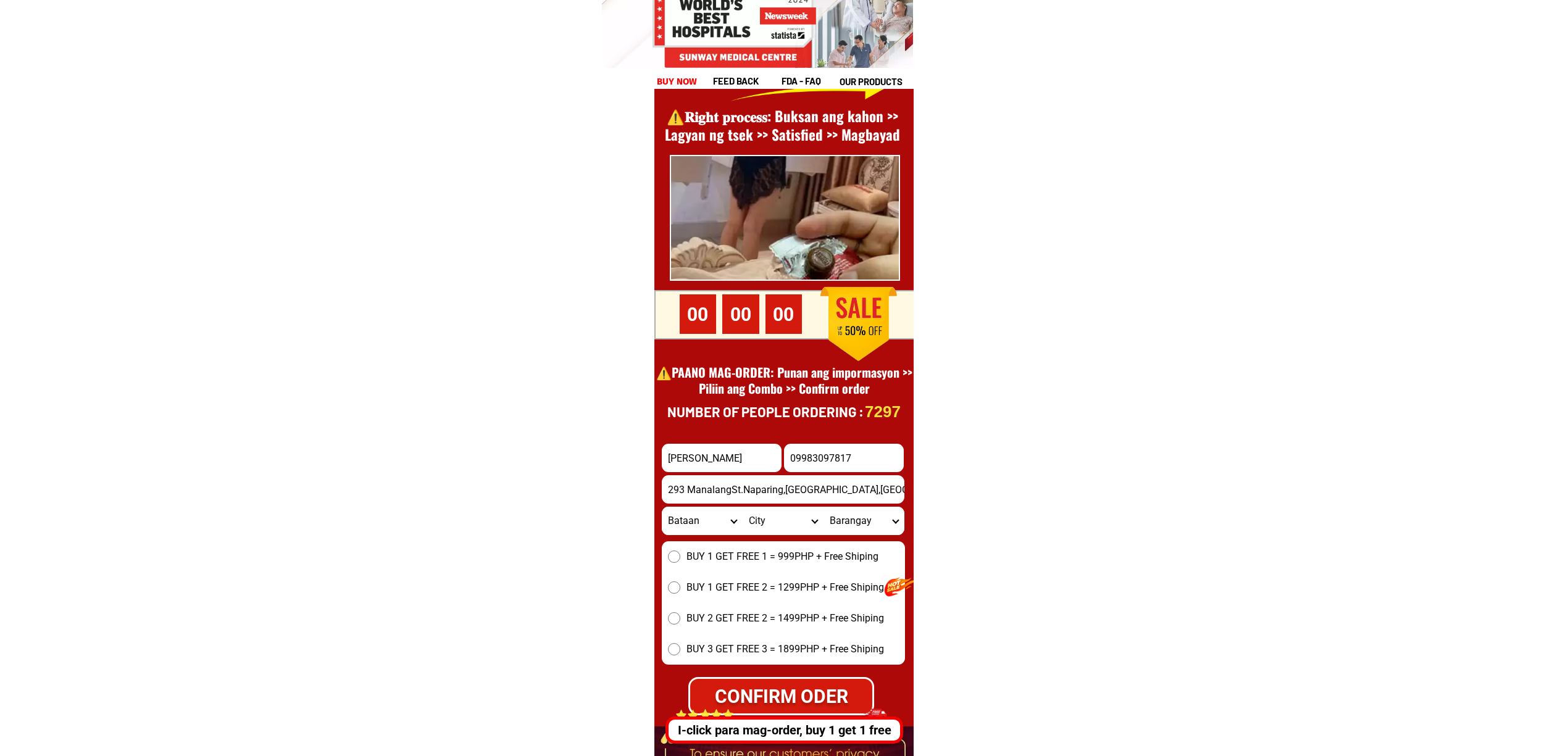
click at [662, 507] on select "Province [GEOGRAPHIC_DATA] [GEOGRAPHIC_DATA][PERSON_NAME][GEOGRAPHIC_DATA][GEOG…" at bounding box center [702, 521] width 81 height 28
click at [781, 519] on select "City [GEOGRAPHIC_DATA] [GEOGRAPHIC_DATA] [GEOGRAPHIC_DATA]-city [GEOGRAPHIC_DAT…" at bounding box center [783, 521] width 81 height 28
select select "63_16571"
click at [743, 507] on select "City [GEOGRAPHIC_DATA] [GEOGRAPHIC_DATA] [GEOGRAPHIC_DATA]-city [GEOGRAPHIC_DAT…" at bounding box center [783, 521] width 81 height 28
click at [854, 541] on div "BUY 1 GET FREE 1 = 999PHP + Free Shiping BUY 1 GET FREE 2 = 1299PHP + Free Ship…" at bounding box center [783, 603] width 243 height 124
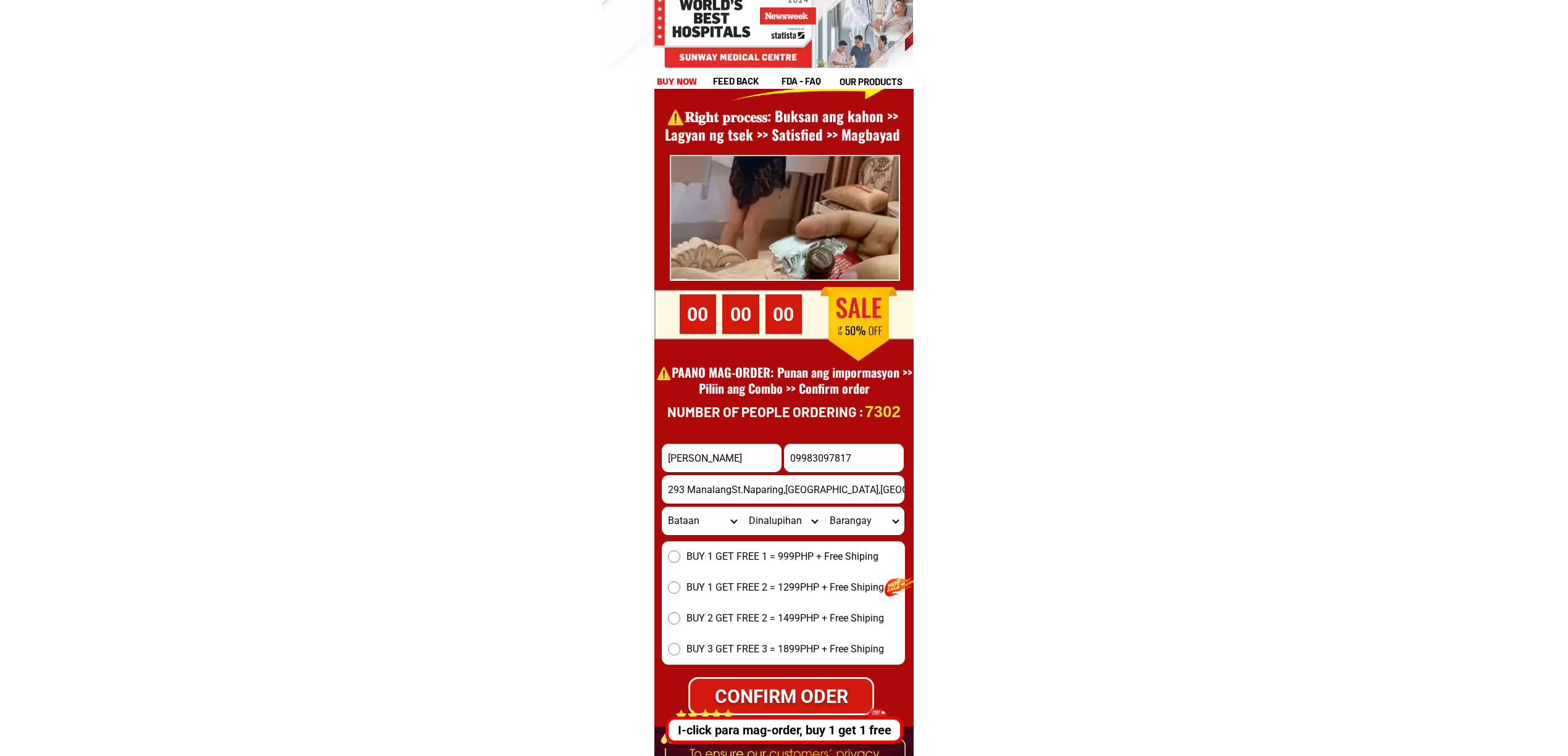
click at [838, 527] on select "Barangay [PERSON_NAME] Bayan-bayanan [GEOGRAPHIC_DATA] (pob.) [GEOGRAPHIC_DATA]…" at bounding box center [864, 521] width 81 height 28
select select "63_1657126403"
click at [824, 507] on select "Barangay [PERSON_NAME] Bayan-bayanan [GEOGRAPHIC_DATA] (pob.) [GEOGRAPHIC_DATA]…" at bounding box center [864, 521] width 81 height 28
click at [725, 563] on span "BUY 1 GET FREE 1 = 999PHP + Free Shiping" at bounding box center [783, 556] width 192 height 15
click at [680, 563] on input "BUY 1 GET FREE 1 = 999PHP + Free Shiping" at bounding box center [674, 556] width 13 height 13
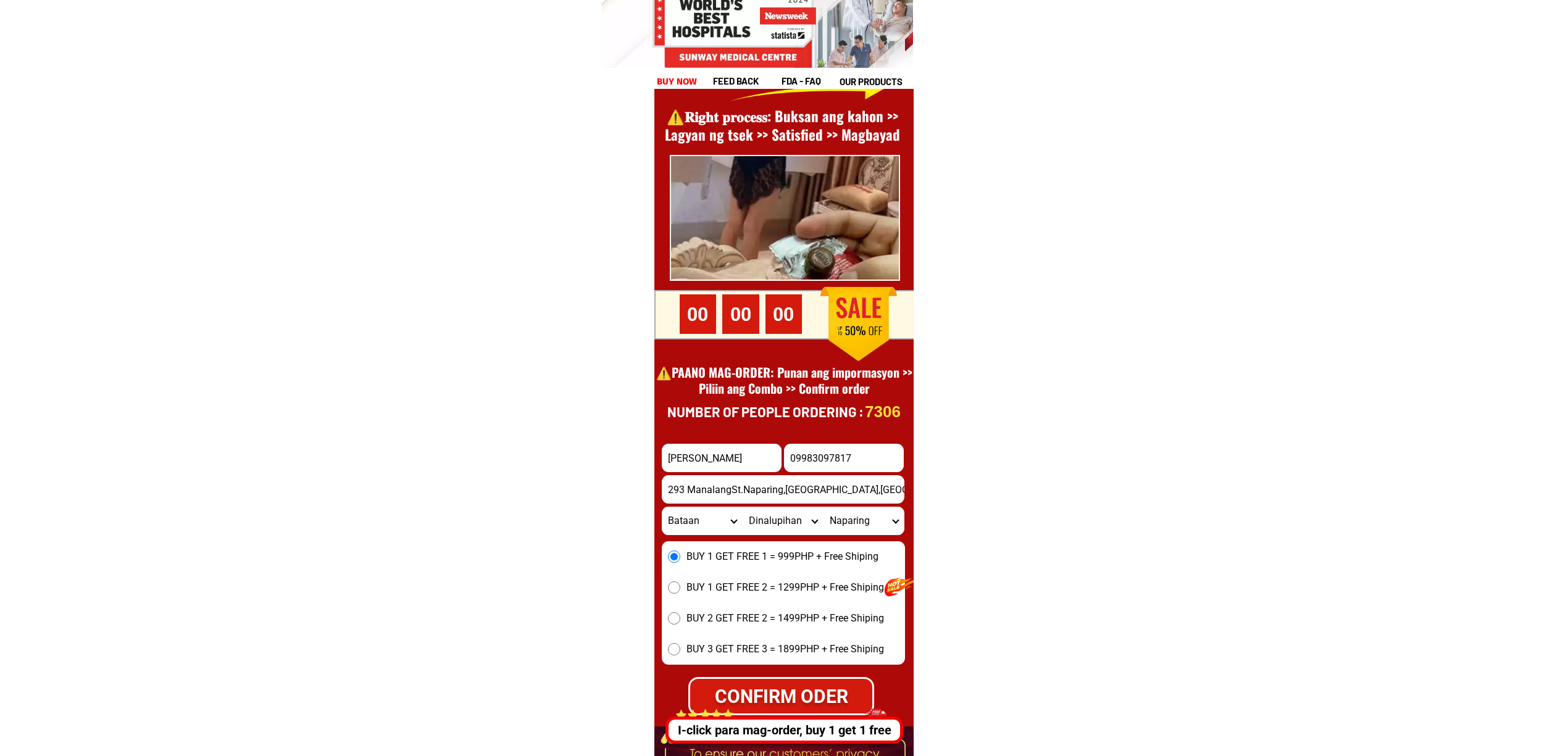
click at [841, 679] on div "CONFIRM ODER" at bounding box center [782, 696] width 187 height 38
radio input "true"
